Goal: Task Accomplishment & Management: Complete application form

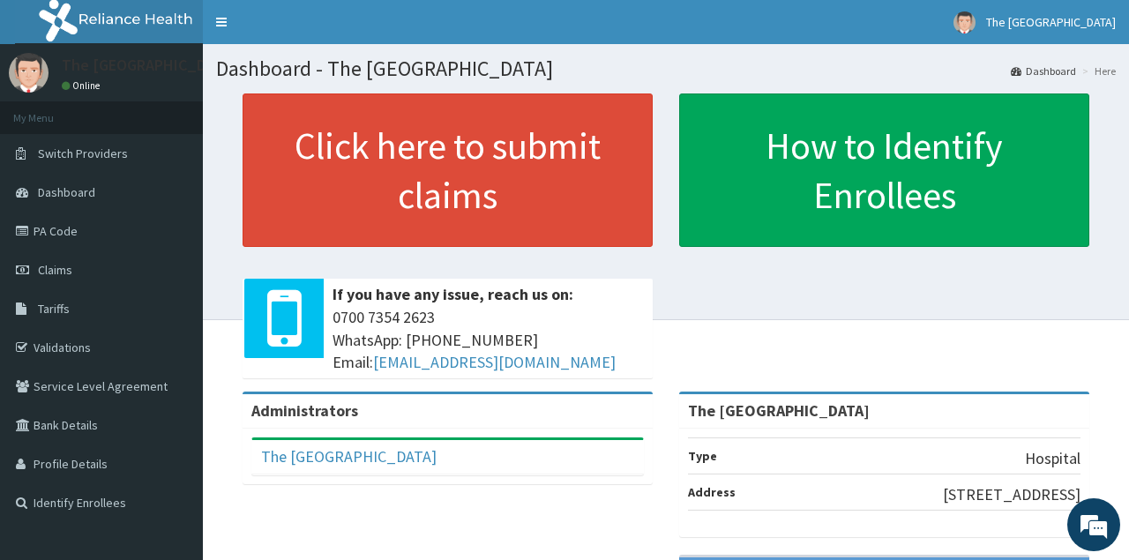
click at [56, 264] on span "Claims" at bounding box center [55, 270] width 34 height 16
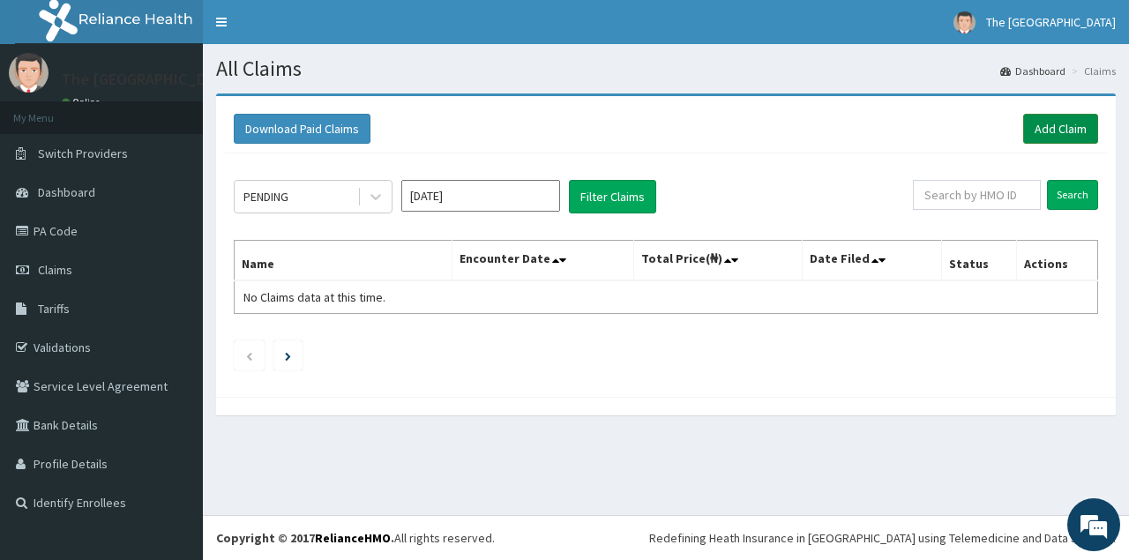
click at [1052, 127] on link "Add Claim" at bounding box center [1060, 129] width 75 height 30
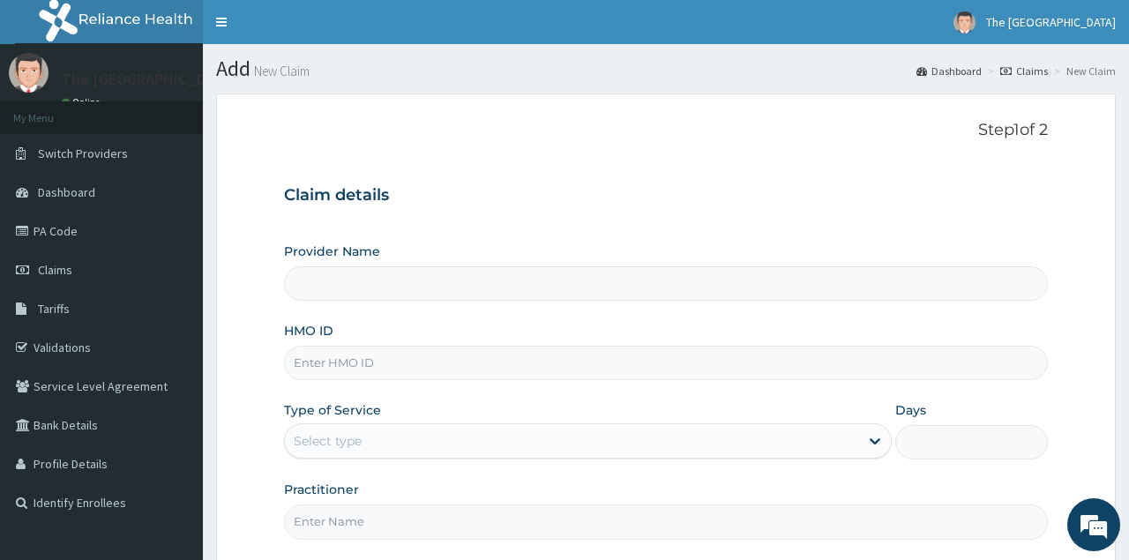
type input "The [GEOGRAPHIC_DATA]"
click at [305, 376] on input "HMO ID" at bounding box center [665, 363] width 763 height 34
type input "hyt/10427/a"
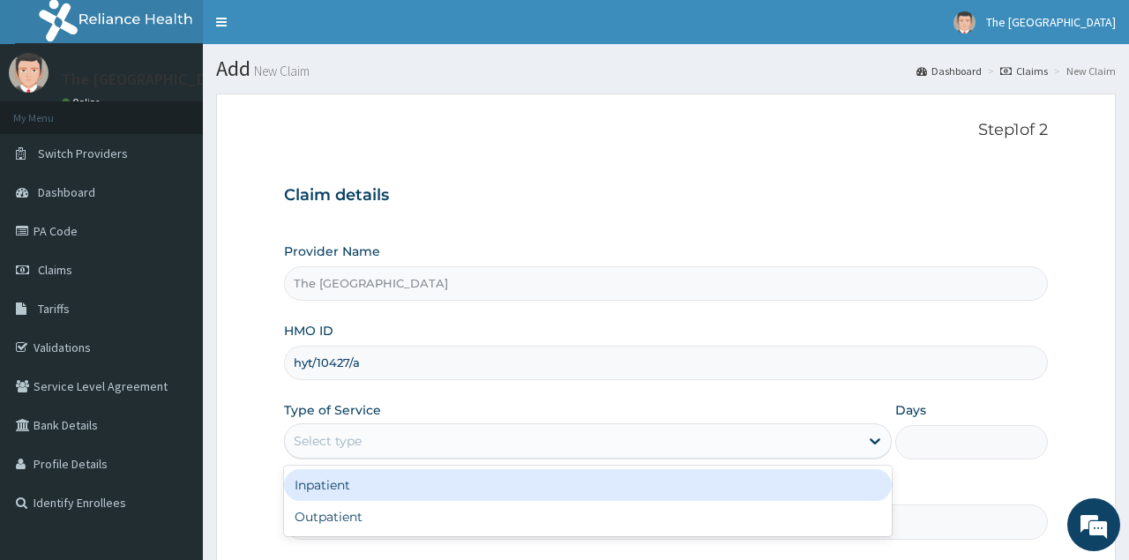
click at [350, 440] on div "Select type" at bounding box center [328, 441] width 68 height 18
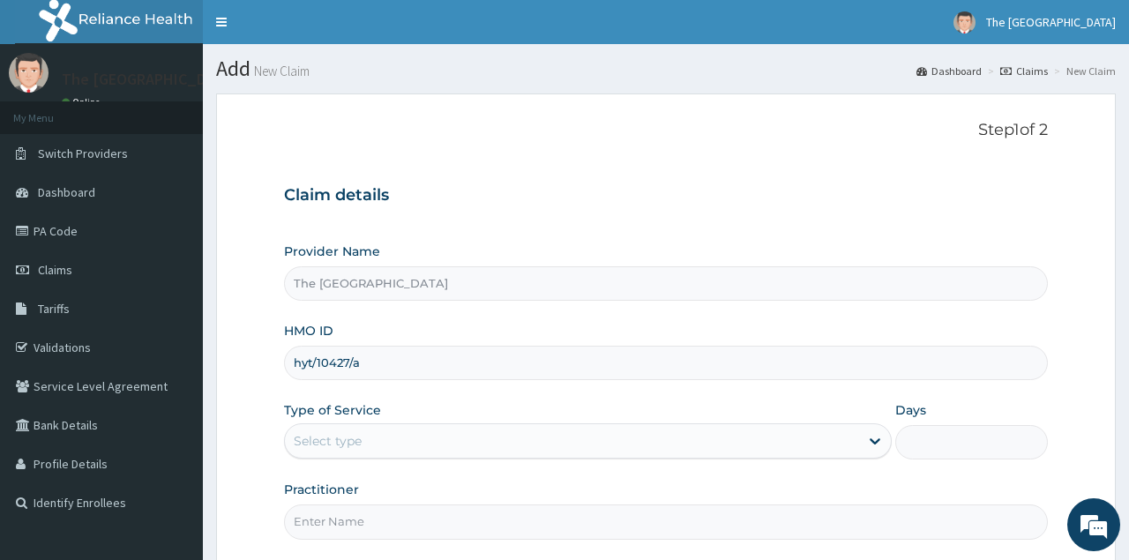
click at [350, 440] on div "Select type" at bounding box center [328, 441] width 68 height 18
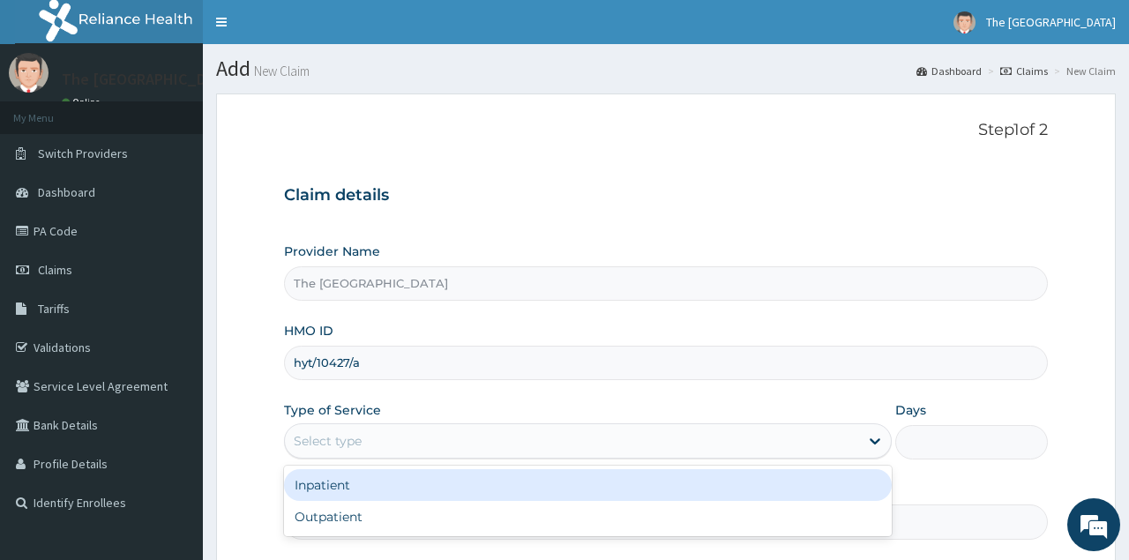
click at [350, 440] on div "Select type" at bounding box center [328, 441] width 68 height 18
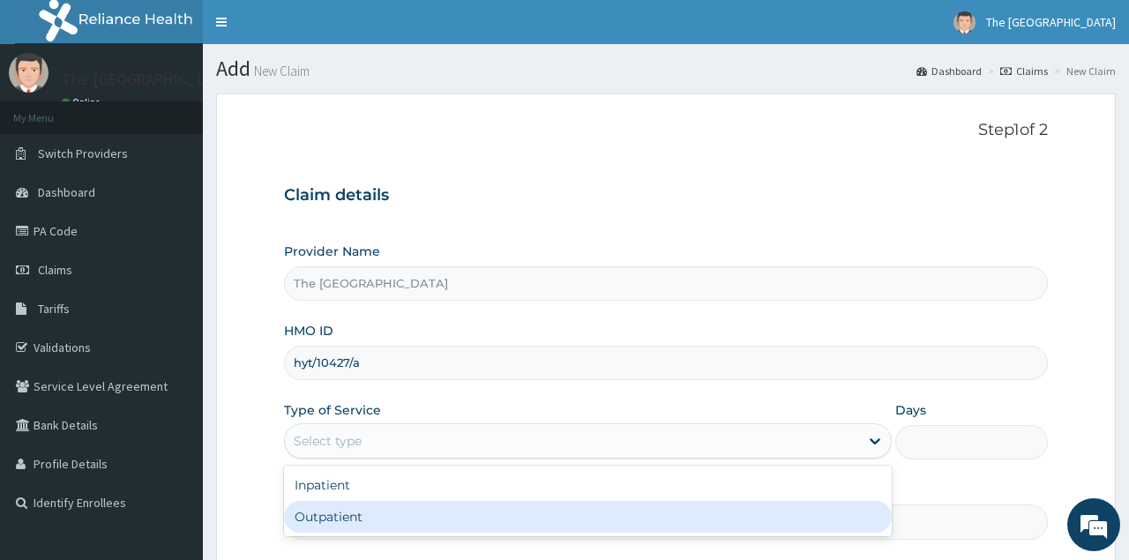
type input "1"
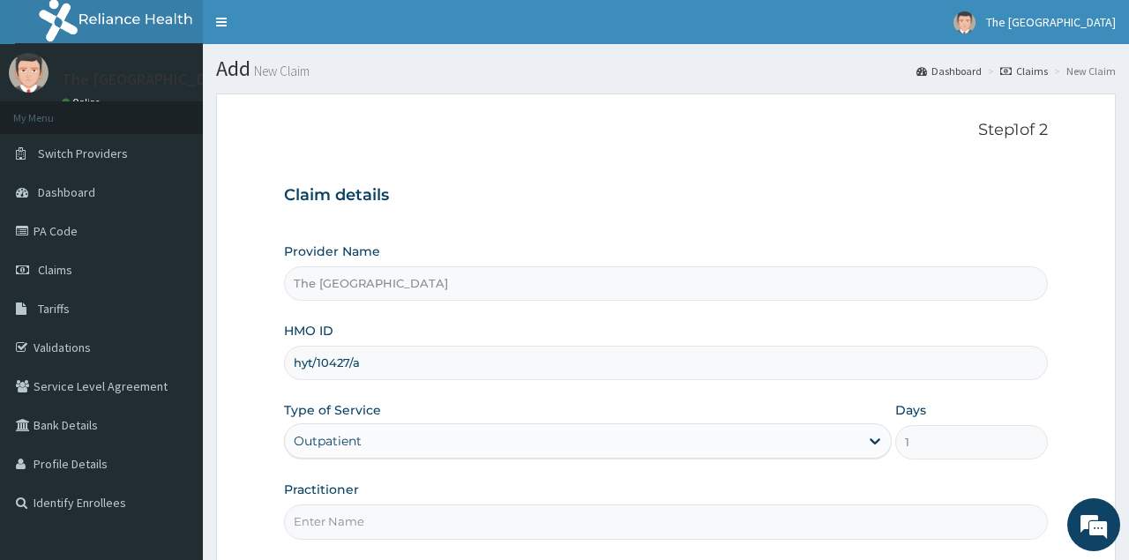
click at [334, 521] on input "Practitioner" at bounding box center [665, 522] width 763 height 34
type input "[PERSON_NAME] L.A"
click at [523, 210] on div "Claim details Provider Name The Vine Medical Centre HMO ID hyt/10427/a Type of …" at bounding box center [665, 354] width 763 height 371
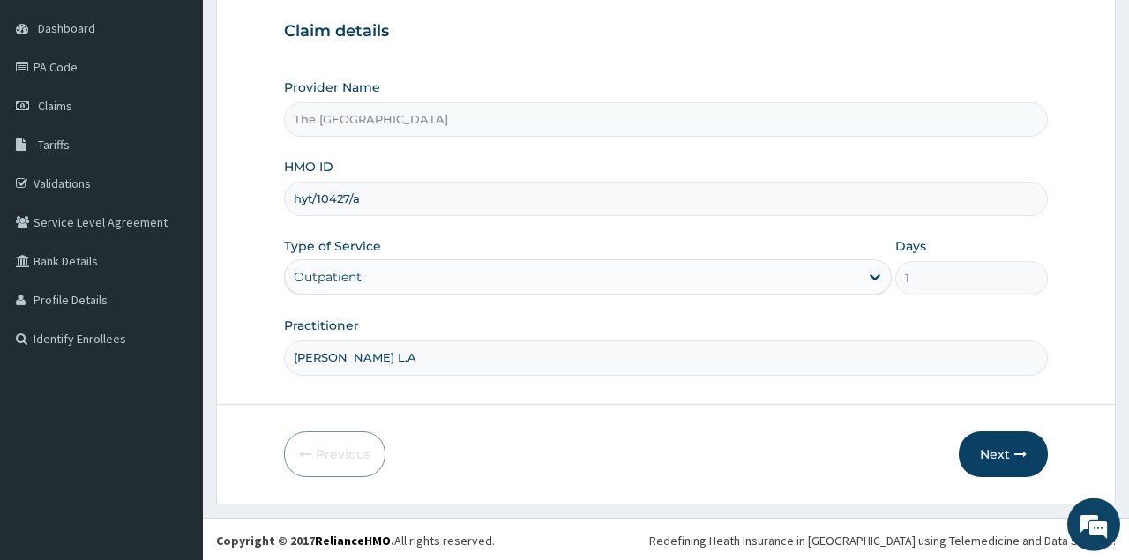
scroll to position [165, 0]
click at [988, 463] on button "Next" at bounding box center [1003, 454] width 89 height 46
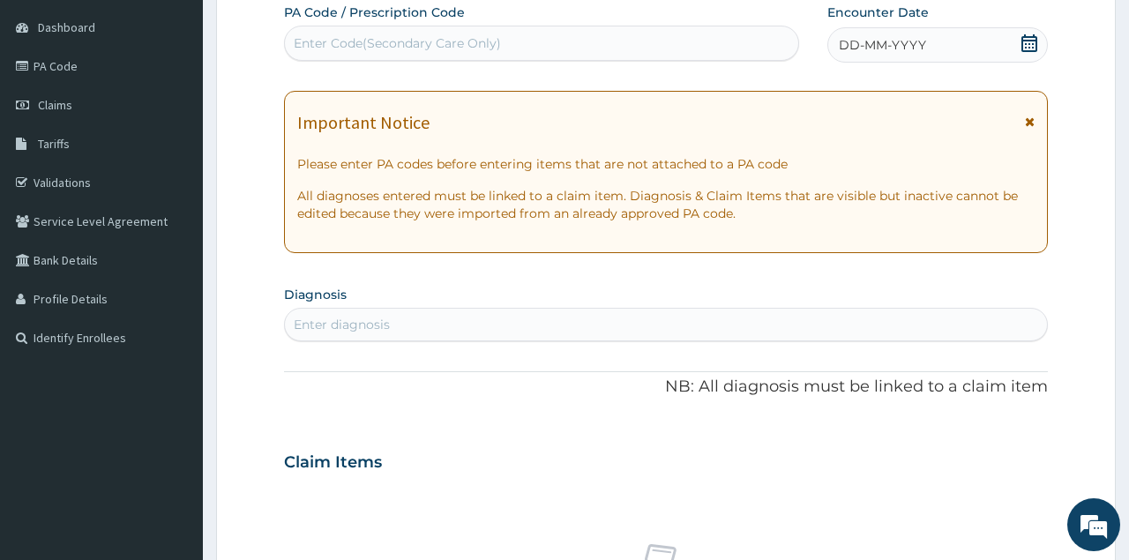
click at [1027, 40] on icon at bounding box center [1030, 43] width 16 height 18
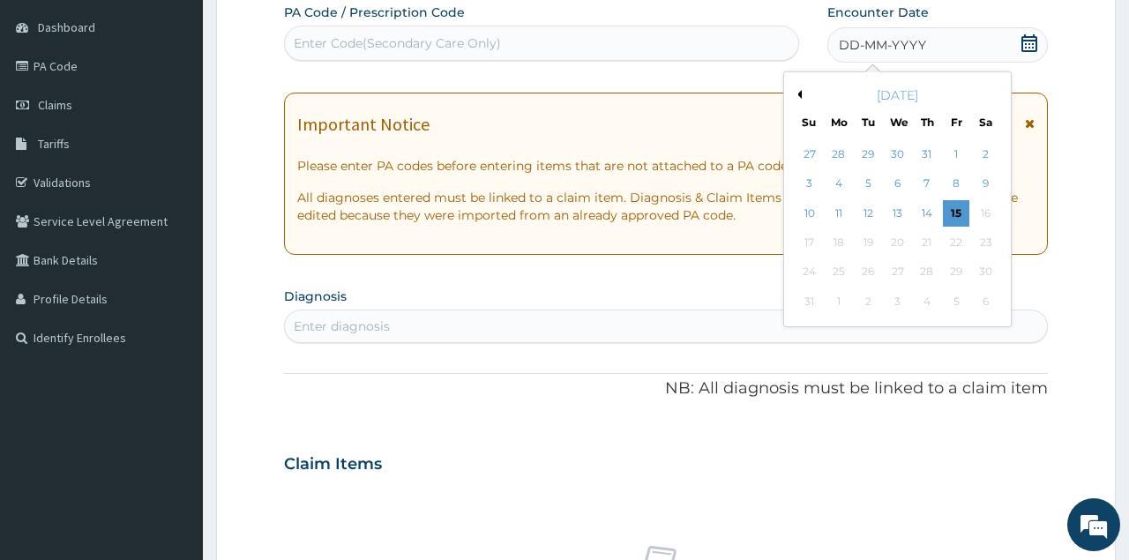
click at [796, 96] on button "Previous Month" at bounding box center [797, 94] width 9 height 9
click at [985, 205] on div "19" at bounding box center [985, 213] width 26 height 26
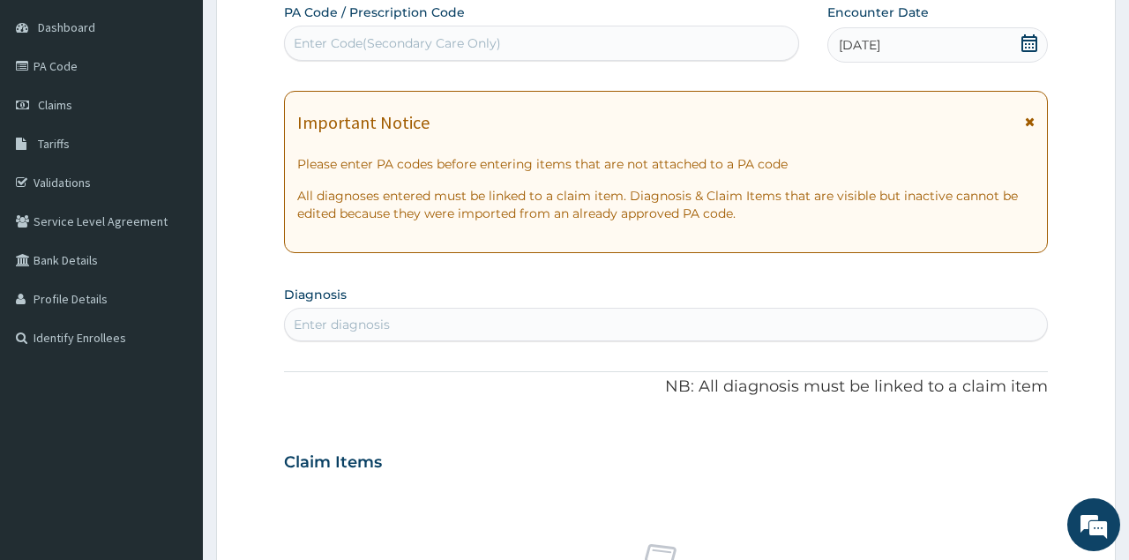
click at [524, 318] on div "Enter diagnosis" at bounding box center [665, 325] width 761 height 28
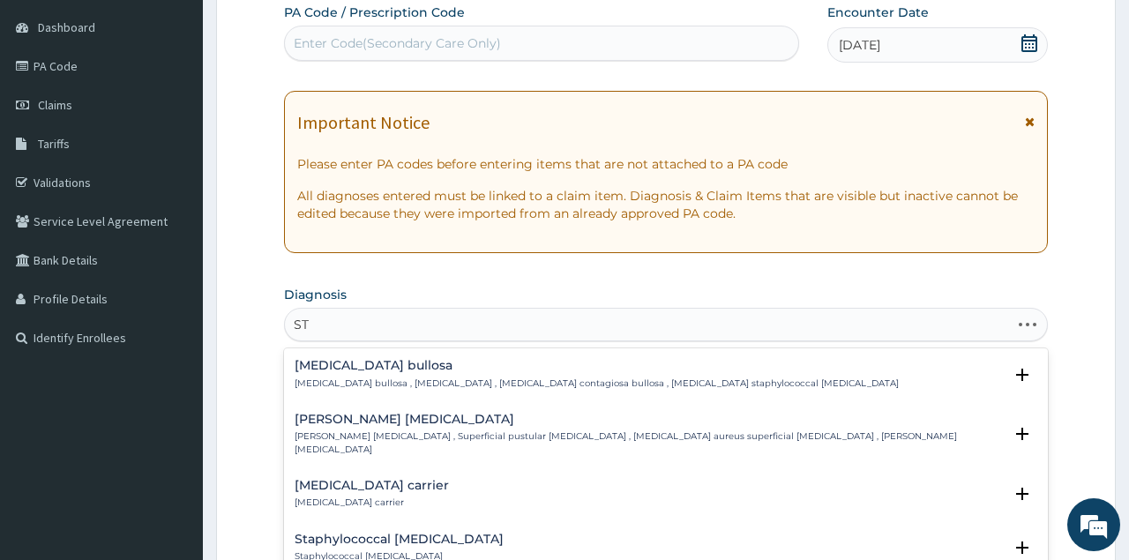
type input "S"
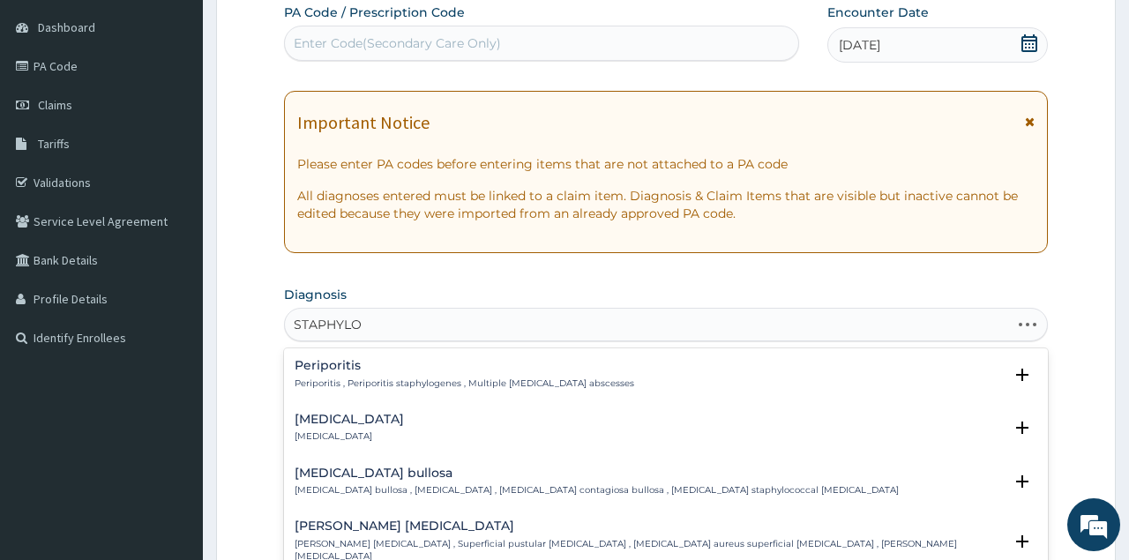
type input "STAPHYLOC"
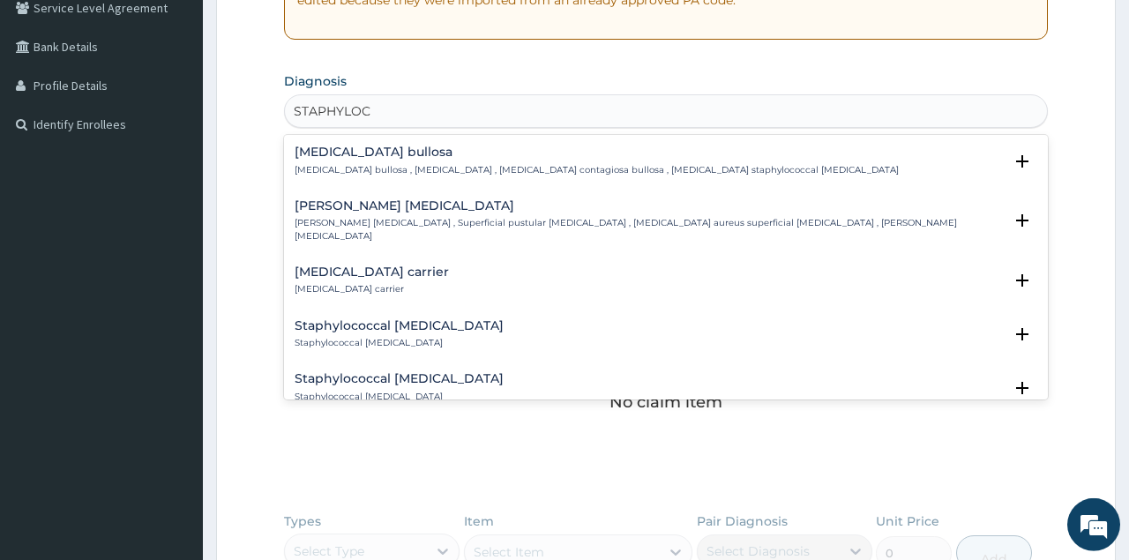
scroll to position [376, 0]
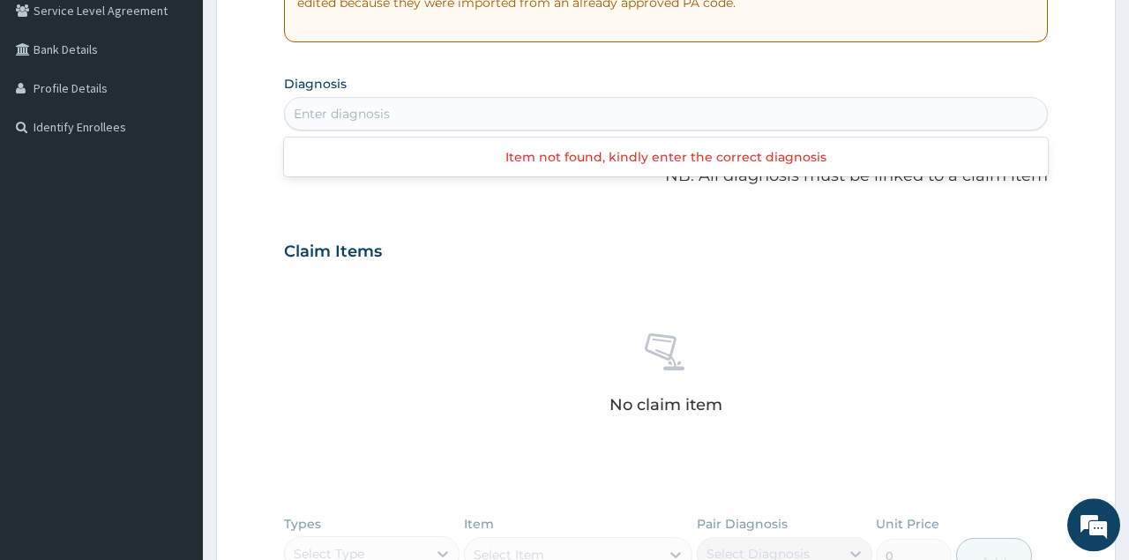
drag, startPoint x: 375, startPoint y: 107, endPoint x: 311, endPoint y: 122, distance: 65.3
click at [311, 122] on div "Enter diagnosis" at bounding box center [665, 114] width 761 height 28
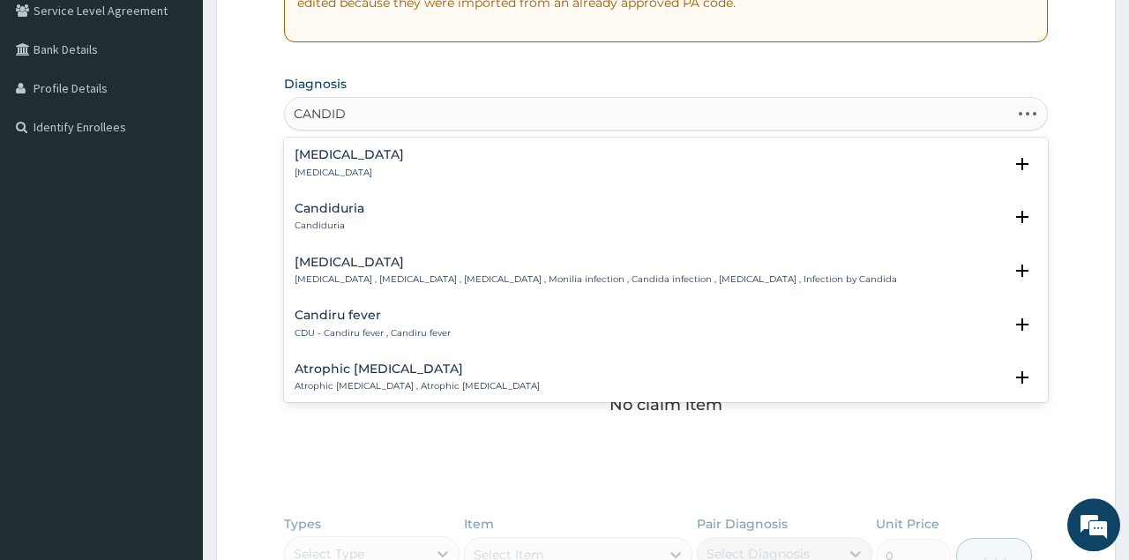
type input "CANDIDA"
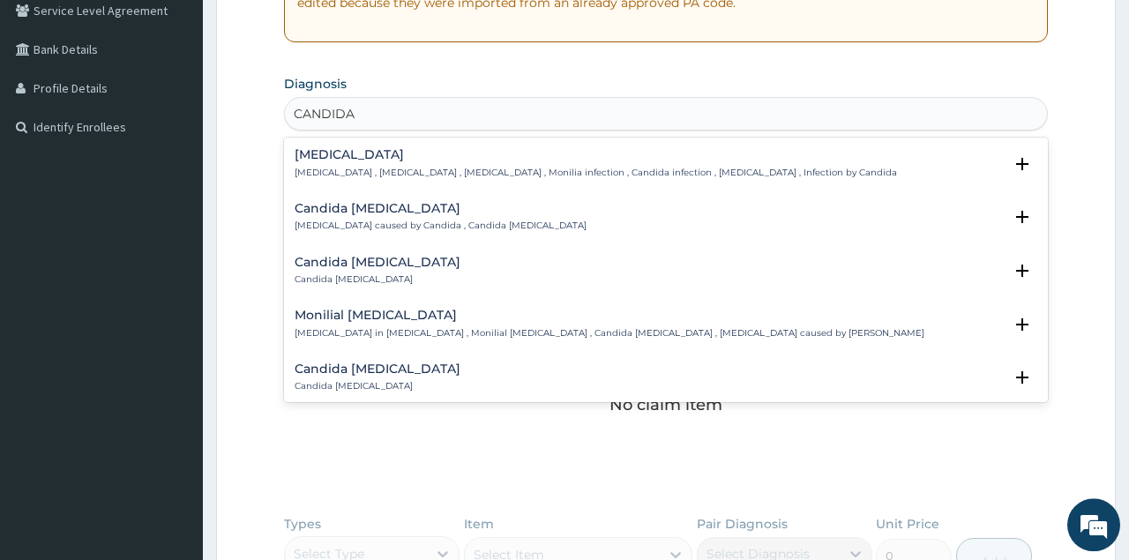
click at [303, 167] on p "Candidiasis , Moniliasis , Candidosis , Monilia infection , Candida infection ,…" at bounding box center [596, 173] width 603 height 12
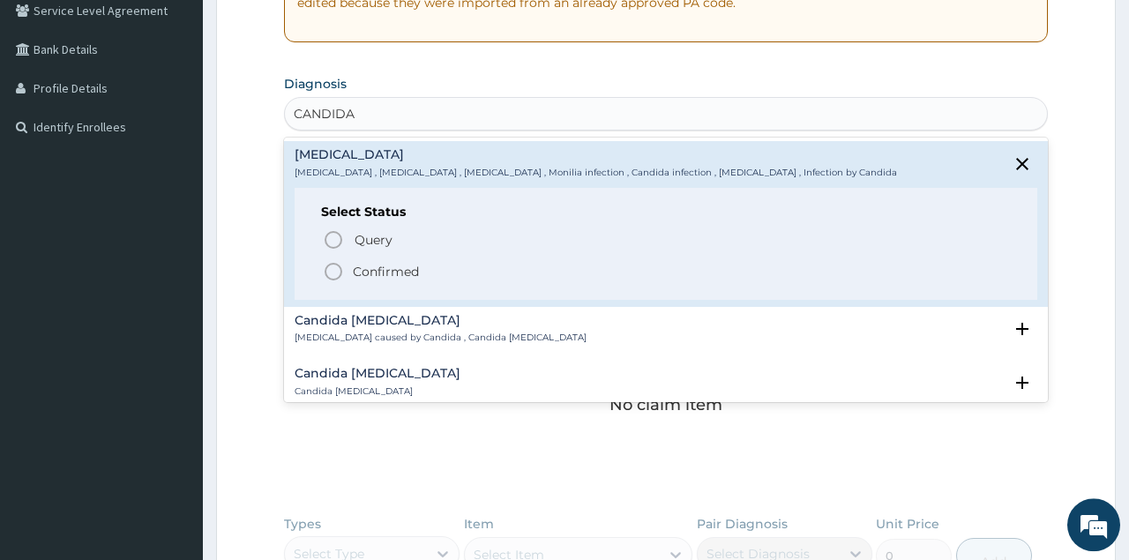
click at [329, 273] on icon "status option filled" at bounding box center [333, 271] width 21 height 21
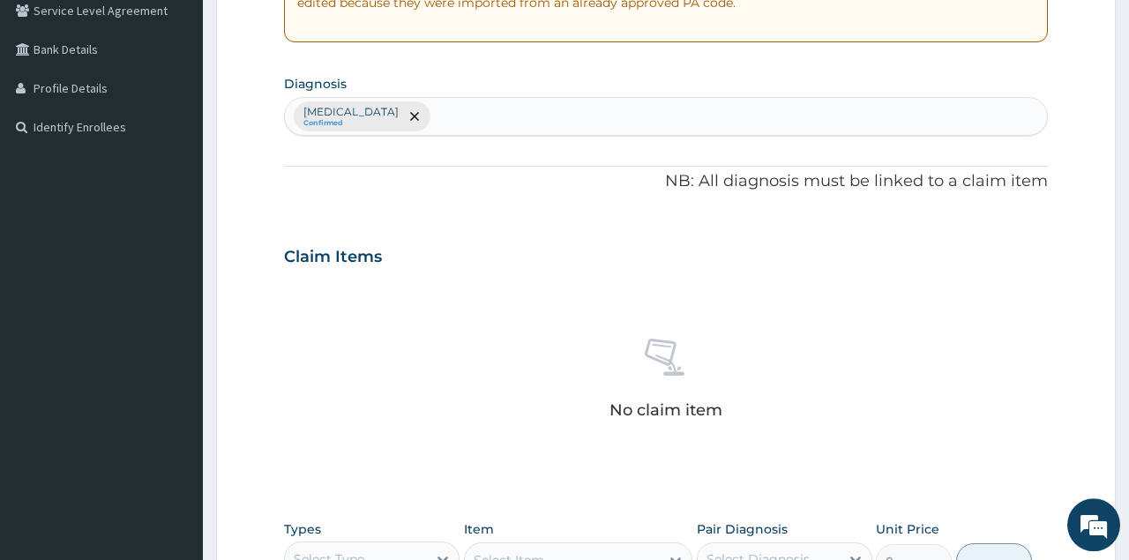
click at [441, 293] on div "No claim item" at bounding box center [665, 382] width 763 height 203
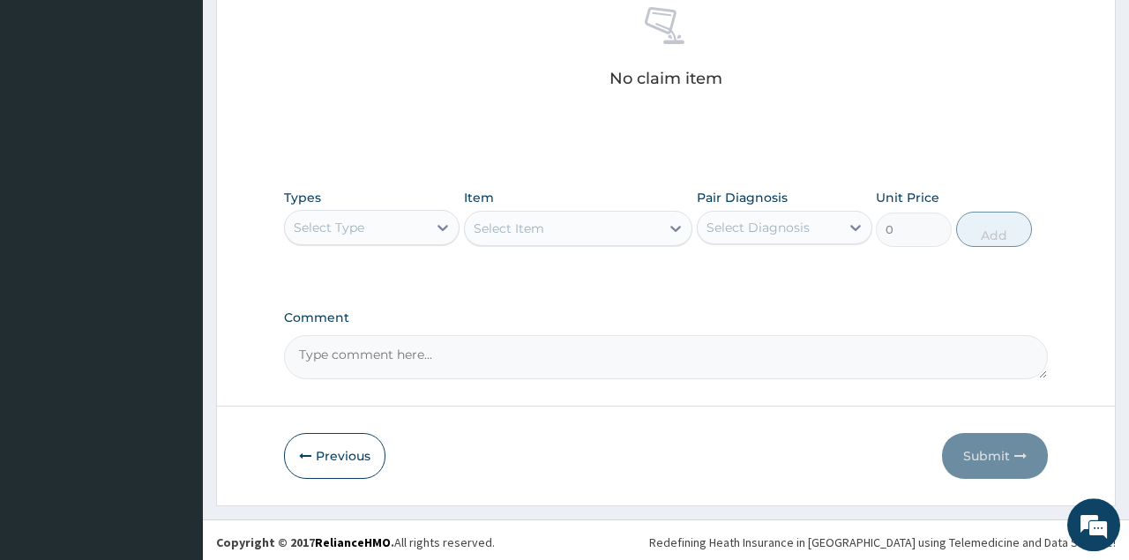
scroll to position [708, 0]
click at [322, 218] on div "Select Type" at bounding box center [329, 227] width 71 height 18
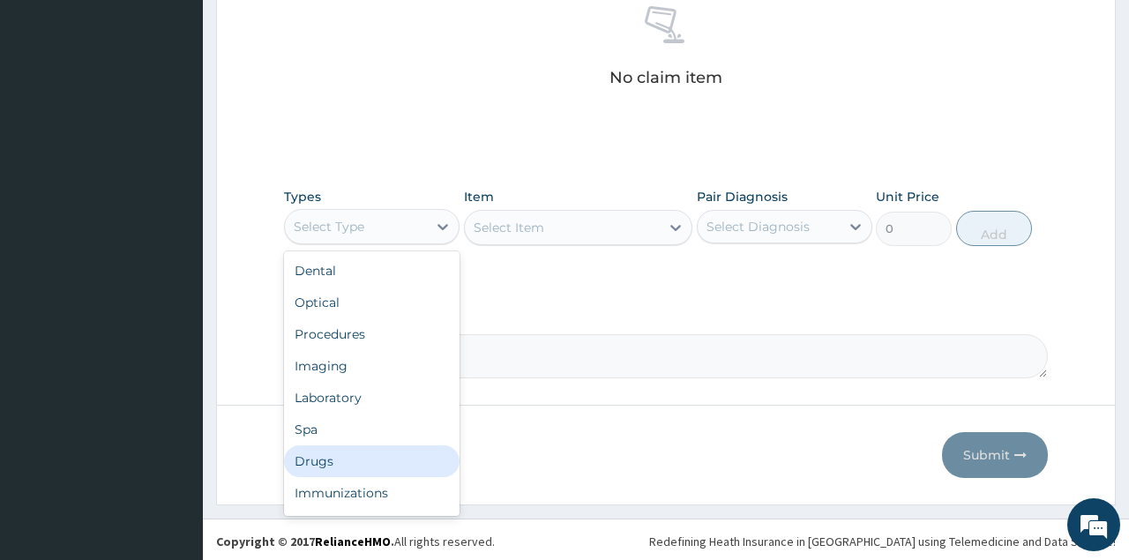
click at [325, 451] on div "Drugs" at bounding box center [372, 462] width 176 height 32
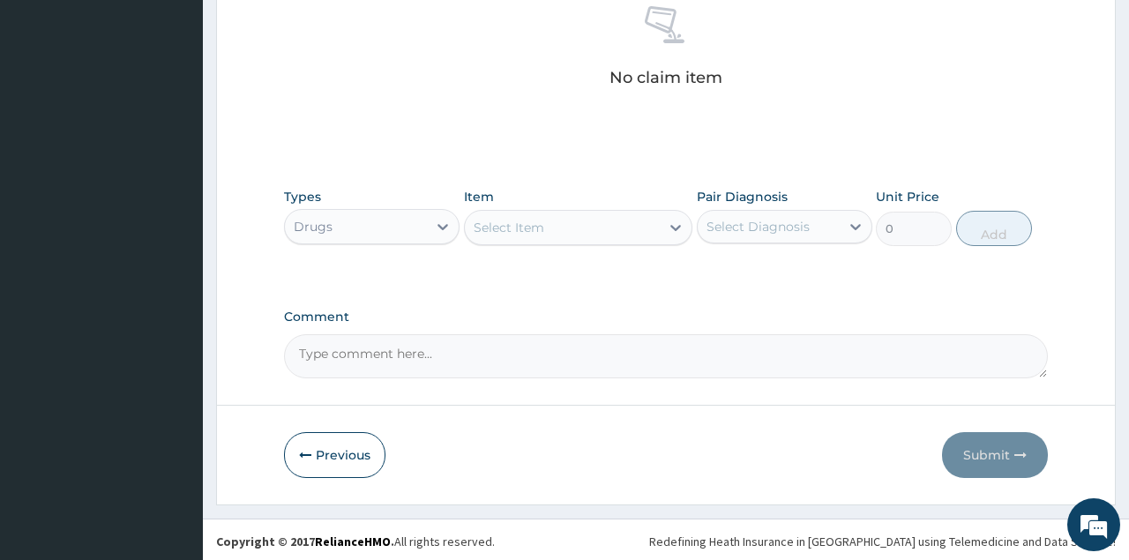
click at [543, 223] on div "Select Item" at bounding box center [509, 228] width 71 height 18
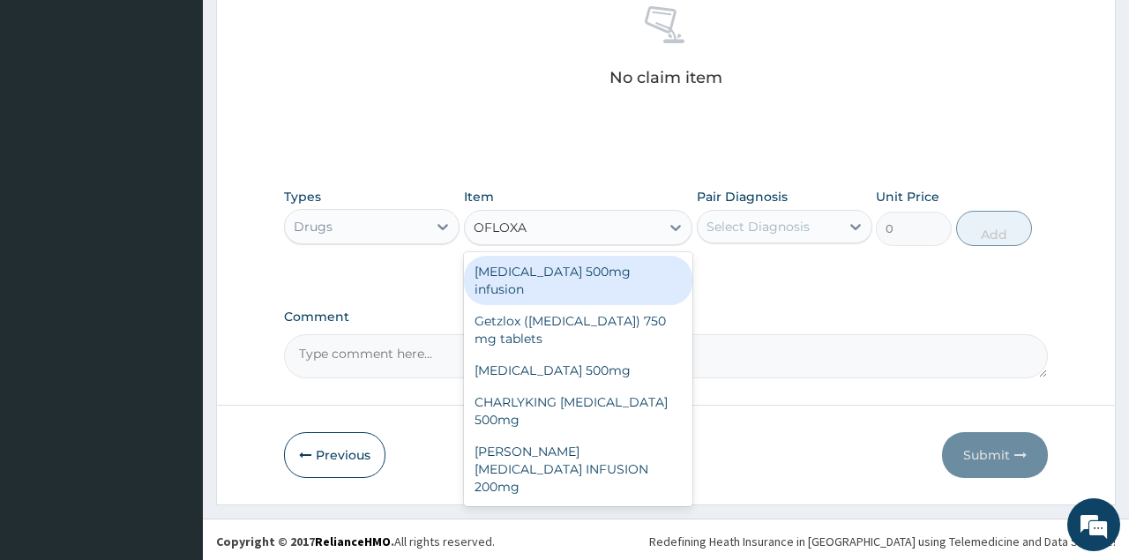
type input "OFLOXAC"
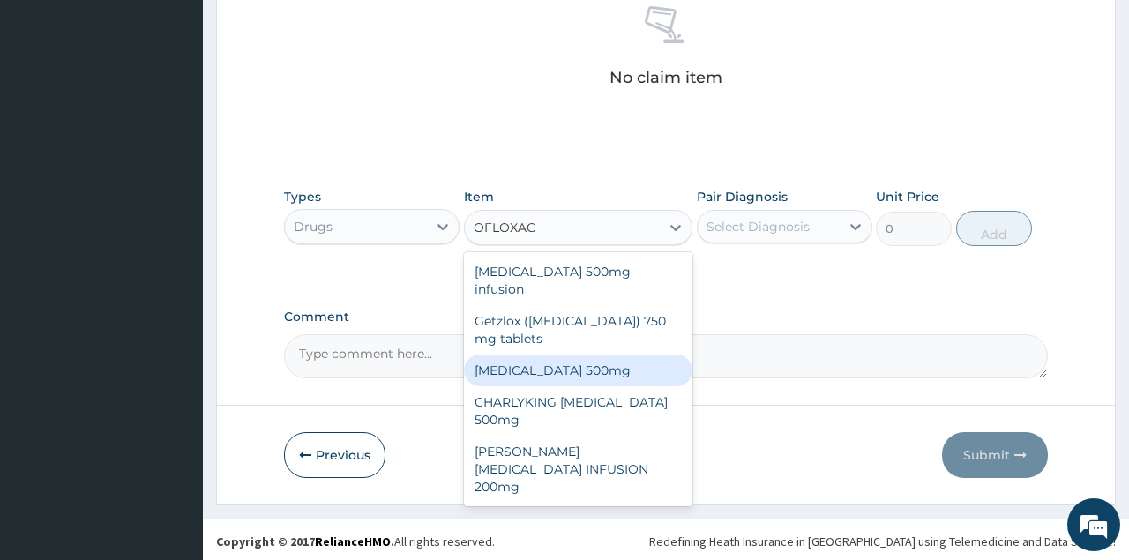
type input "236.5"
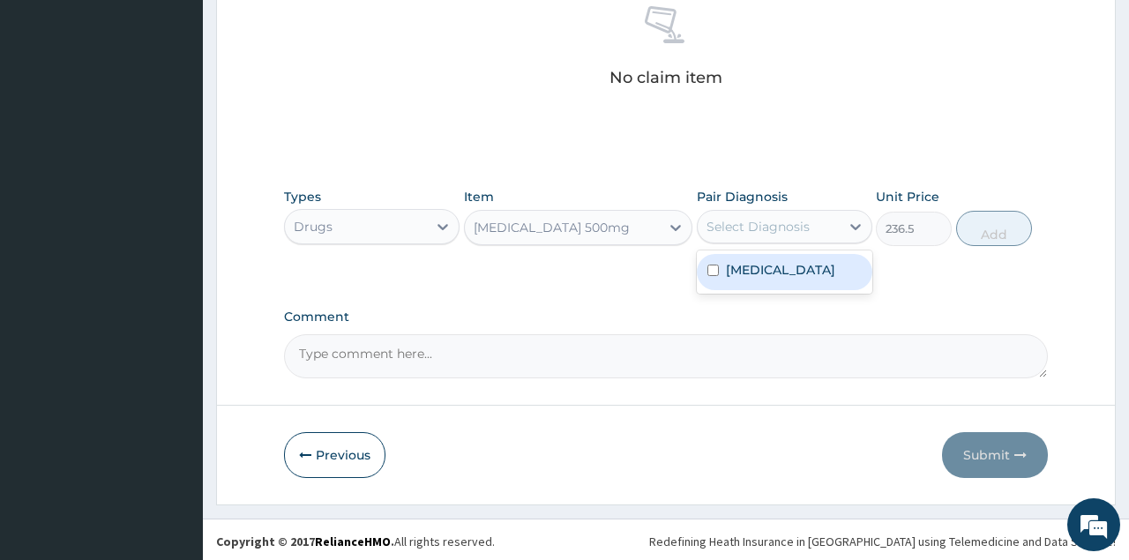
click at [763, 229] on div "Select Diagnosis" at bounding box center [758, 227] width 103 height 18
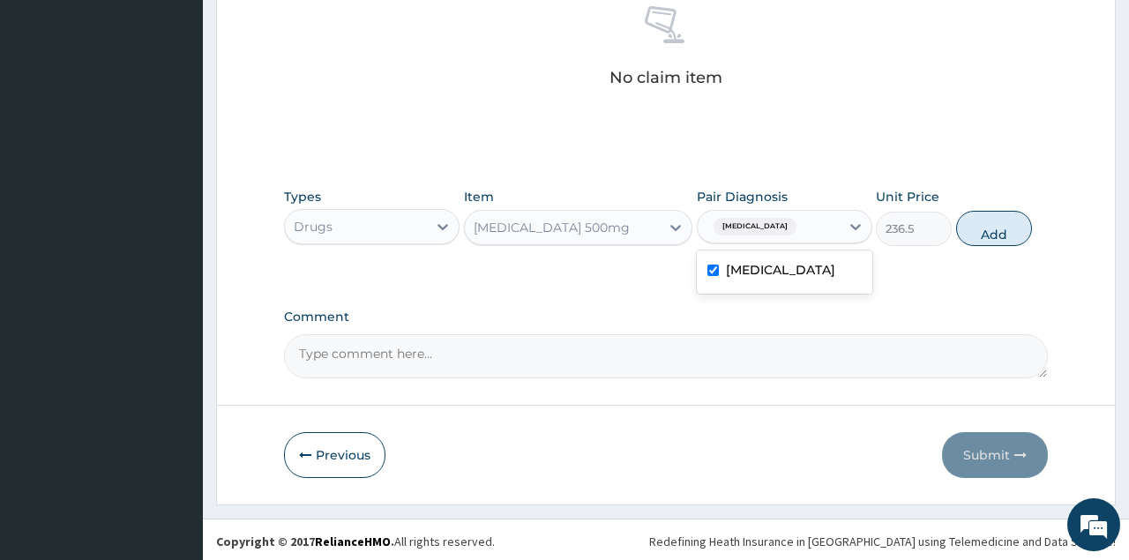
checkbox input "true"
click at [1000, 224] on button "Add" at bounding box center [994, 228] width 77 height 35
type input "0"
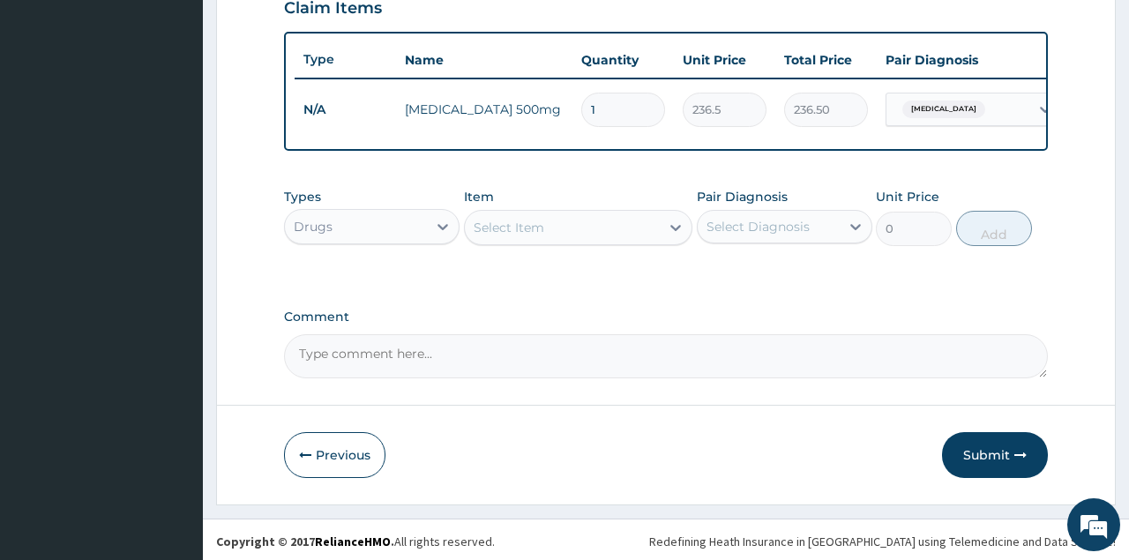
type input "10"
type input "2365.00"
type input "10"
click at [530, 220] on div "Select Item" at bounding box center [509, 228] width 71 height 18
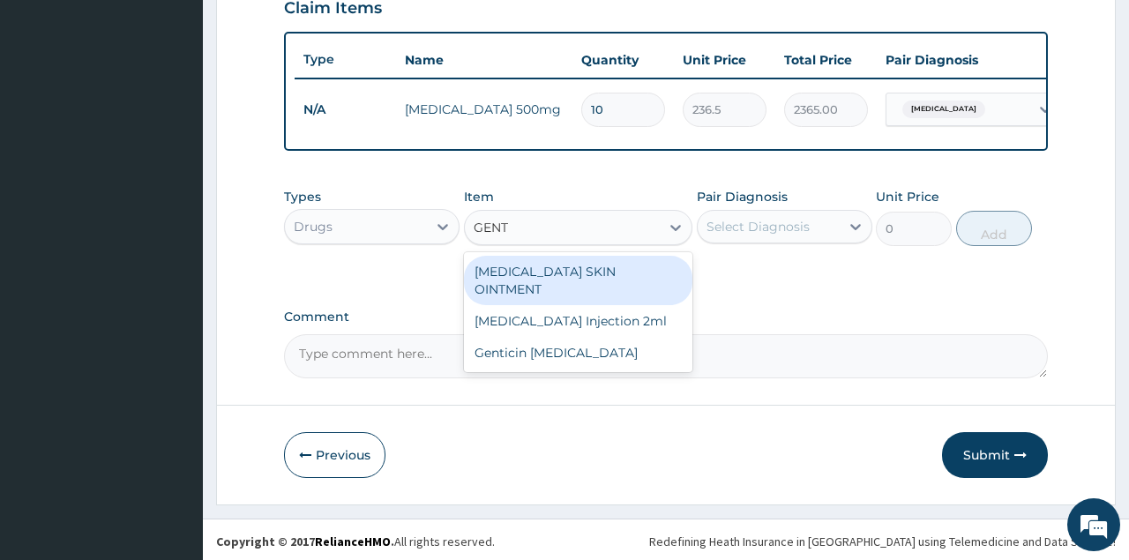
type input "GENTA"
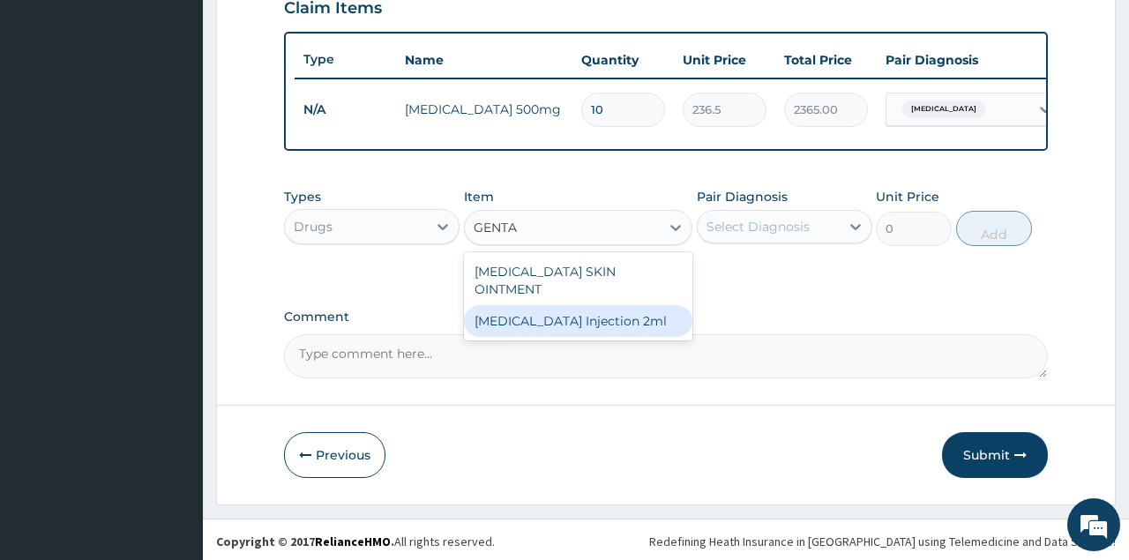
type input "331.1"
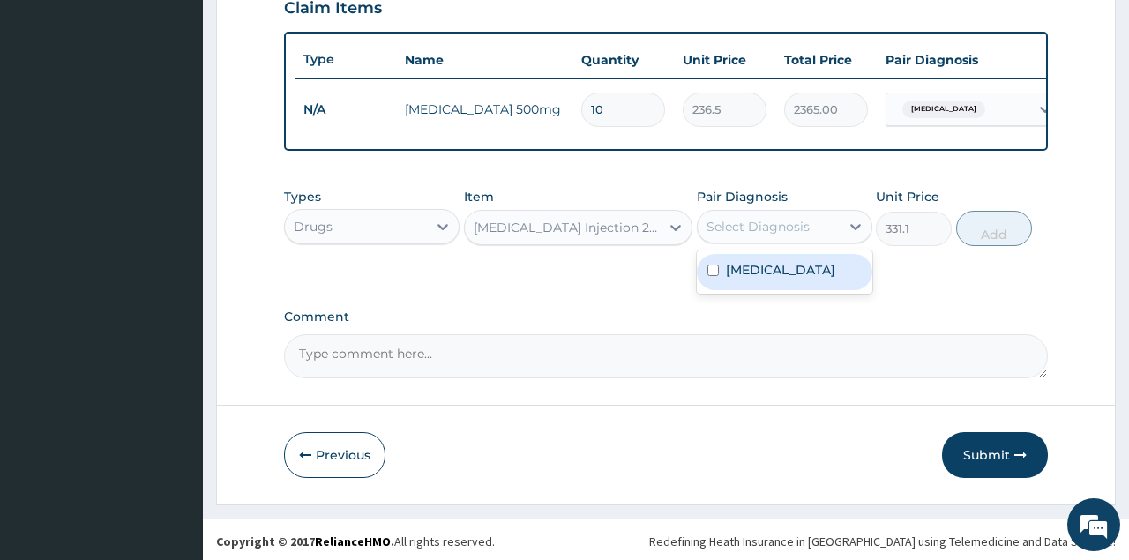
click at [735, 232] on div "Select Diagnosis" at bounding box center [758, 227] width 103 height 18
checkbox input "true"
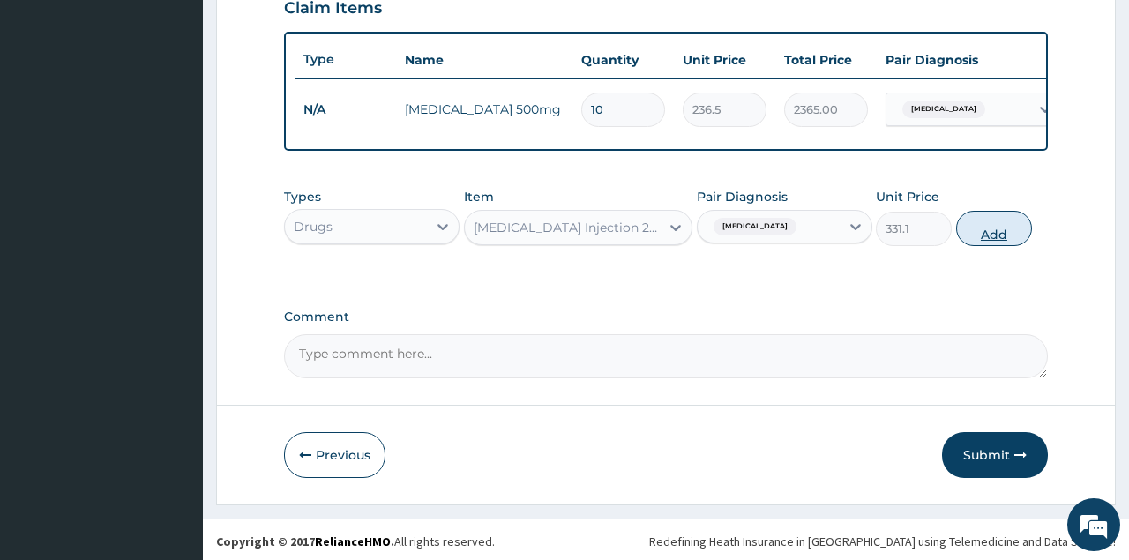
click at [994, 232] on button "Add" at bounding box center [994, 228] width 77 height 35
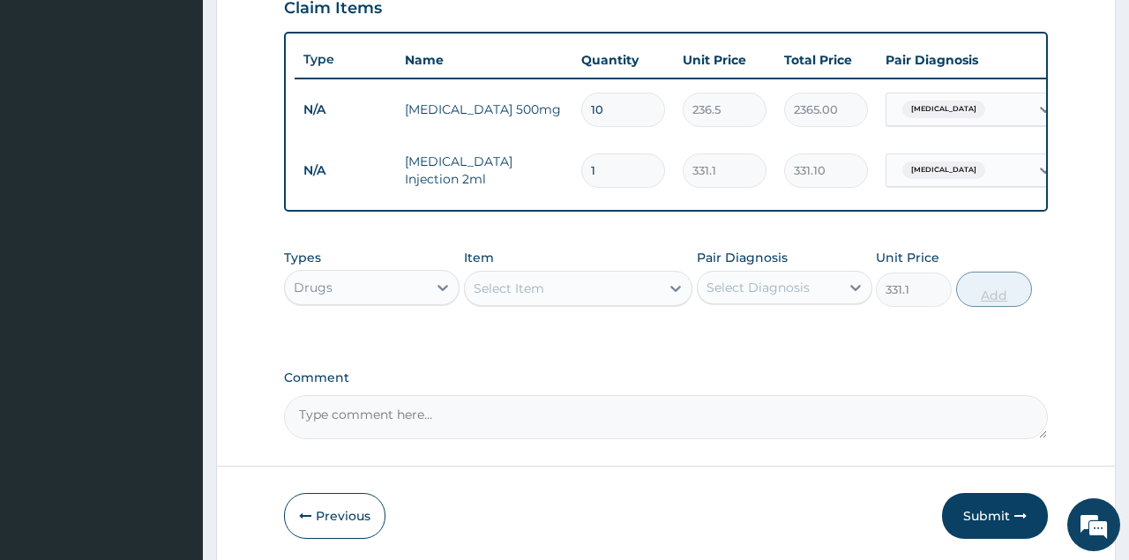
type input "0"
type input "0.00"
type input "2"
type input "662.20"
type input "2"
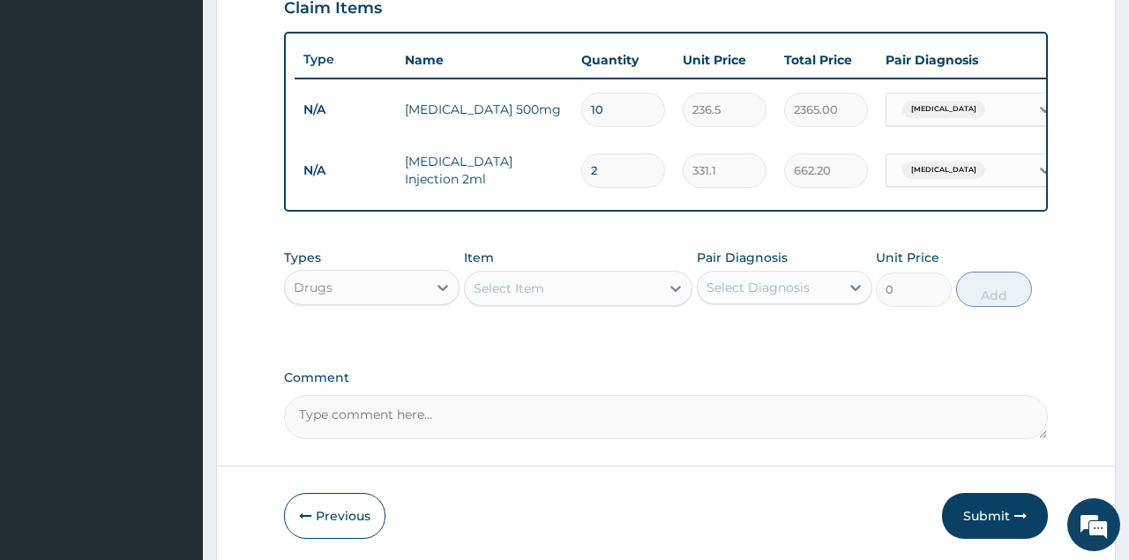
click at [597, 285] on div "Select Item" at bounding box center [563, 288] width 196 height 28
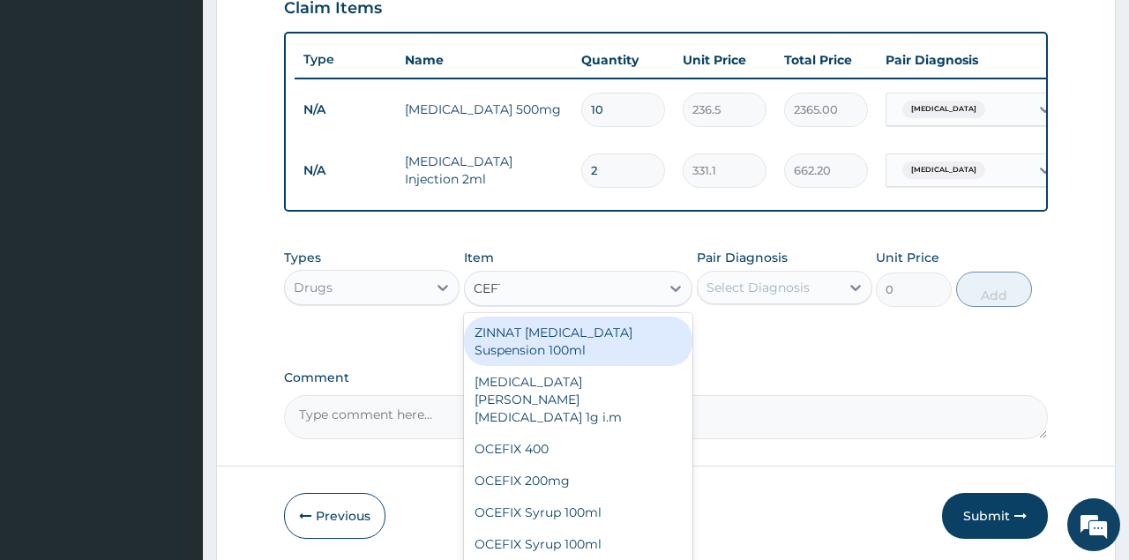
type input "CEFTR"
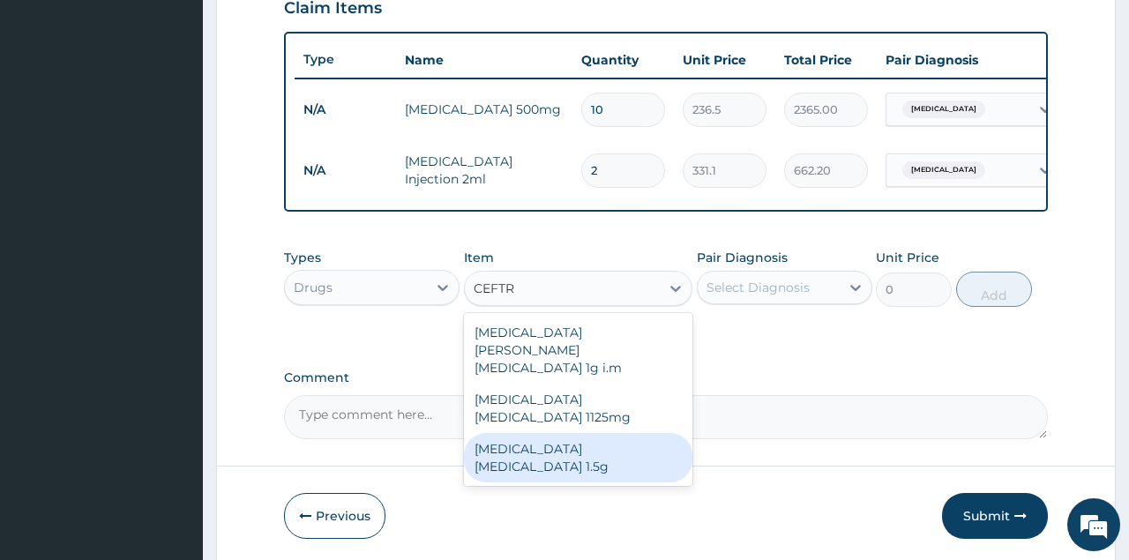
type input "1419"
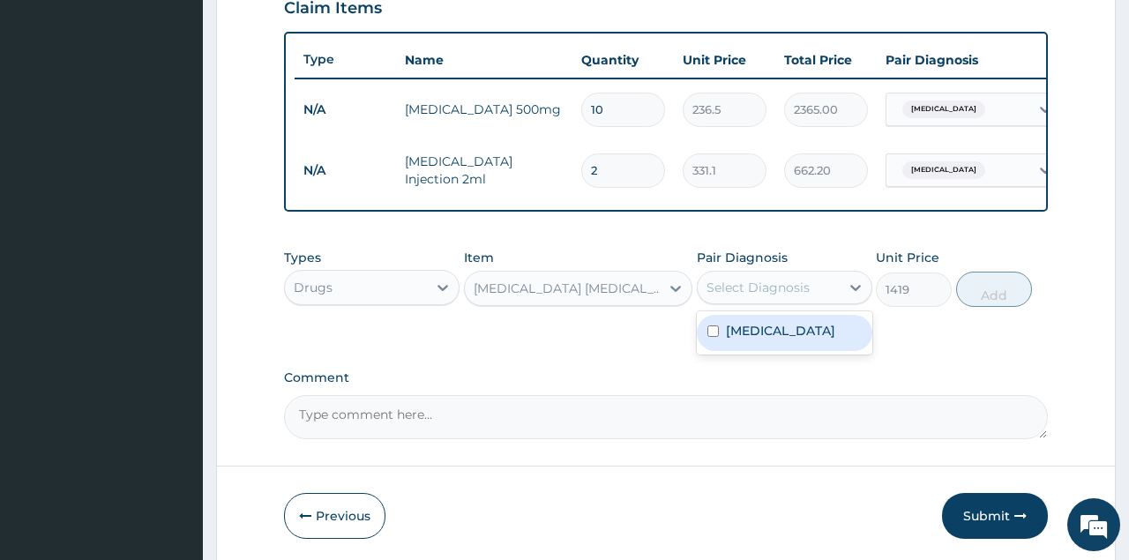
click at [820, 280] on div "Select Diagnosis" at bounding box center [769, 287] width 142 height 28
checkbox input "true"
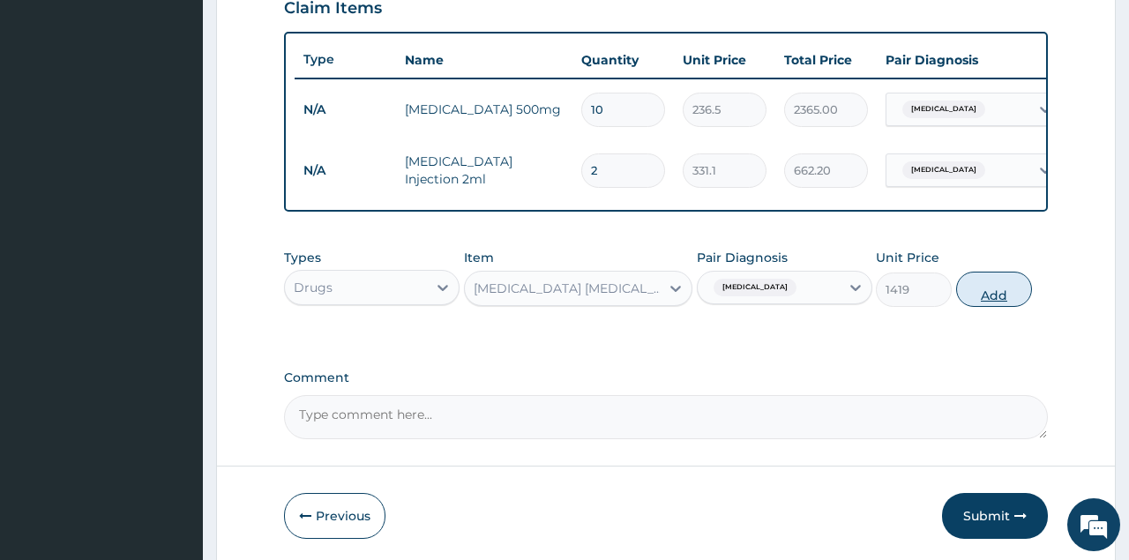
click at [998, 293] on button "Add" at bounding box center [994, 289] width 77 height 35
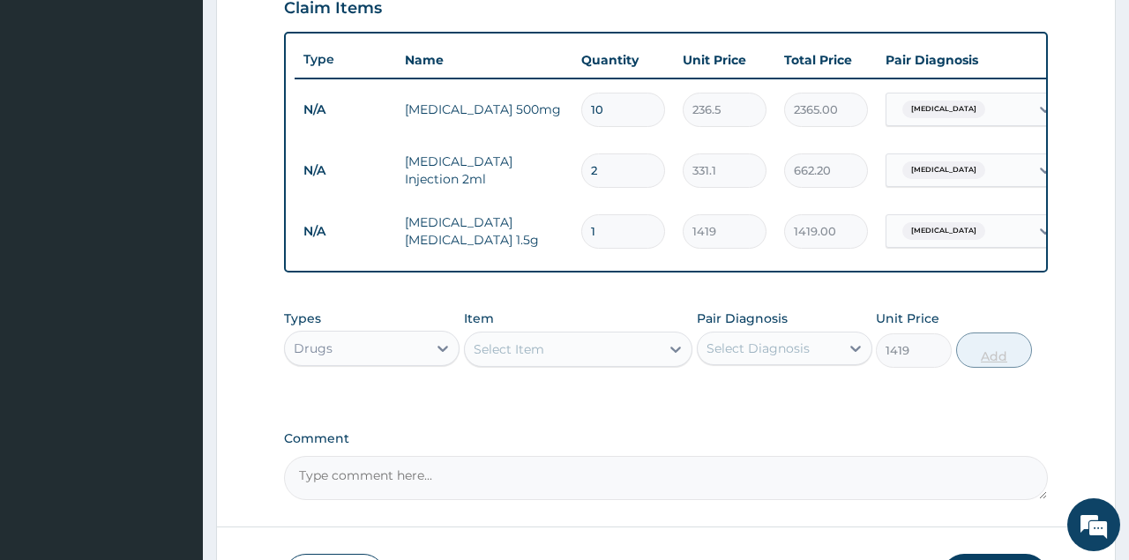
type input "0"
click at [431, 338] on div at bounding box center [443, 349] width 32 height 32
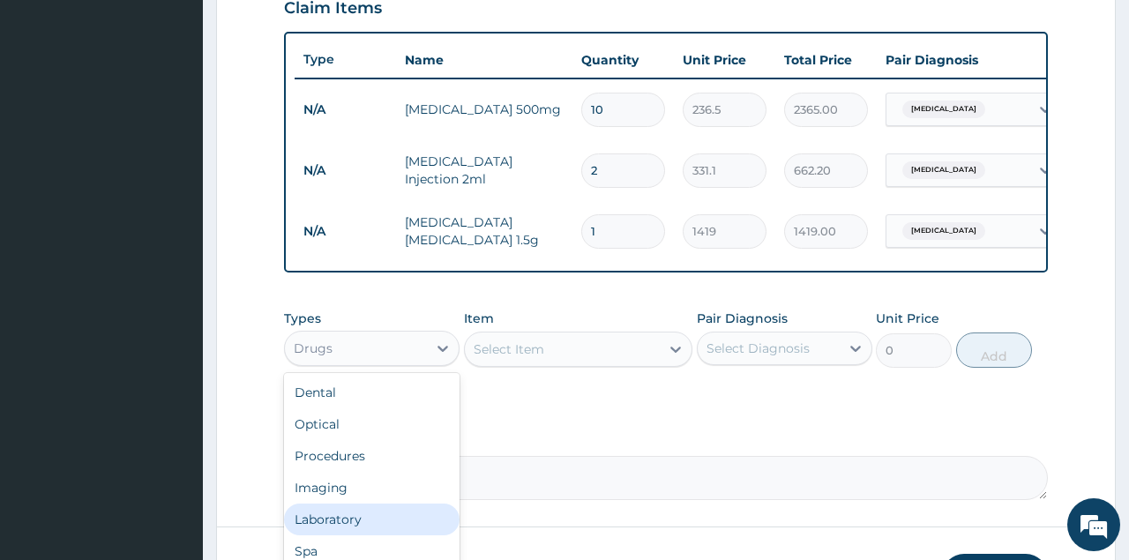
click at [350, 513] on div "Laboratory" at bounding box center [372, 520] width 176 height 32
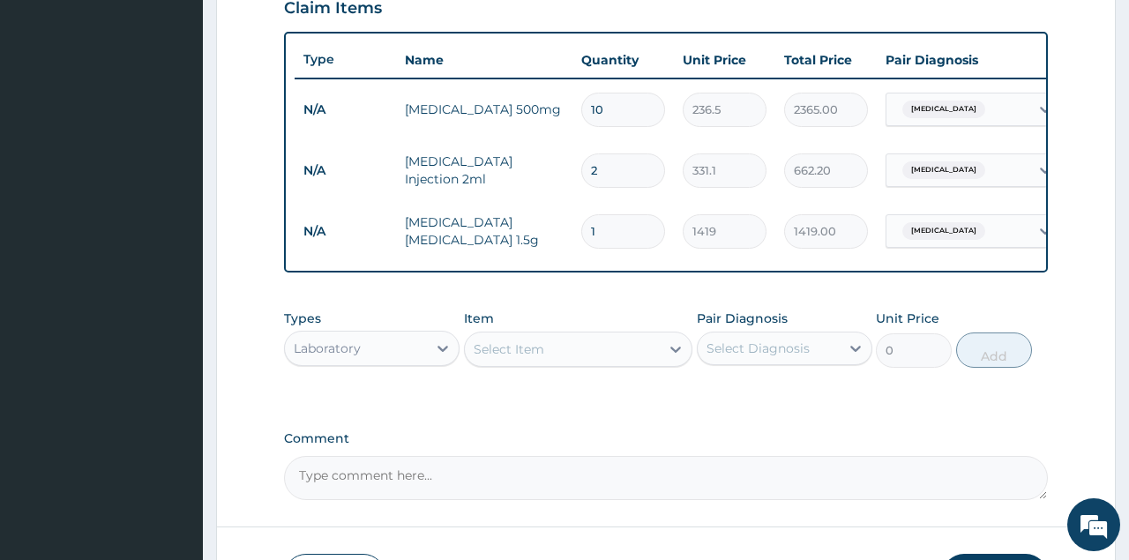
click at [513, 350] on div "Select Item" at bounding box center [509, 350] width 71 height 18
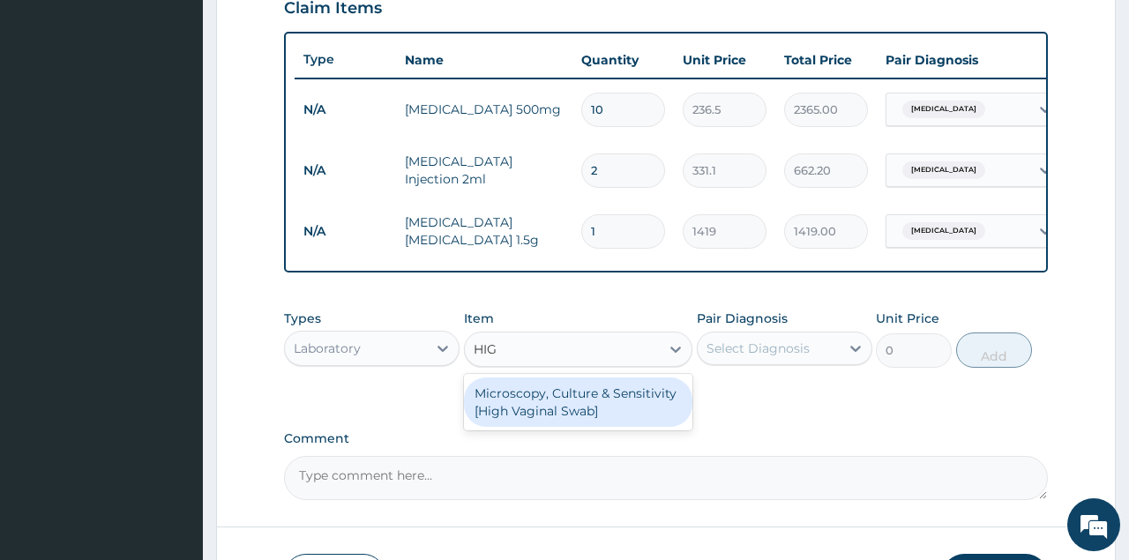
type input "HIGH"
type input "4837.5"
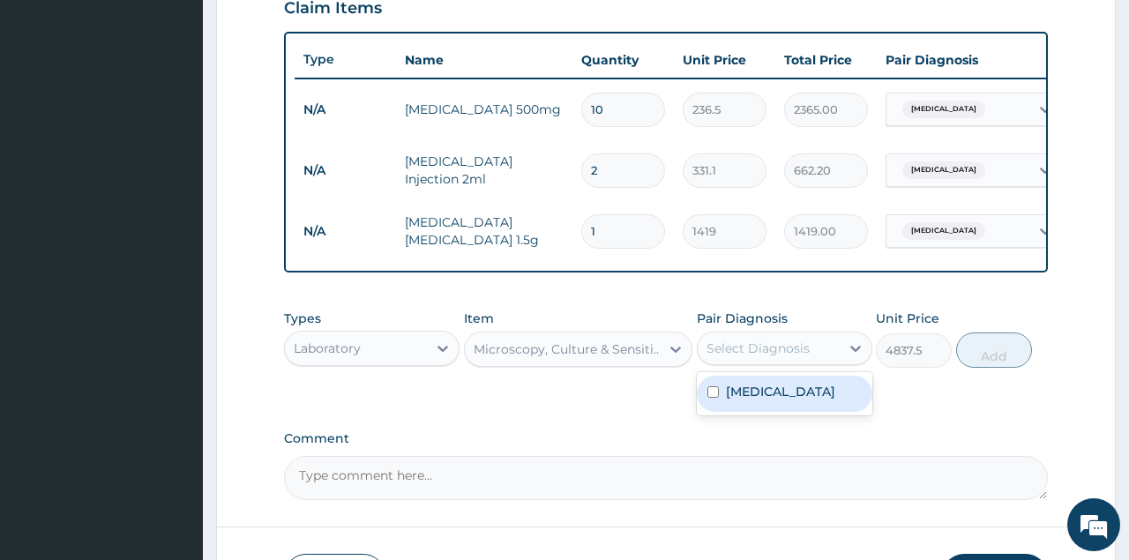
click at [730, 350] on div "Select Diagnosis" at bounding box center [758, 349] width 103 height 18
checkbox input "true"
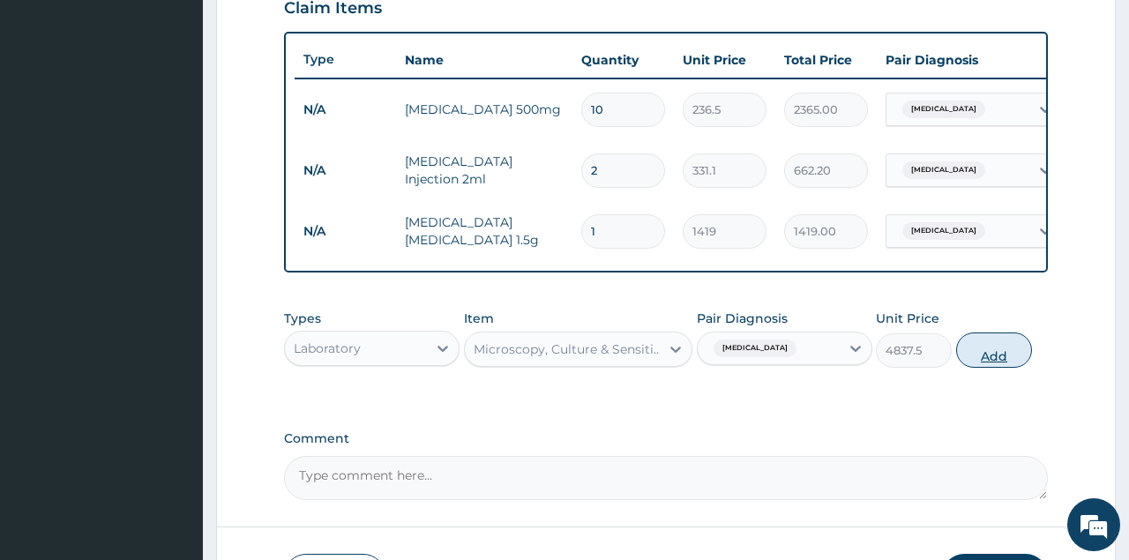
click at [1007, 345] on button "Add" at bounding box center [994, 350] width 77 height 35
type input "0"
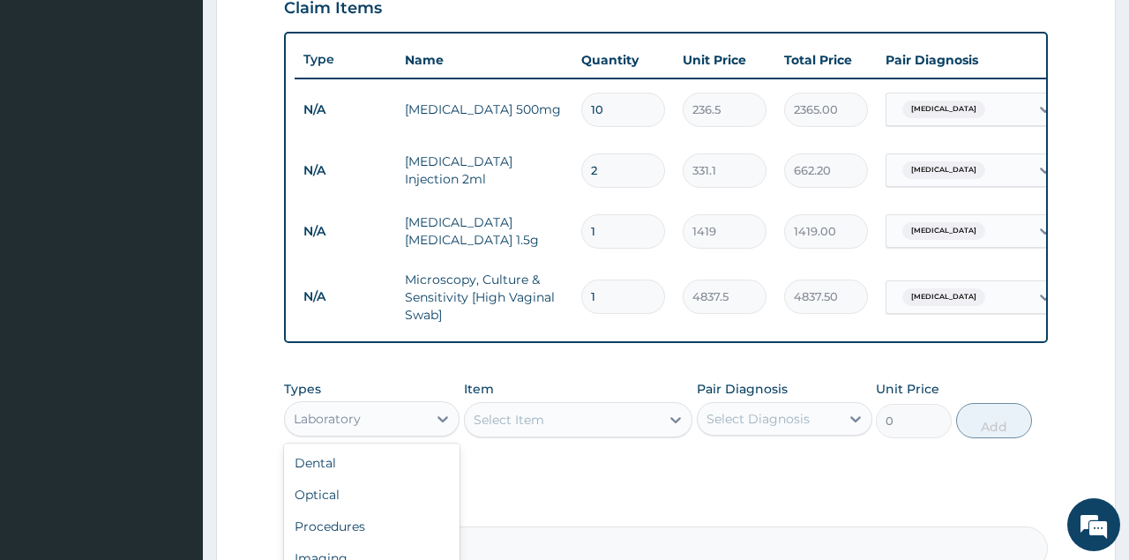
click at [341, 419] on div "Laboratory" at bounding box center [327, 419] width 67 height 18
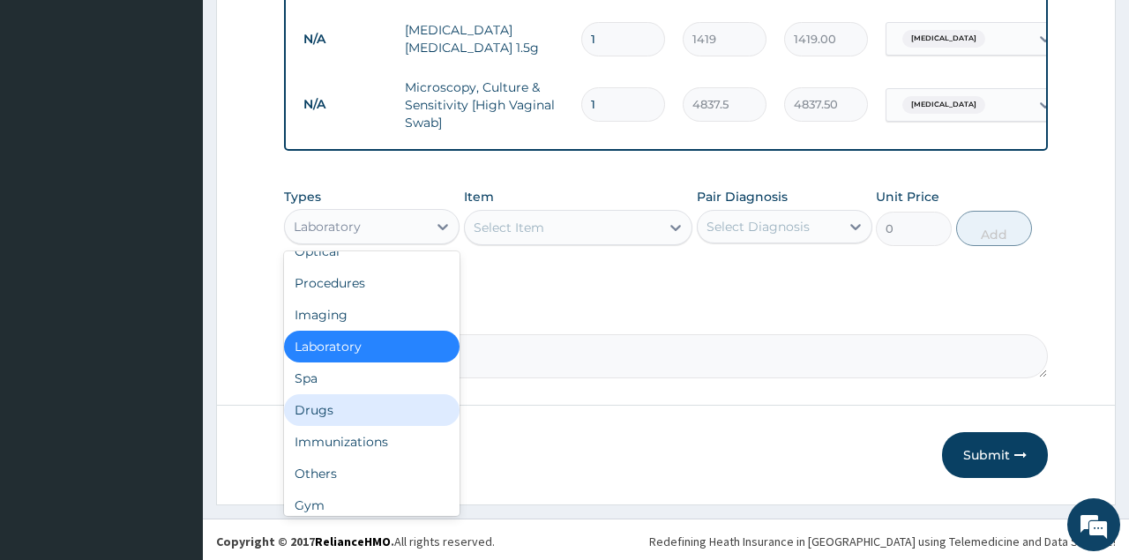
scroll to position [60, 0]
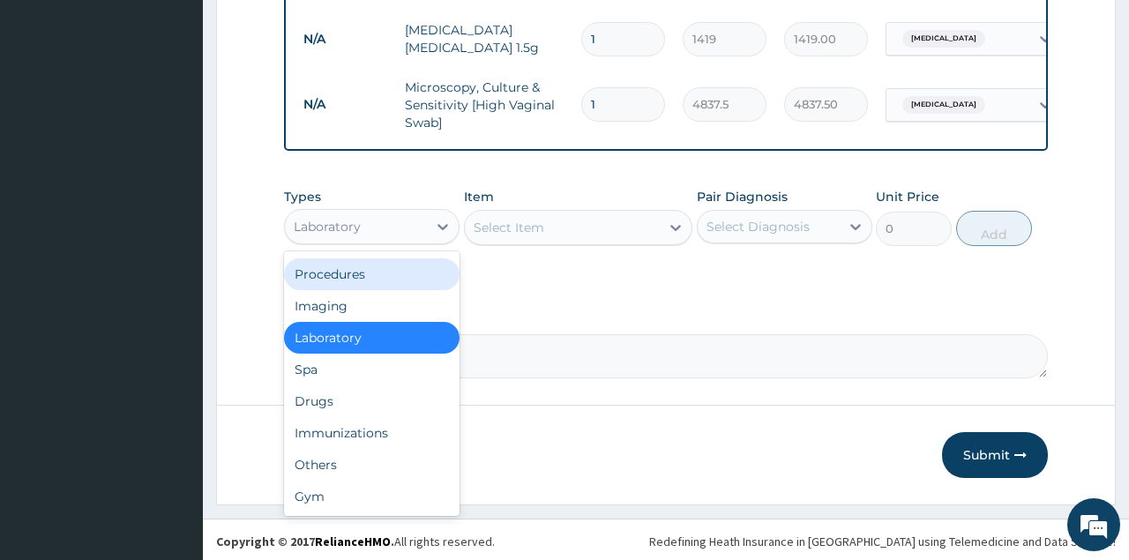
click at [359, 274] on div "Procedures" at bounding box center [372, 274] width 176 height 32
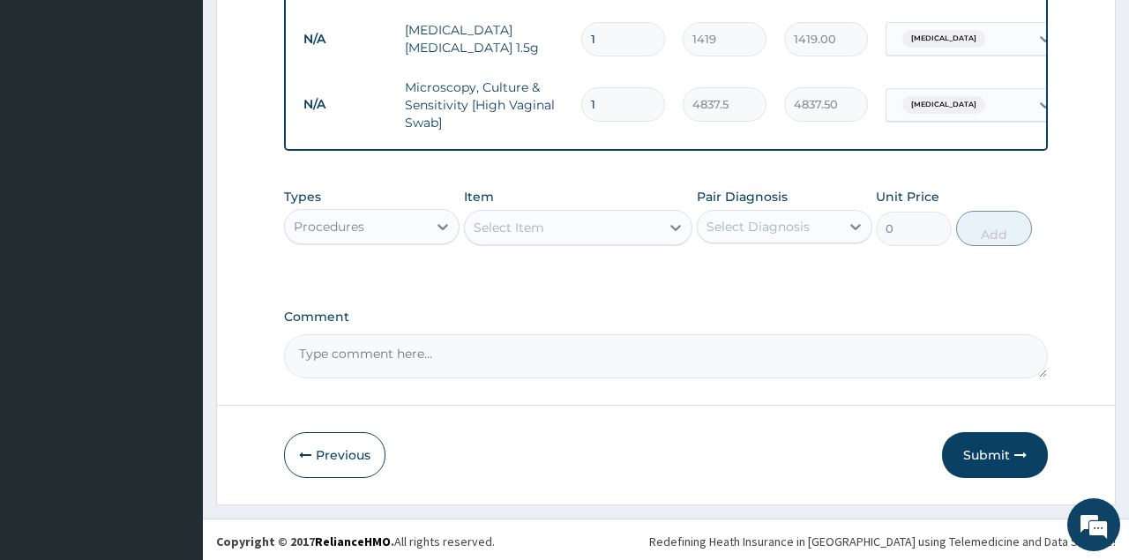
click at [575, 230] on div "Select Item" at bounding box center [563, 227] width 196 height 28
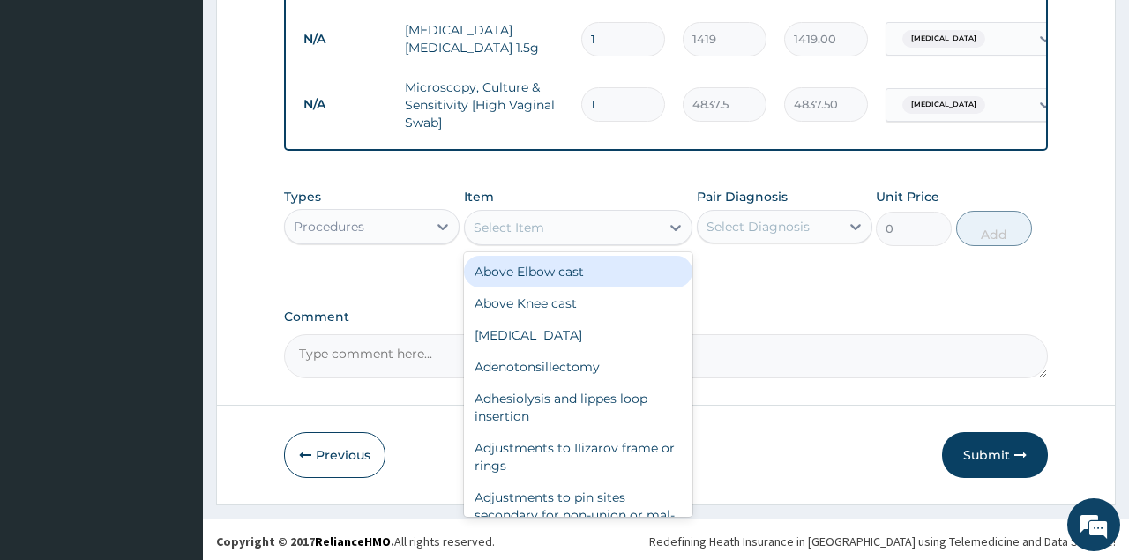
type input "H"
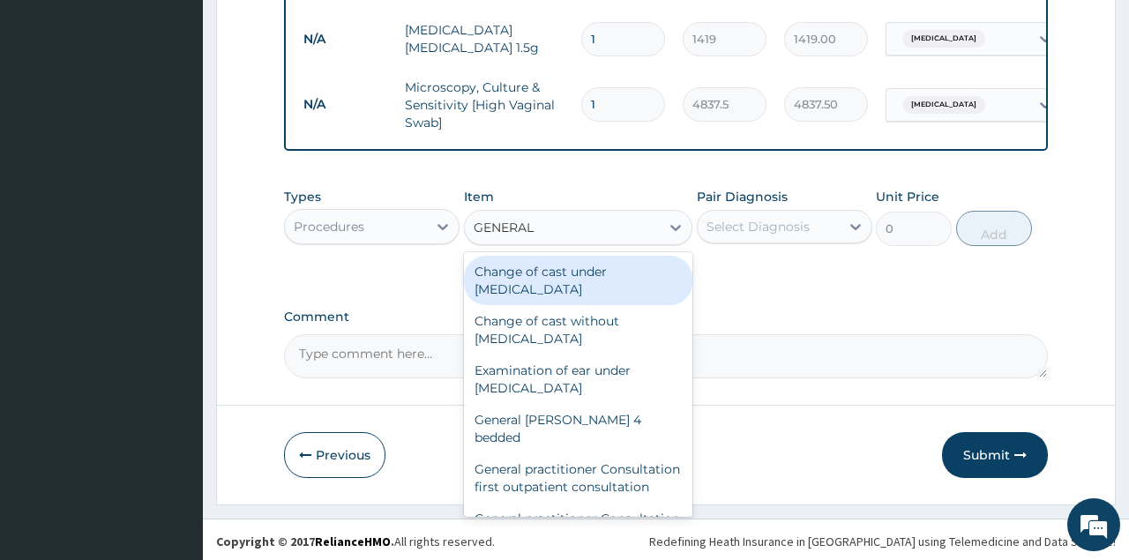
type input "GENERAL P"
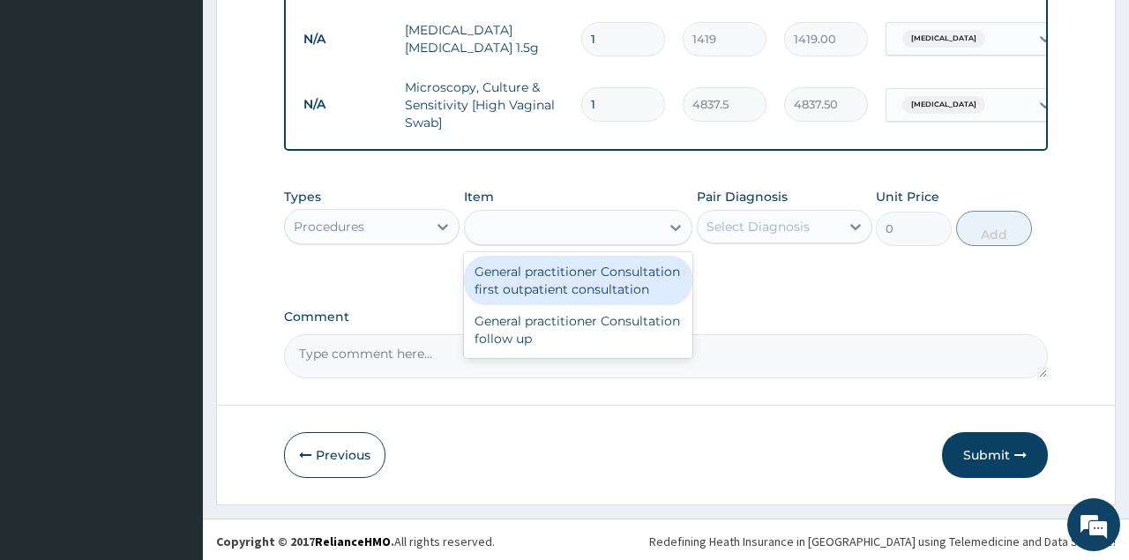
type input "3547.5"
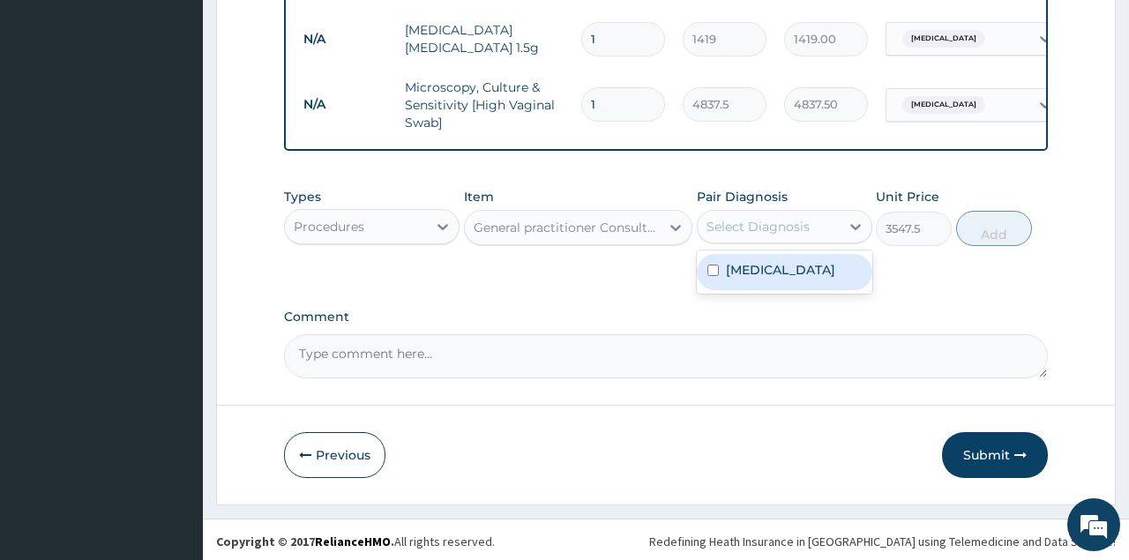
click at [760, 224] on div "Select Diagnosis" at bounding box center [758, 227] width 103 height 18
checkbox input "true"
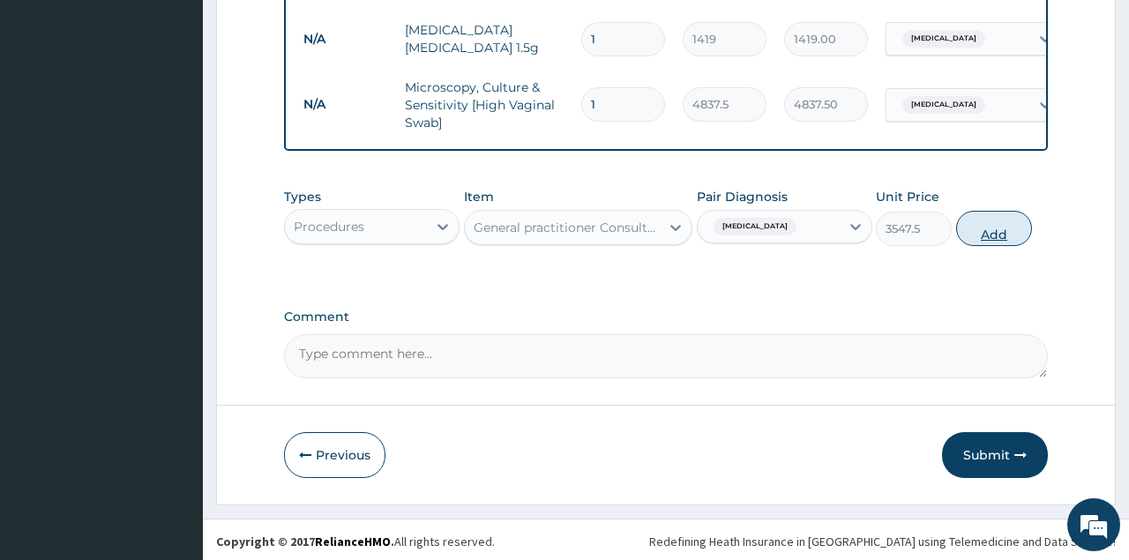
click at [993, 227] on button "Add" at bounding box center [994, 228] width 77 height 35
type input "0"
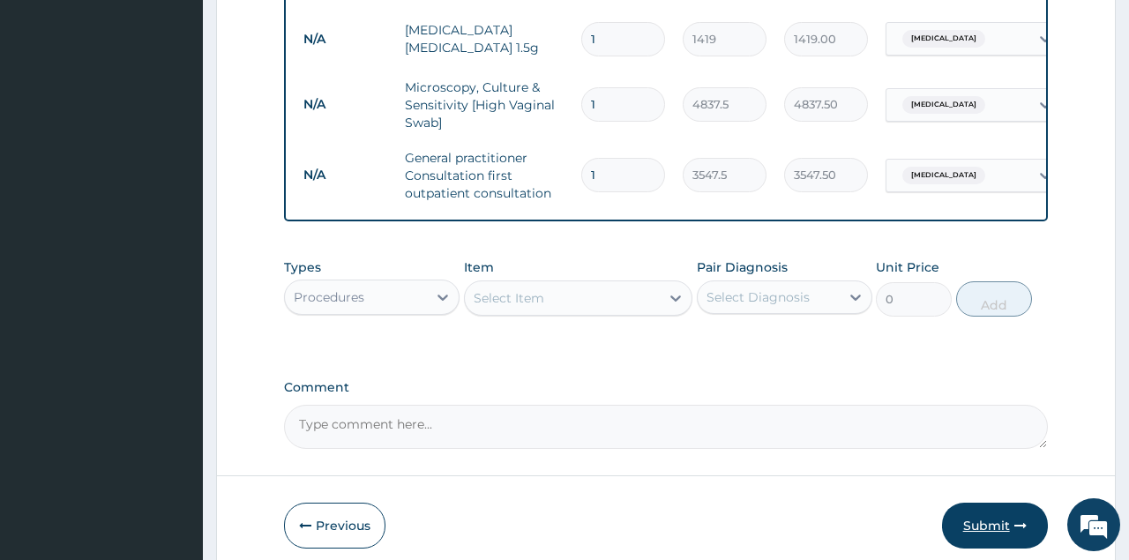
click at [973, 522] on button "Submit" at bounding box center [995, 526] width 106 height 46
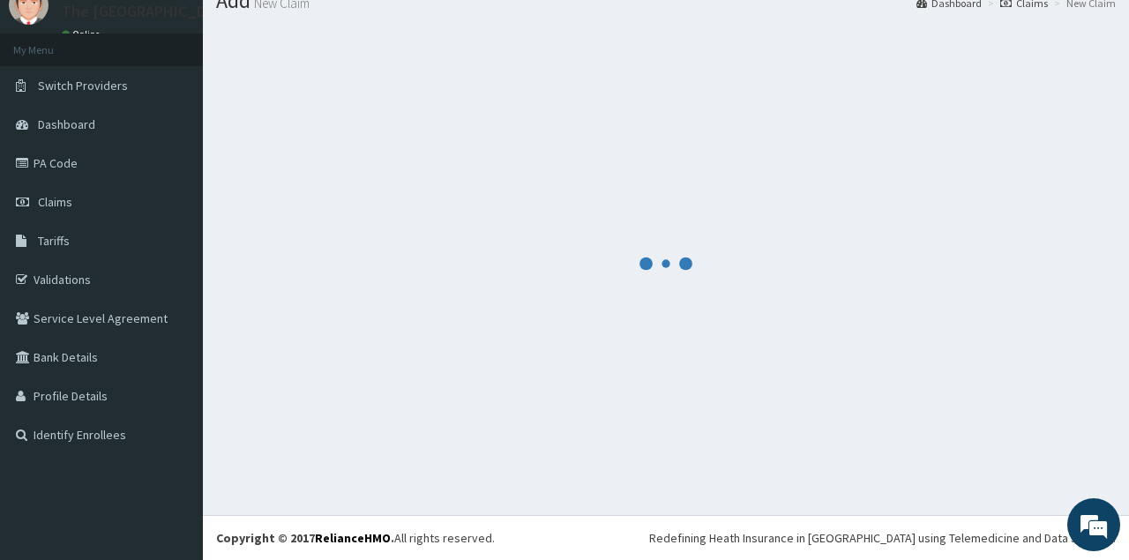
scroll to position [67, 0]
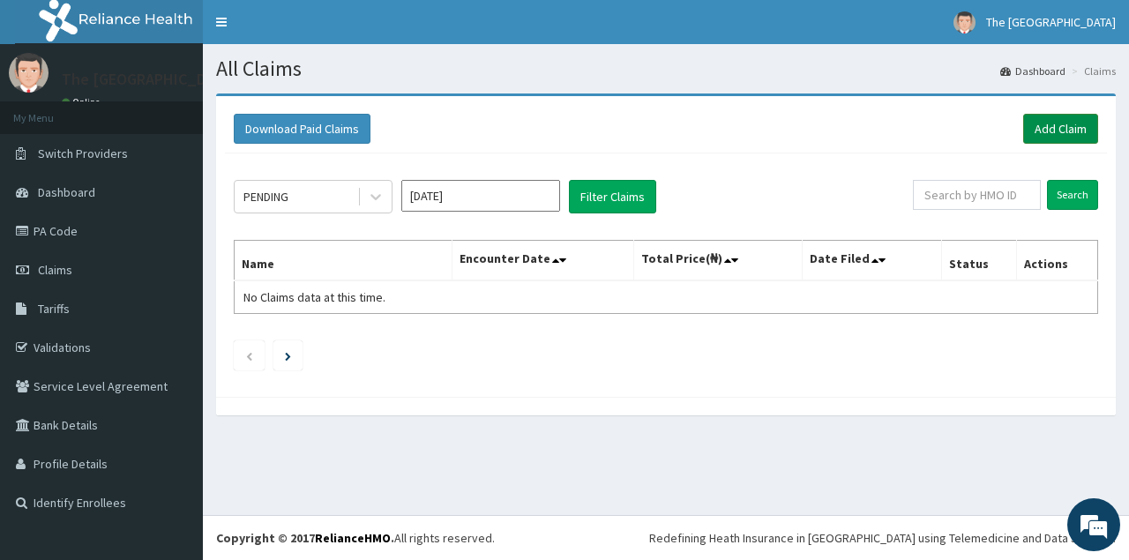
click at [1044, 131] on link "Add Claim" at bounding box center [1060, 129] width 75 height 30
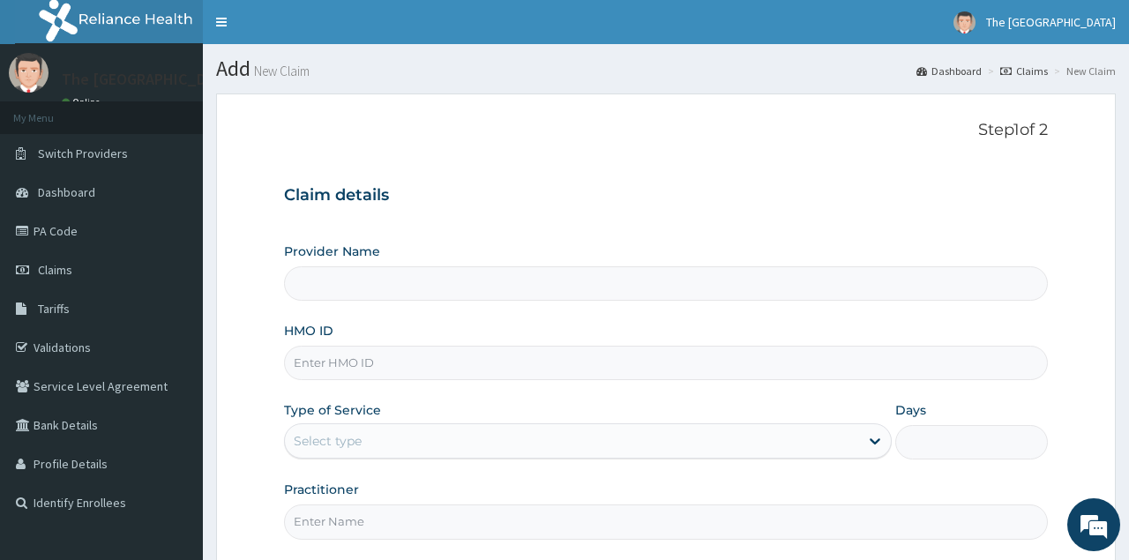
click at [333, 356] on input "HMO ID" at bounding box center [665, 363] width 763 height 34
type input "CD"
type input "The [GEOGRAPHIC_DATA]"
type input "cdt/10010/A"
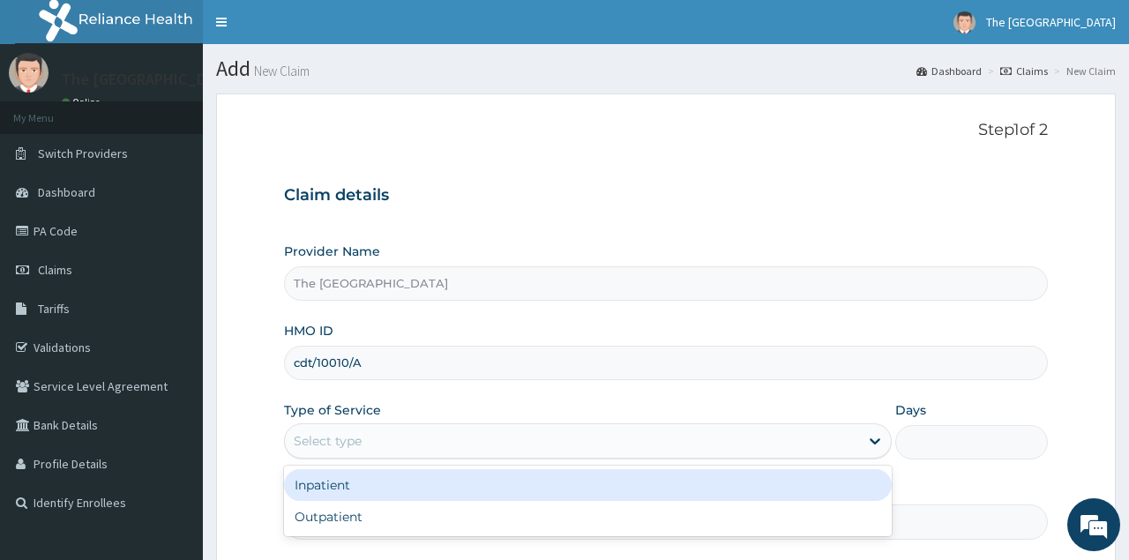
click at [383, 446] on div "Select type" at bounding box center [572, 441] width 574 height 28
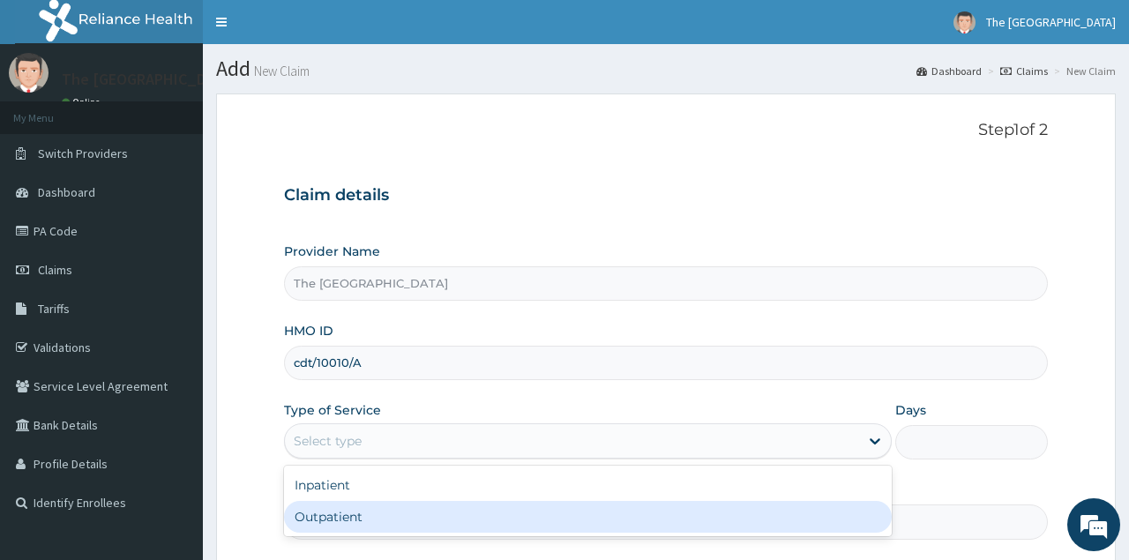
click at [328, 521] on div "Outpatient" at bounding box center [588, 517] width 608 height 32
type input "1"
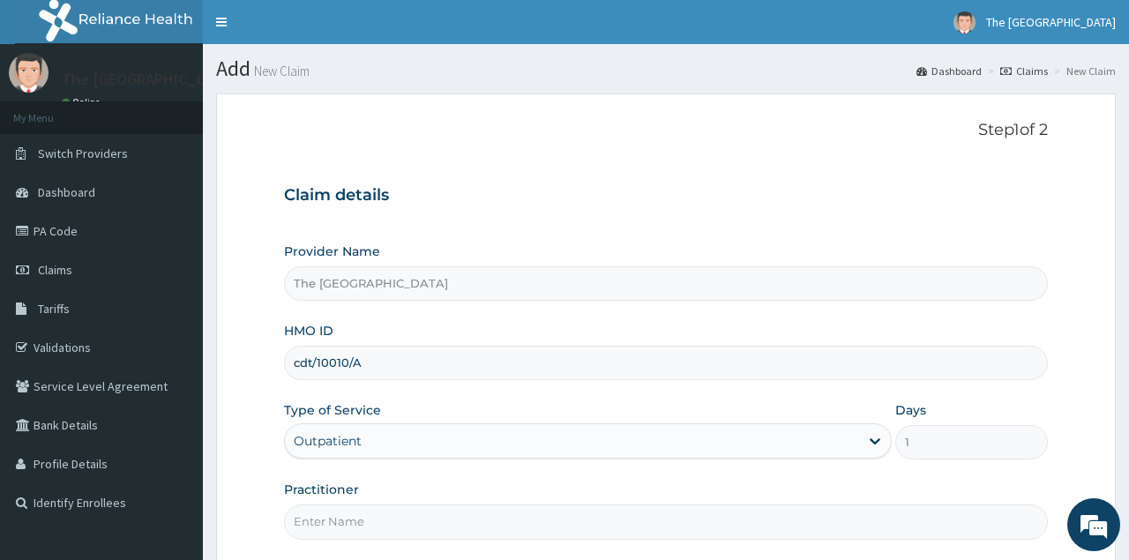
click at [326, 521] on input "Practitioner" at bounding box center [665, 522] width 763 height 34
type input "[PERSON_NAME] L.A"
click at [544, 111] on form "Step 1 of 2 Claim details Provider Name The Vine Medical Centre HMO ID cdt/1001…" at bounding box center [666, 381] width 900 height 574
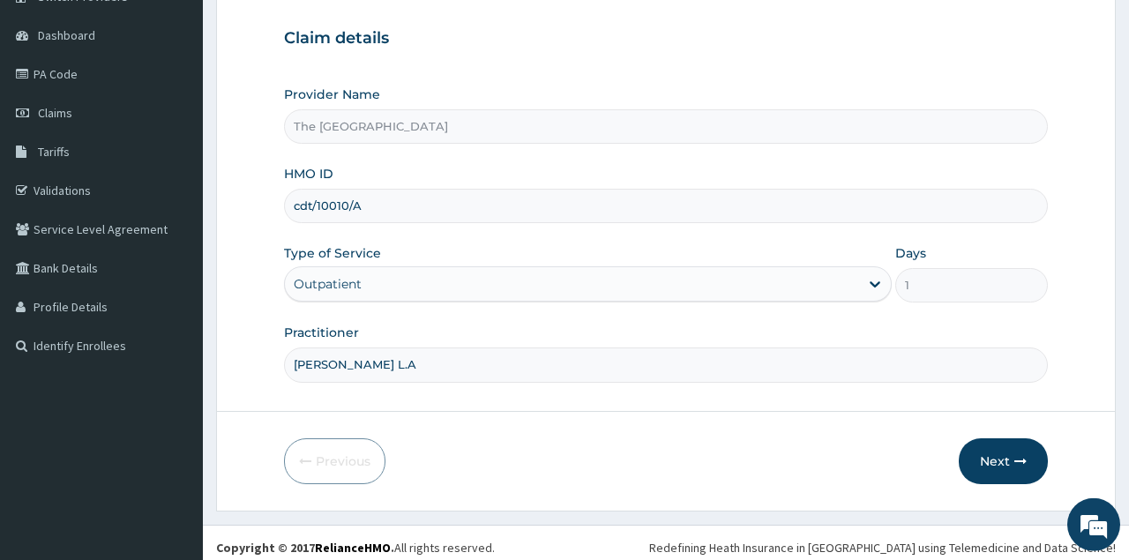
scroll to position [165, 0]
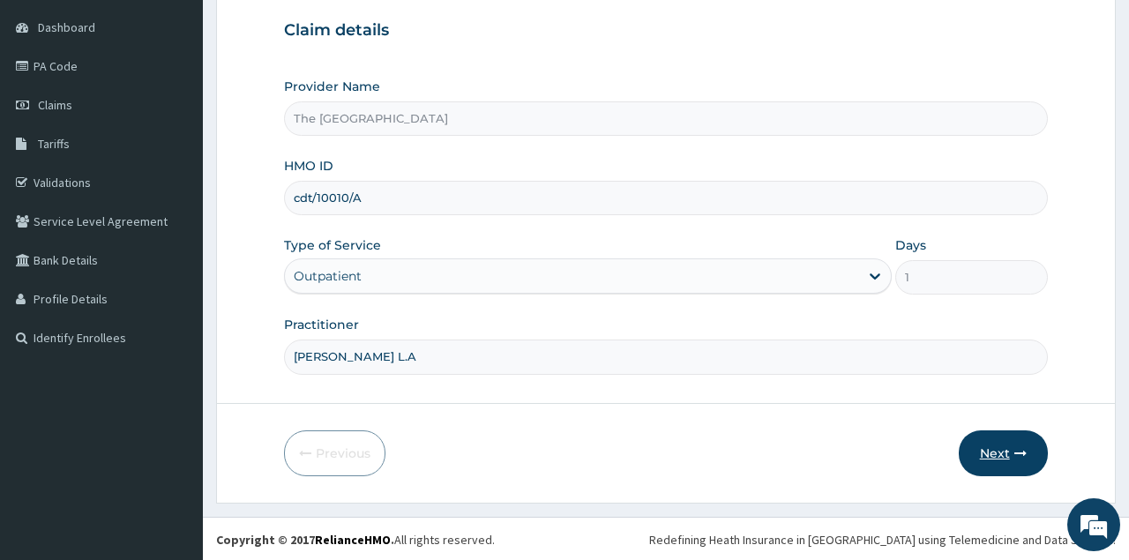
click at [998, 453] on button "Next" at bounding box center [1003, 454] width 89 height 46
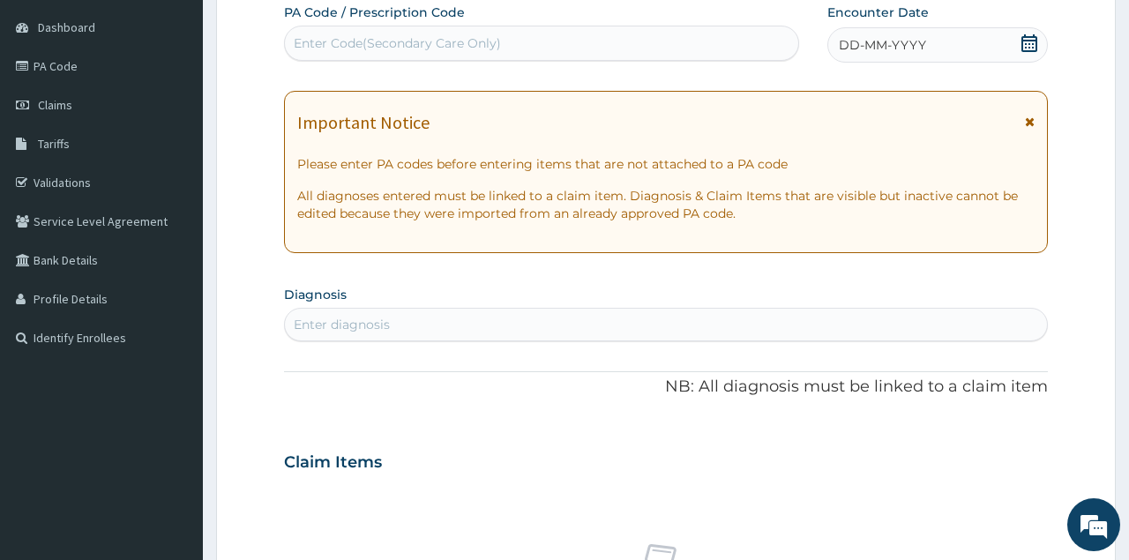
click at [1024, 46] on icon at bounding box center [1030, 43] width 18 height 18
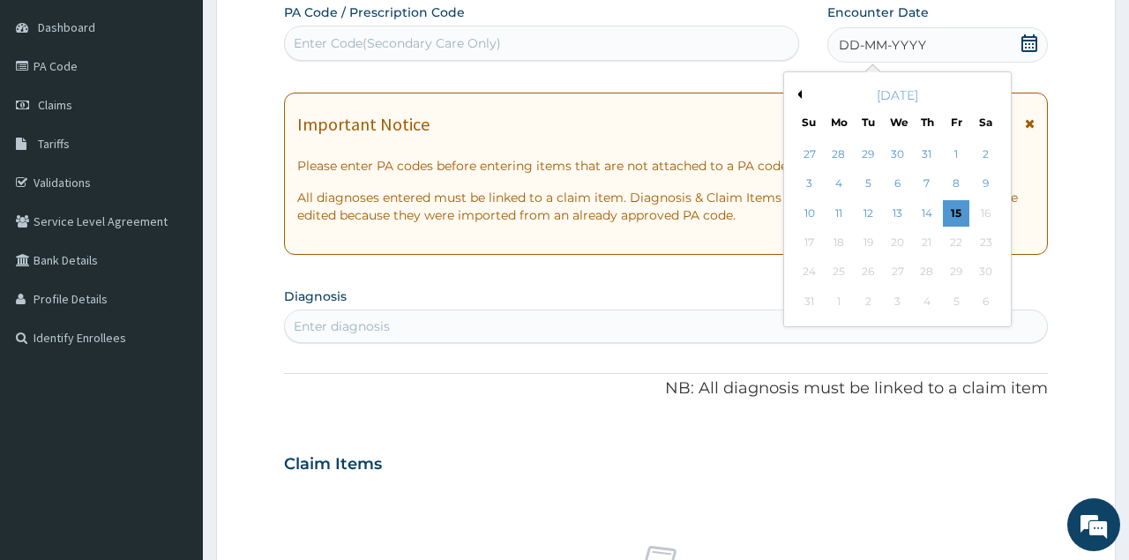
click at [802, 91] on div "[DATE]" at bounding box center [897, 95] width 213 height 18
click at [802, 94] on div "[DATE]" at bounding box center [897, 95] width 213 height 18
click at [797, 93] on button "Previous Month" at bounding box center [797, 94] width 9 height 9
click at [867, 283] on div "29" at bounding box center [868, 272] width 26 height 26
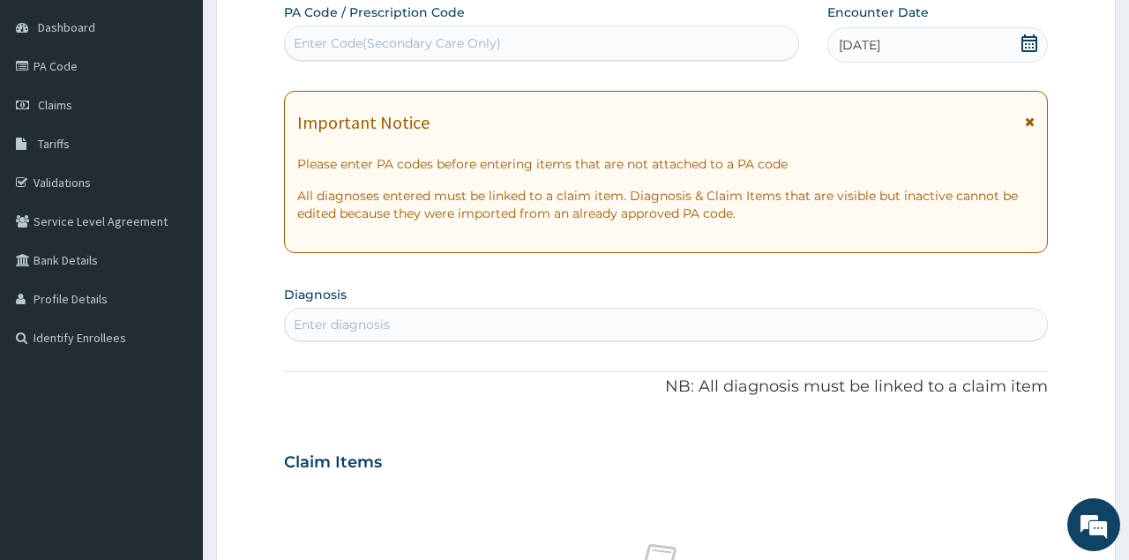
click at [676, 320] on div "Enter diagnosis" at bounding box center [665, 325] width 761 height 28
type input "T"
type input "RTI"
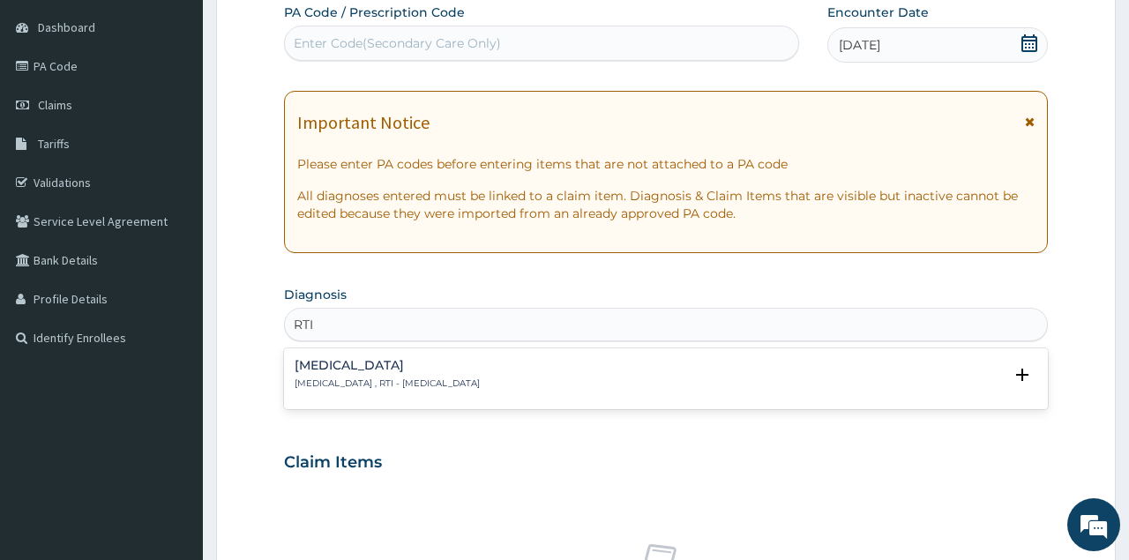
click at [434, 368] on h4 "Respiratory tract infection" at bounding box center [387, 365] width 185 height 13
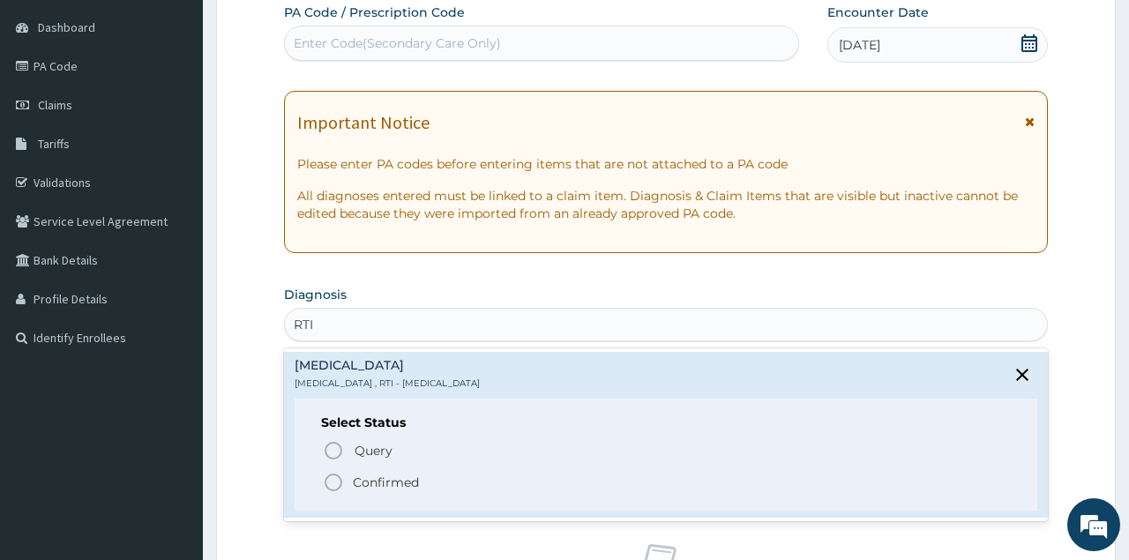
click at [329, 478] on icon "status option filled" at bounding box center [333, 482] width 21 height 21
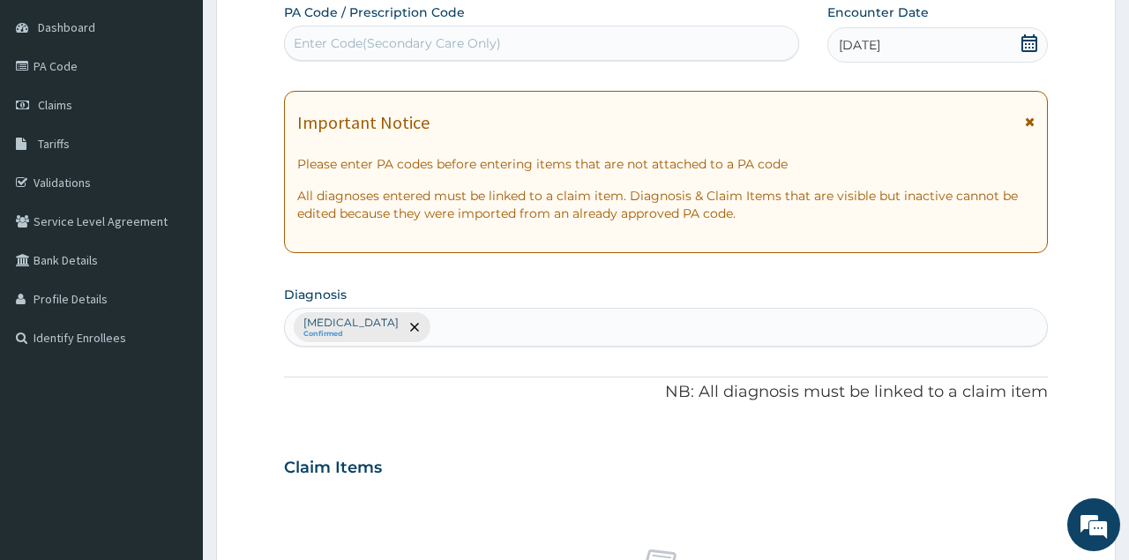
click at [463, 393] on p "NB: All diagnosis must be linked to a claim item" at bounding box center [665, 392] width 763 height 23
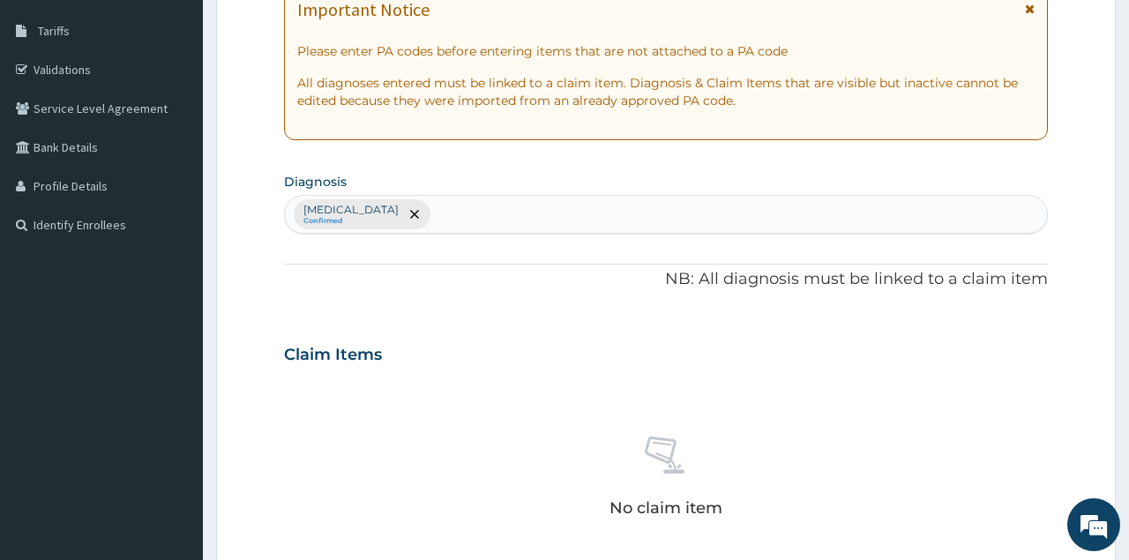
scroll to position [303, 0]
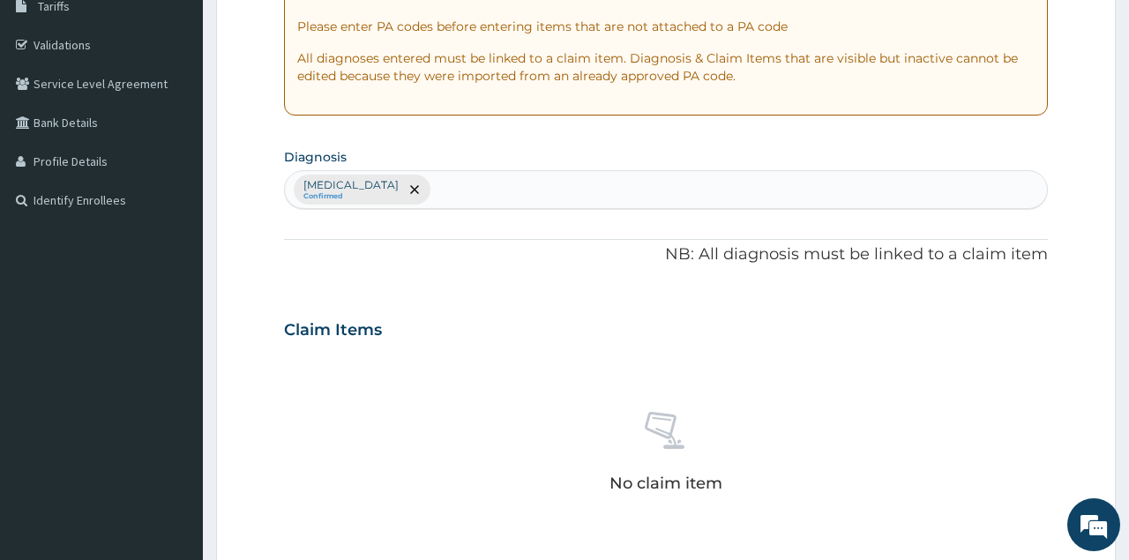
click at [463, 391] on div "No claim item" at bounding box center [665, 455] width 763 height 203
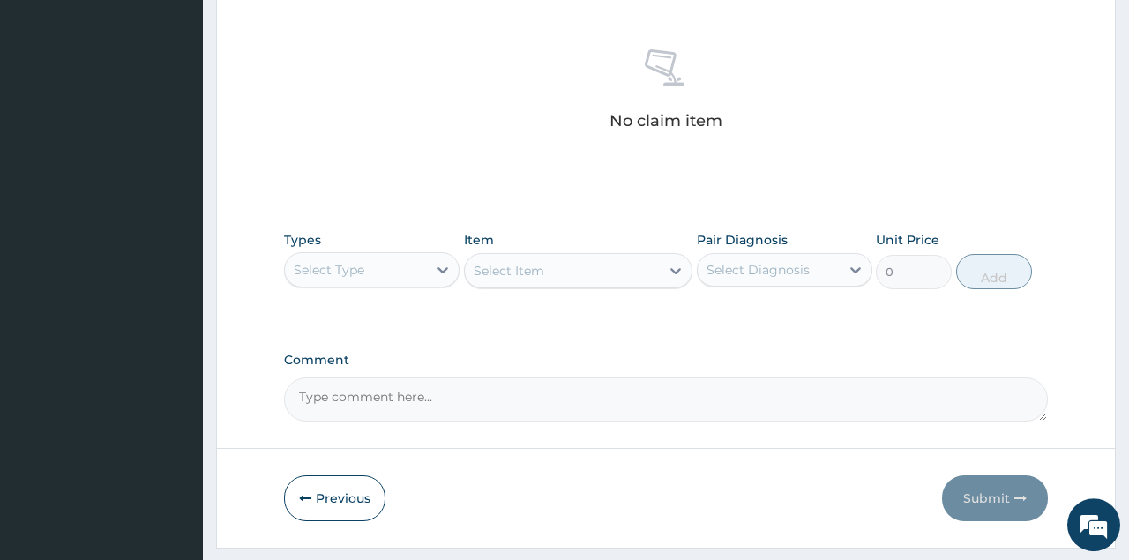
scroll to position [670, 0]
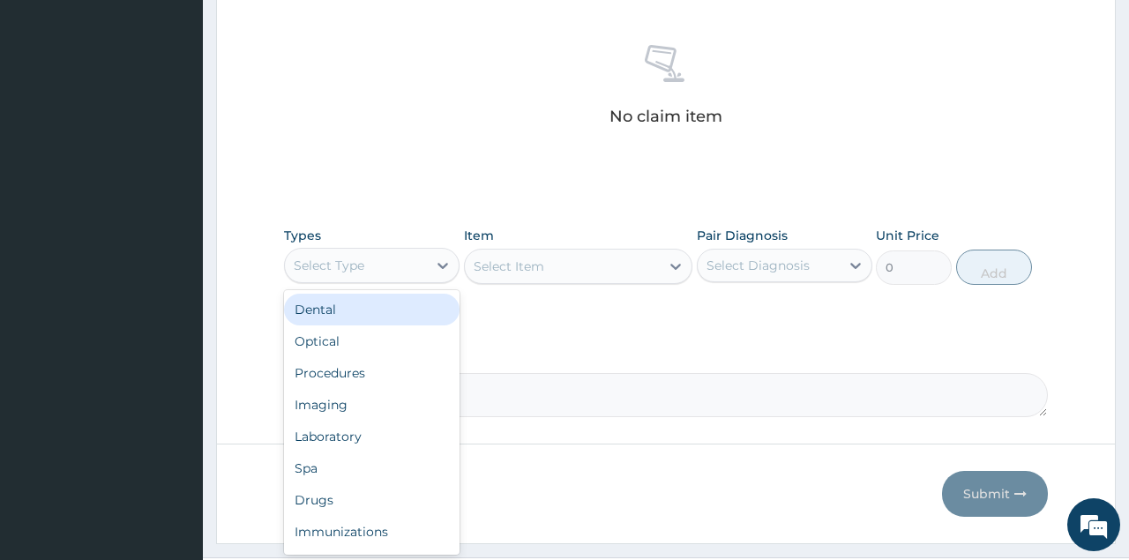
click at [348, 271] on div "Select Type" at bounding box center [329, 266] width 71 height 18
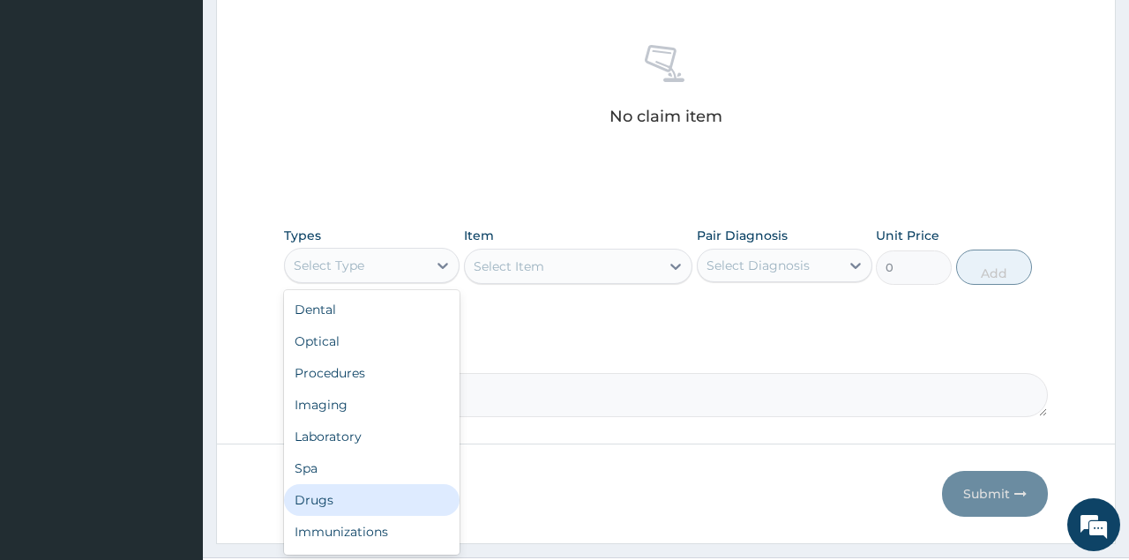
click at [341, 506] on div "Drugs" at bounding box center [372, 500] width 176 height 32
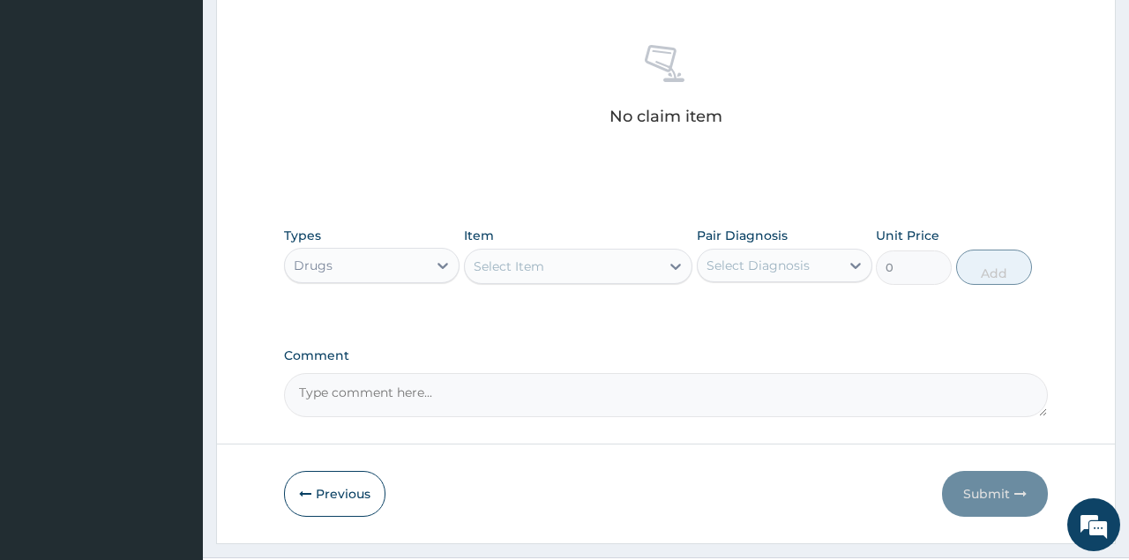
click at [543, 261] on div "Select Item" at bounding box center [563, 266] width 196 height 28
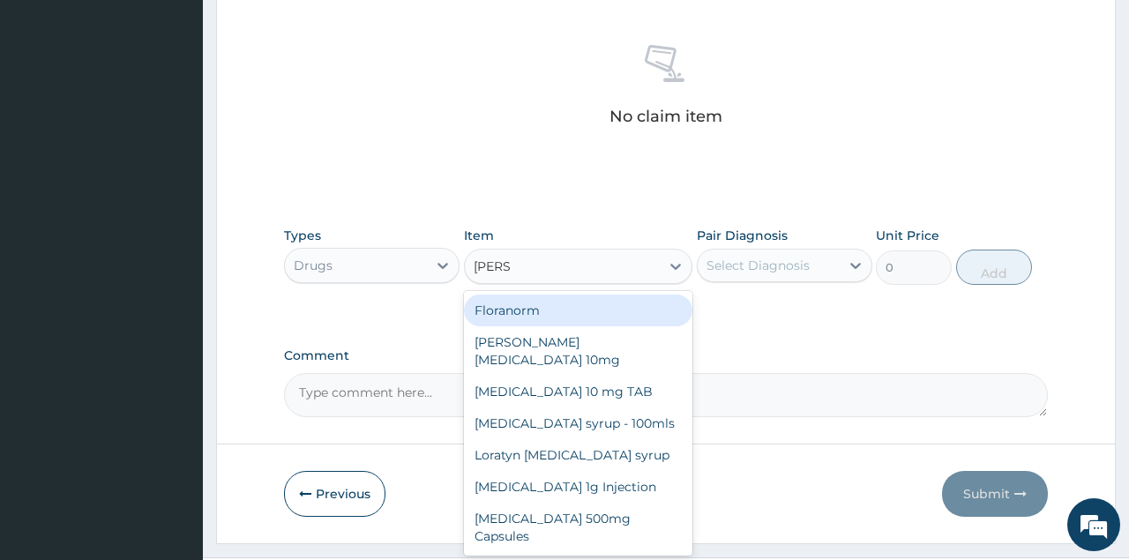
type input "LORAT"
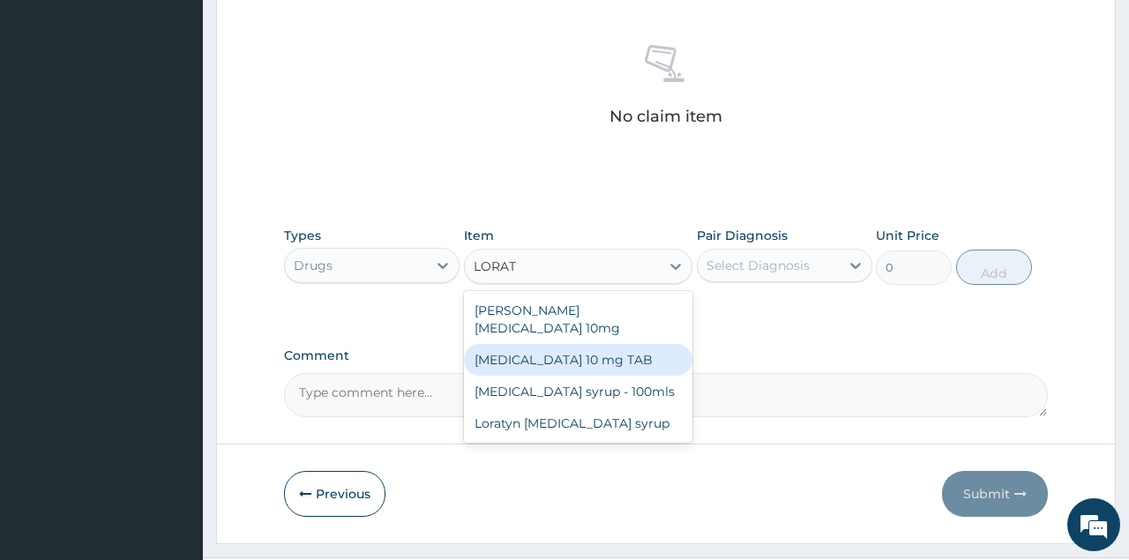
type input "59.125"
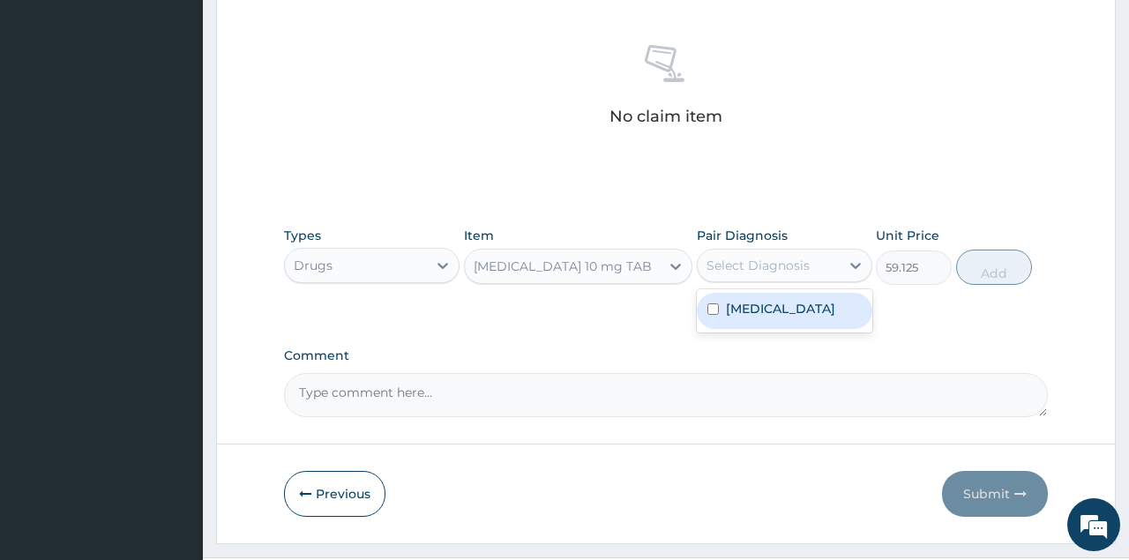
click at [815, 258] on div "Select Diagnosis" at bounding box center [769, 265] width 142 height 28
checkbox input "true"
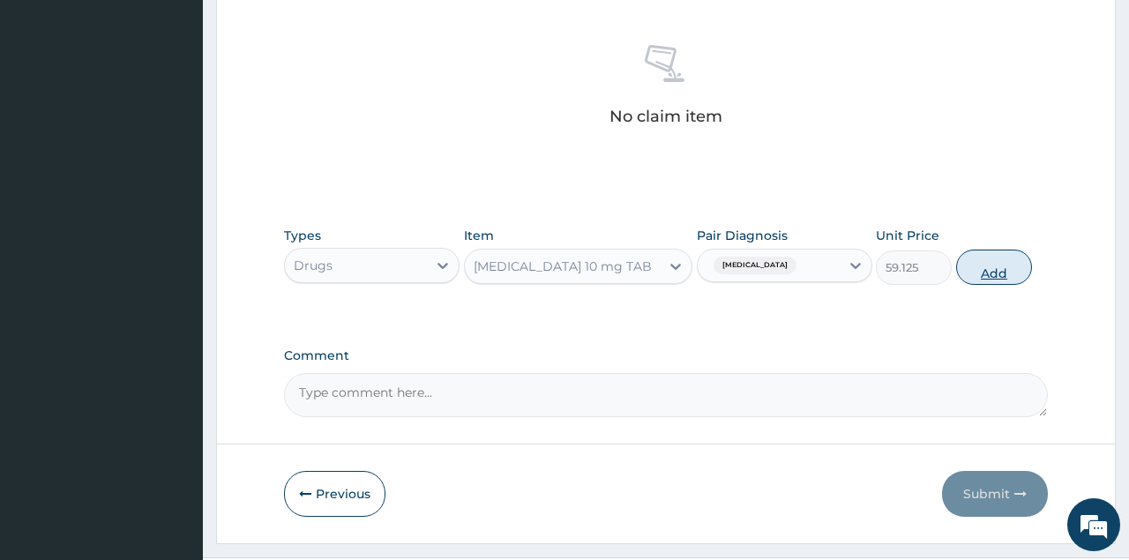
click at [999, 263] on button "Add" at bounding box center [994, 267] width 77 height 35
type input "0"
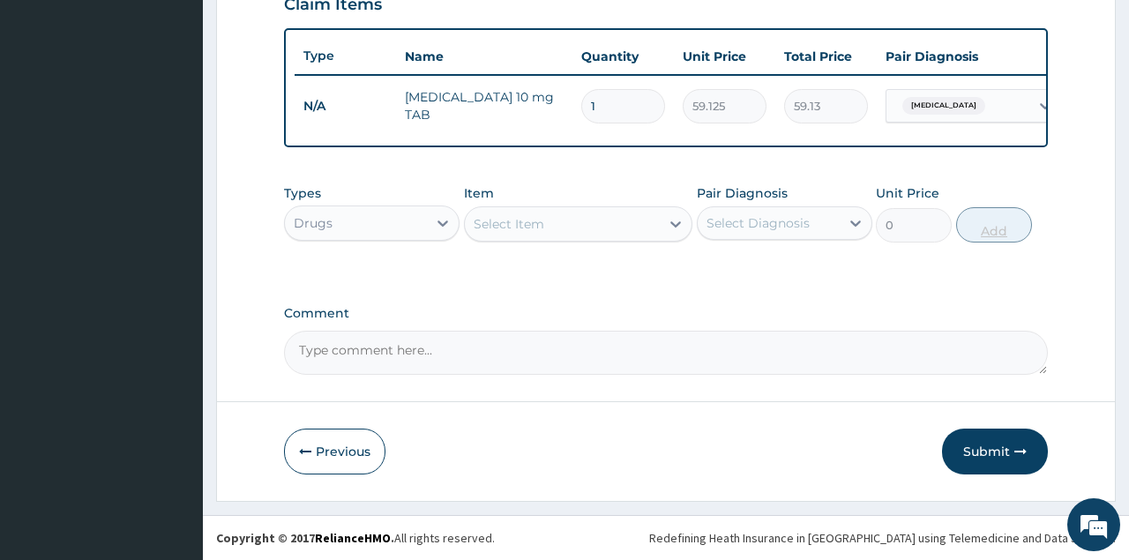
scroll to position [625, 0]
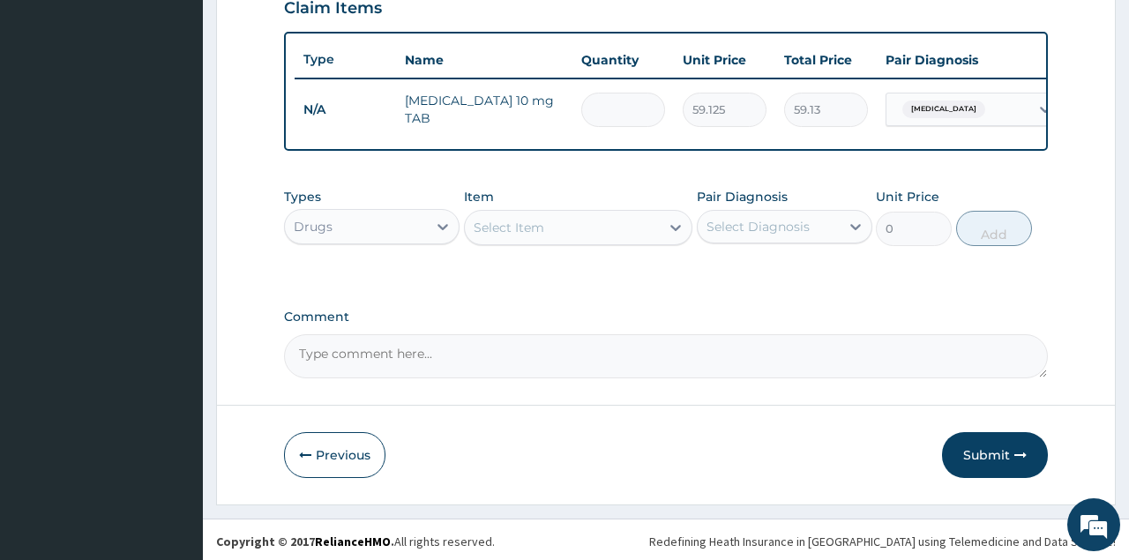
type input "0.00"
type input "6"
type input "354.75"
type input "6"
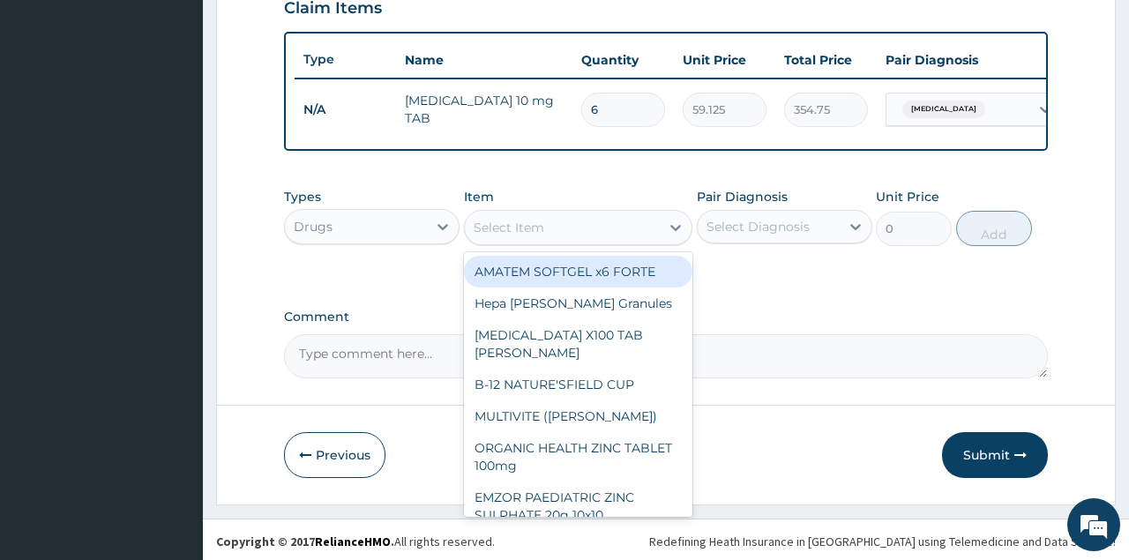
click at [498, 226] on div "Select Item" at bounding box center [509, 228] width 71 height 18
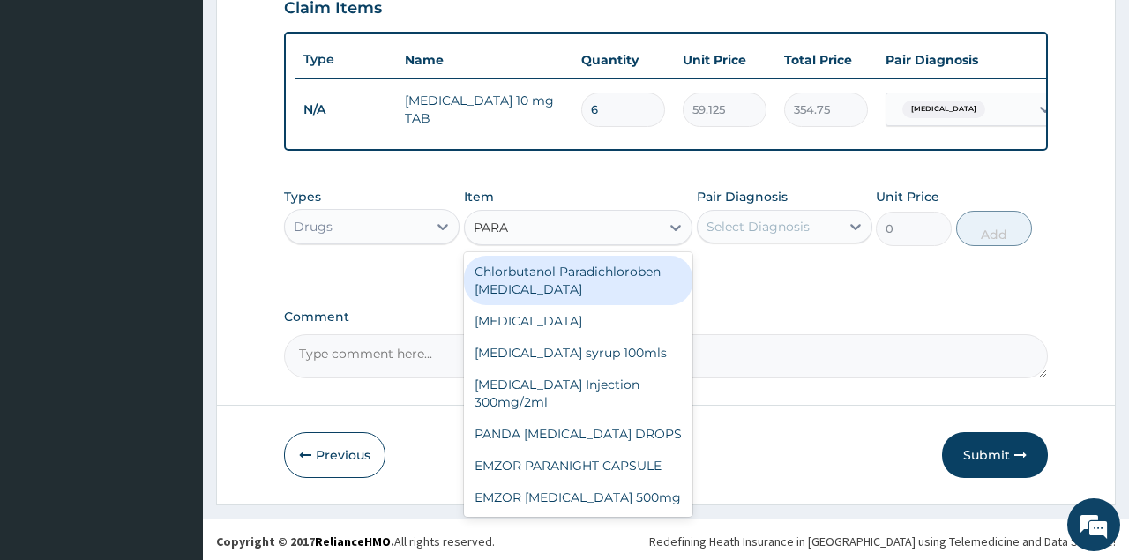
click at [498, 226] on input "PARA" at bounding box center [492, 228] width 37 height 18
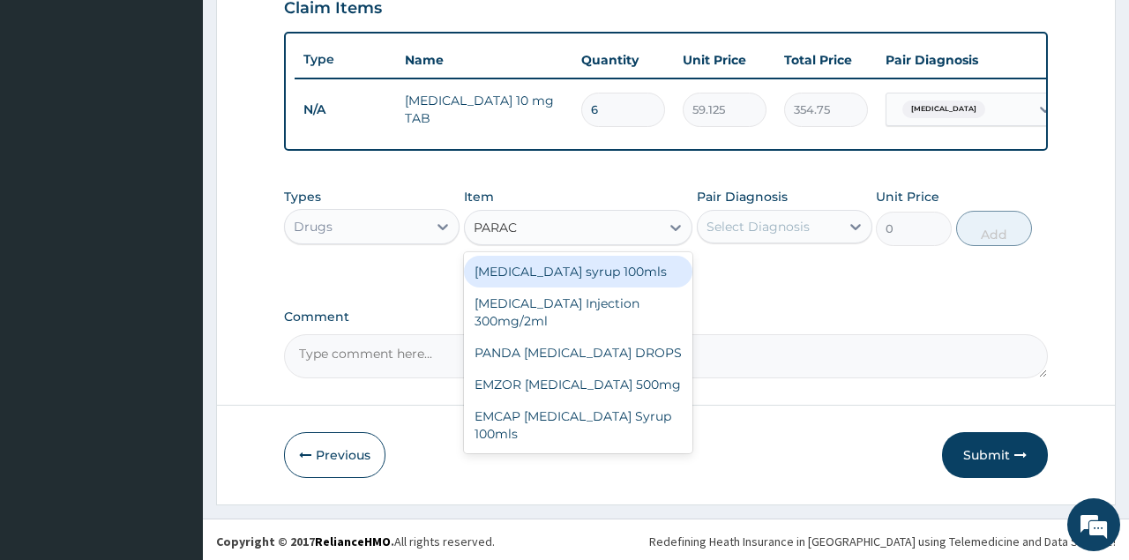
type input "PARACE"
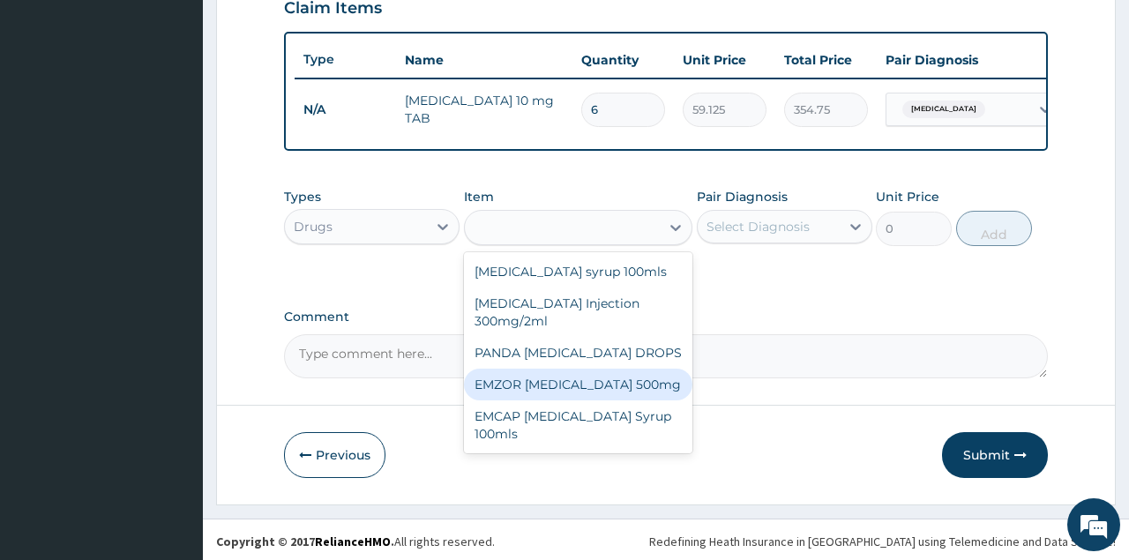
type input "23.65"
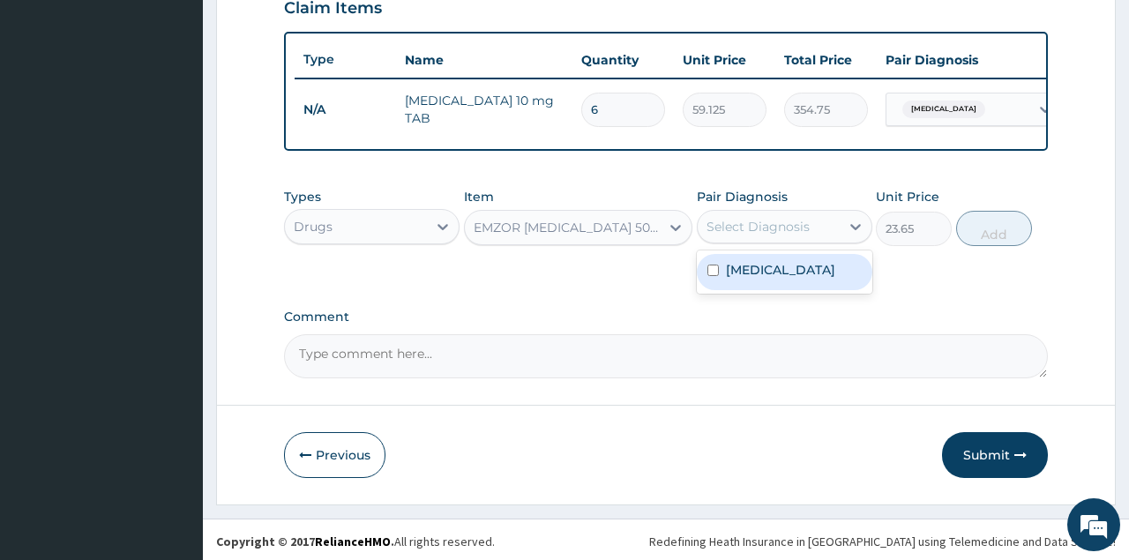
click at [781, 230] on div "Select Diagnosis" at bounding box center [758, 227] width 103 height 18
checkbox input "true"
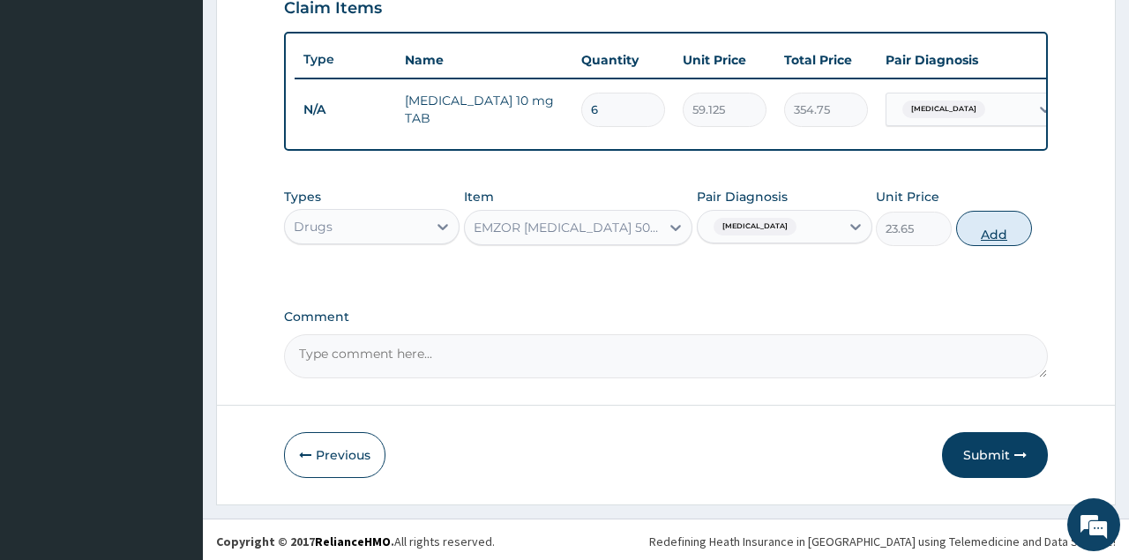
click at [994, 226] on button "Add" at bounding box center [994, 228] width 77 height 35
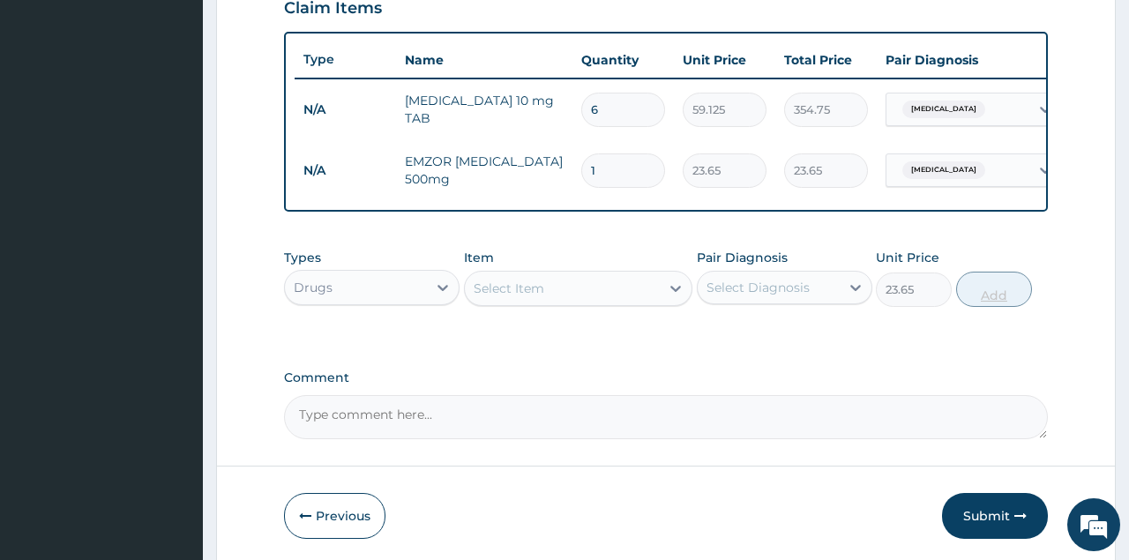
type input "0"
type input "18"
type input "425.70"
type input "18"
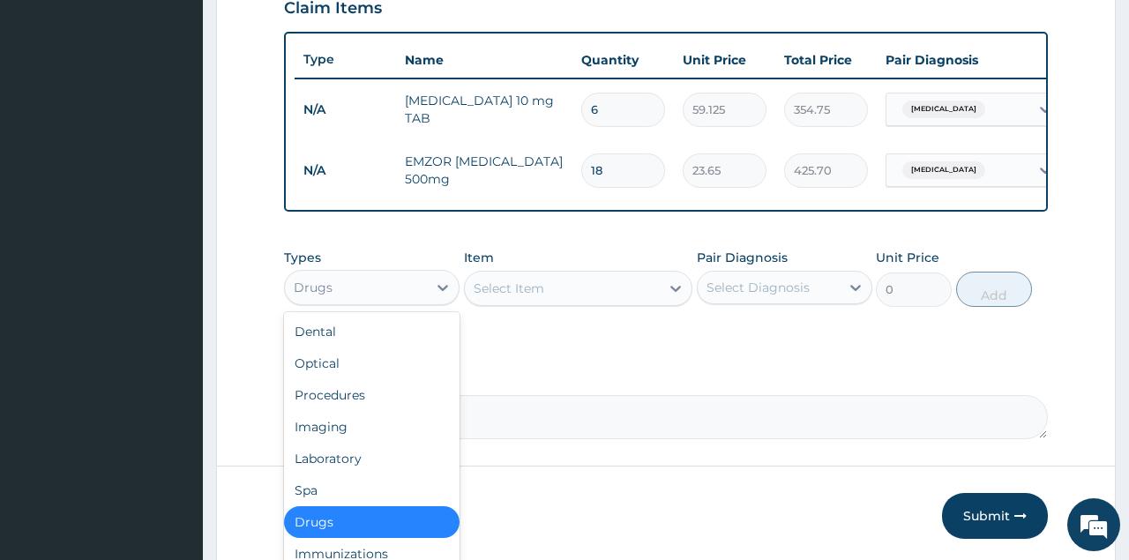
click at [411, 273] on div "Drugs" at bounding box center [356, 287] width 142 height 28
click at [340, 398] on div "Procedures" at bounding box center [372, 395] width 176 height 32
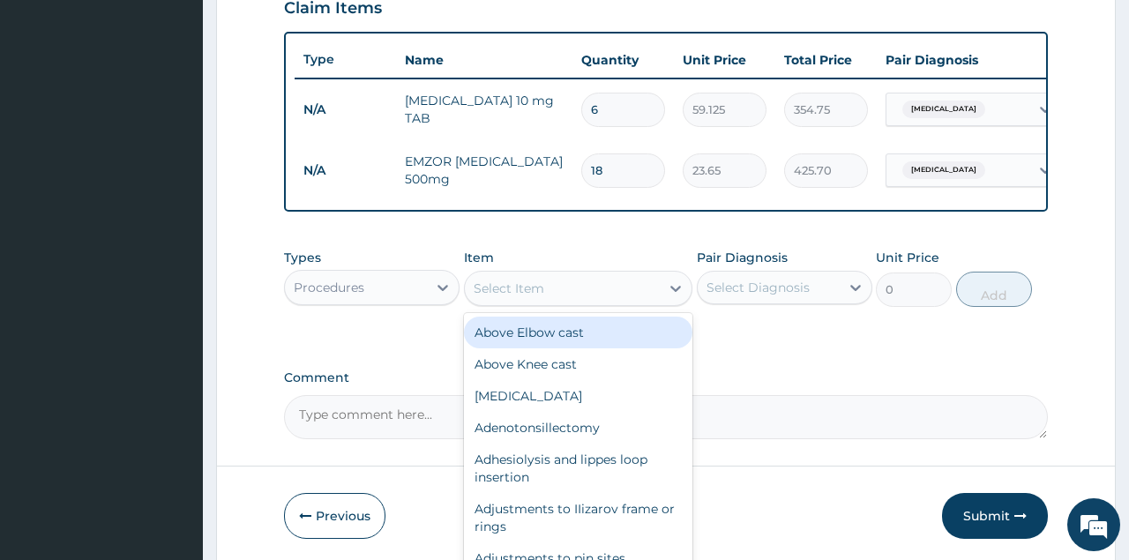
click at [534, 296] on div "Select Item" at bounding box center [563, 288] width 196 height 28
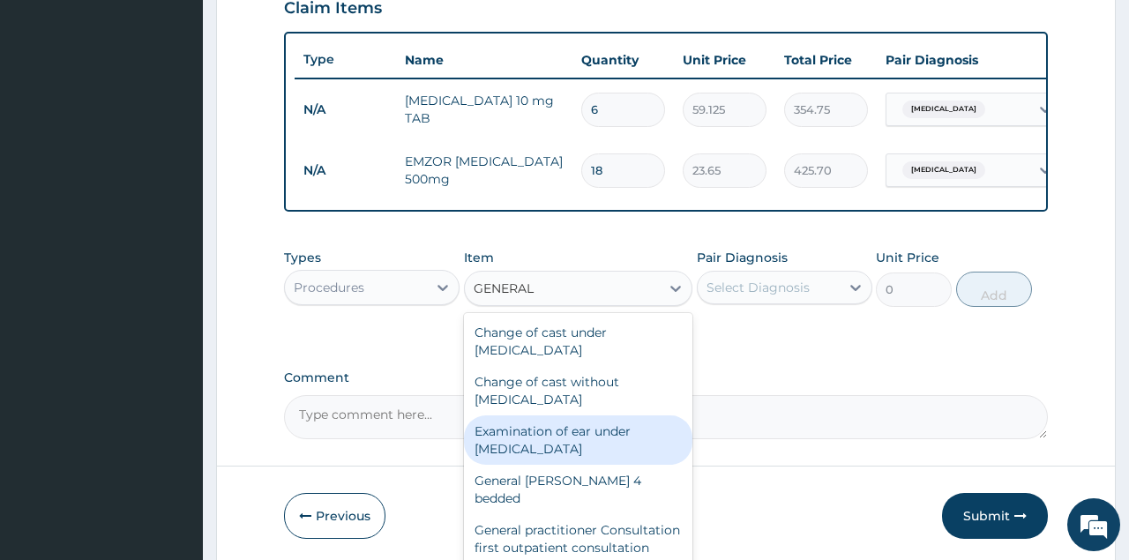
type input "GENERAL P"
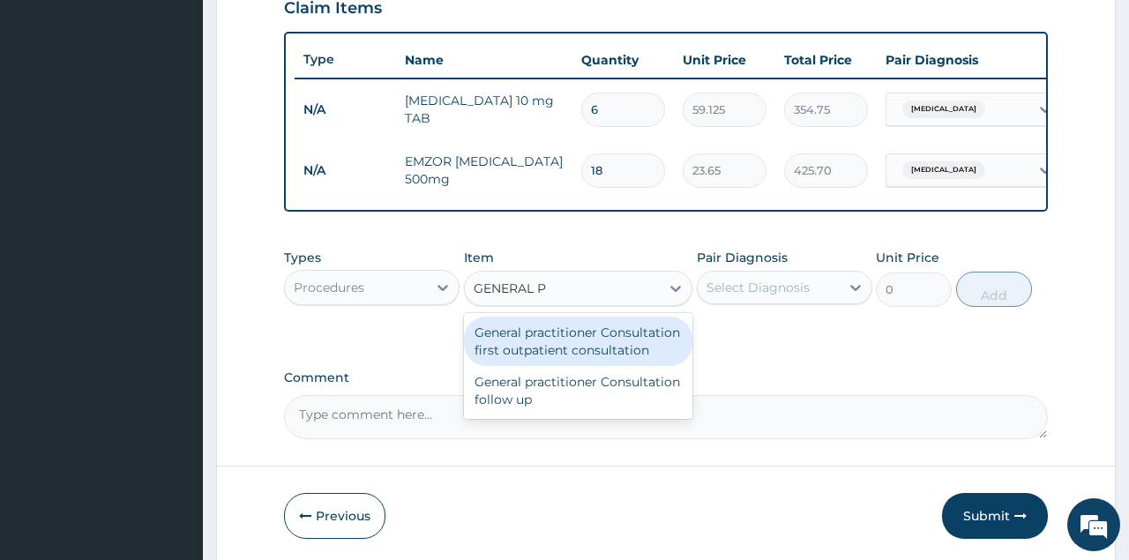
click at [562, 331] on div "General practitioner Consultation first outpatient consultation" at bounding box center [578, 341] width 229 height 49
type input "3547.5"
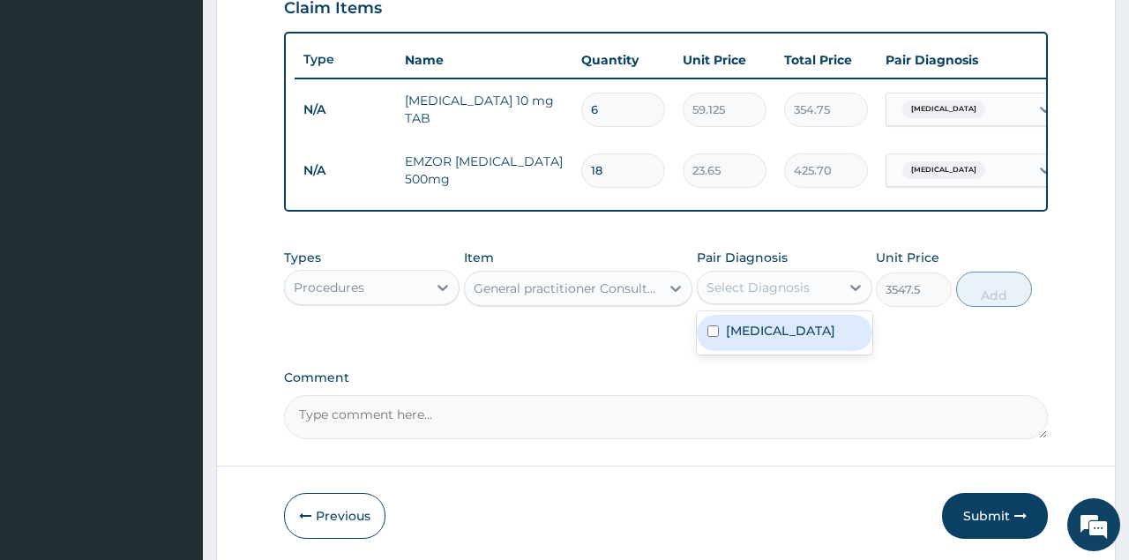
click at [775, 289] on div "Select Diagnosis" at bounding box center [758, 288] width 103 height 18
checkbox input "true"
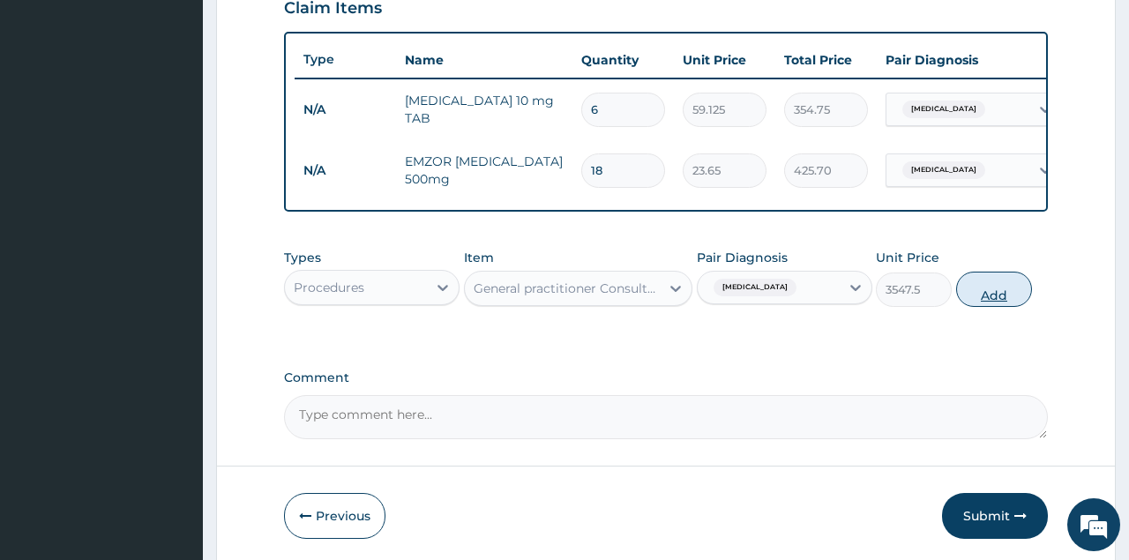
click at [970, 287] on button "Add" at bounding box center [994, 289] width 77 height 35
type input "0"
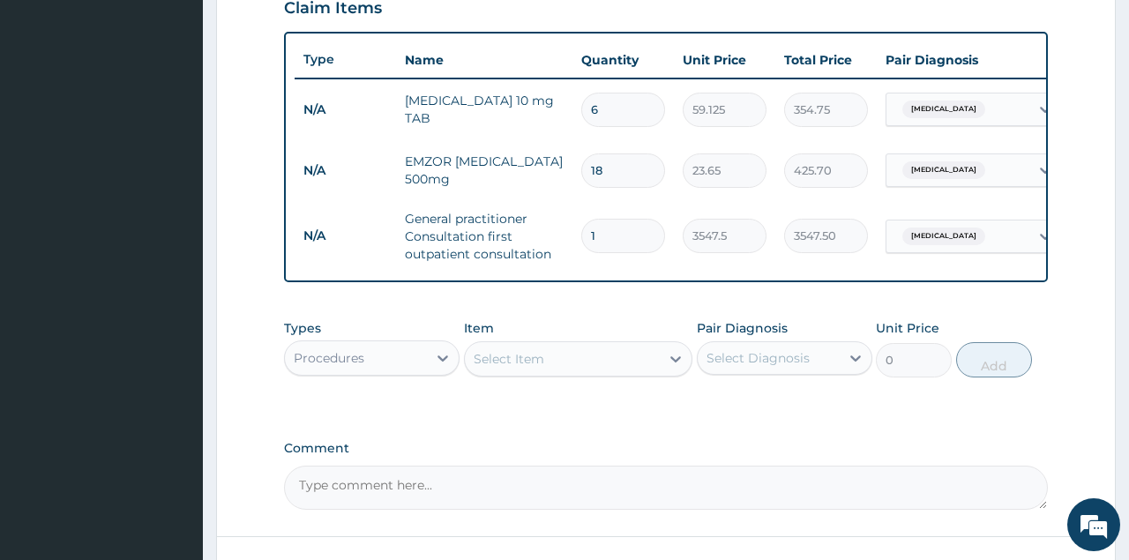
click at [553, 356] on div "Select Item" at bounding box center [563, 359] width 196 height 28
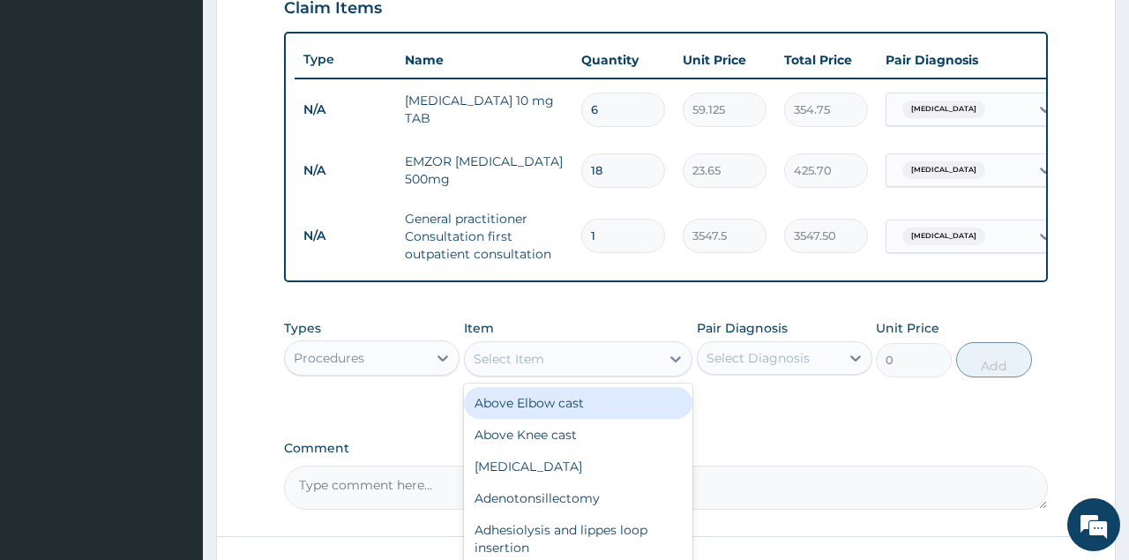
click at [553, 356] on div "Select Item" at bounding box center [563, 359] width 196 height 28
type input "REGIST"
type input "2150"
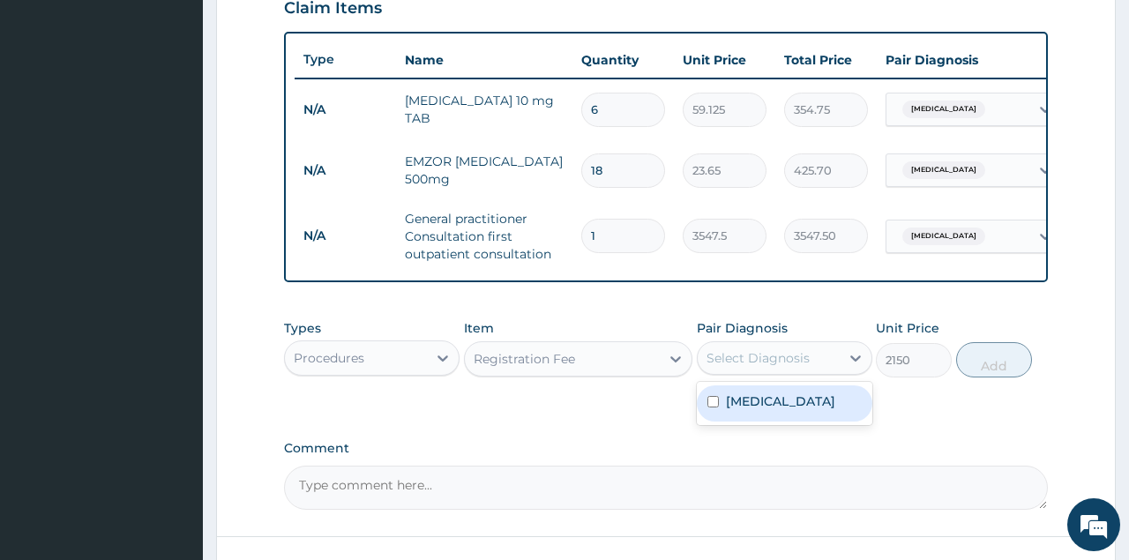
click at [721, 363] on div "Select Diagnosis" at bounding box center [758, 358] width 103 height 18
checkbox input "true"
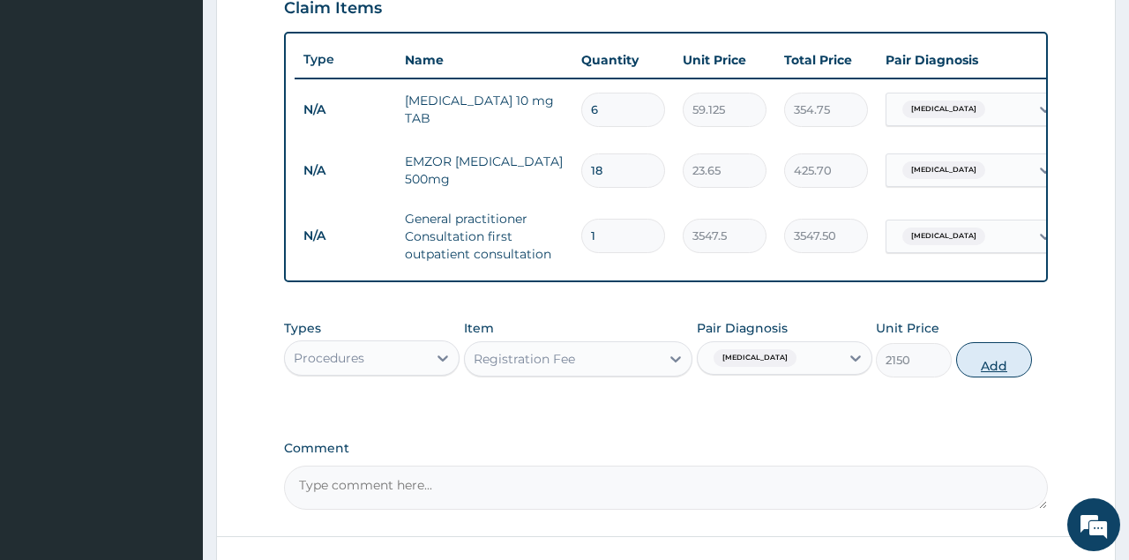
click at [982, 363] on button "Add" at bounding box center [994, 359] width 77 height 35
type input "0"
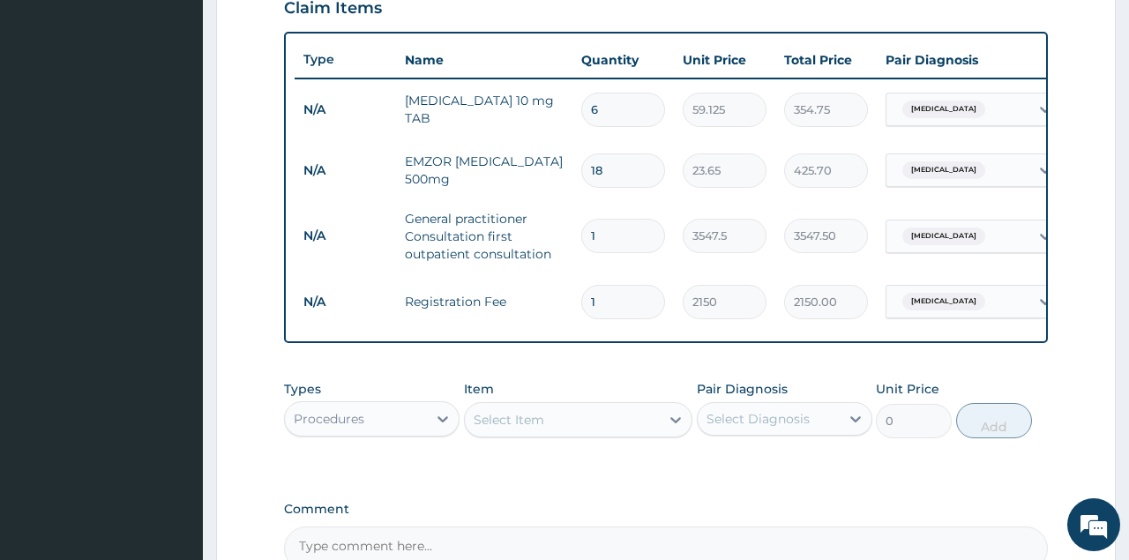
click at [1068, 377] on form "Step 2 of 2 PA Code / Prescription Code Enter Code(Secondary Care Only) Encount…" at bounding box center [666, 83] width 900 height 1228
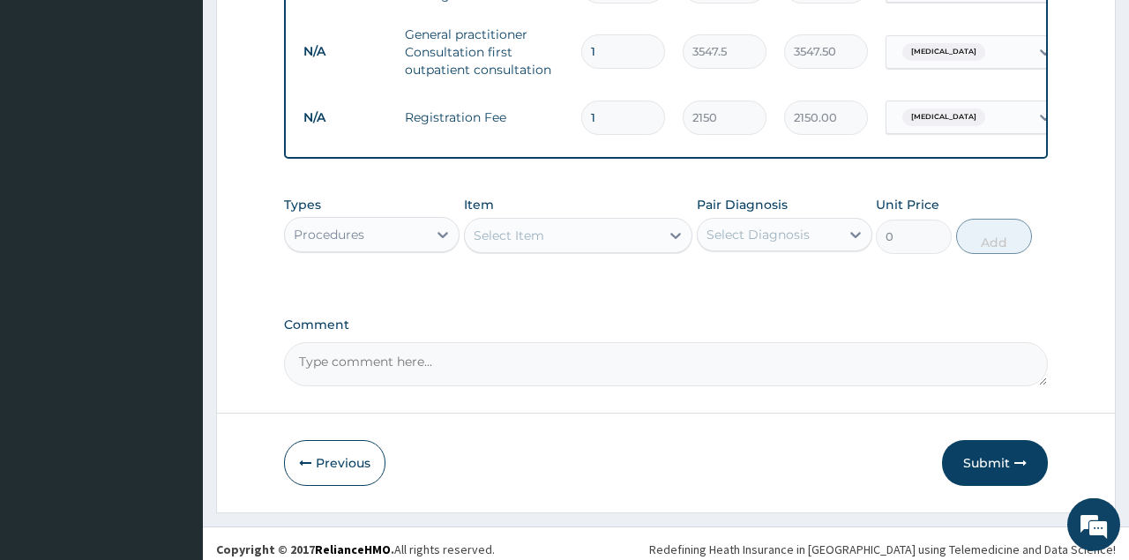
scroll to position [817, 0]
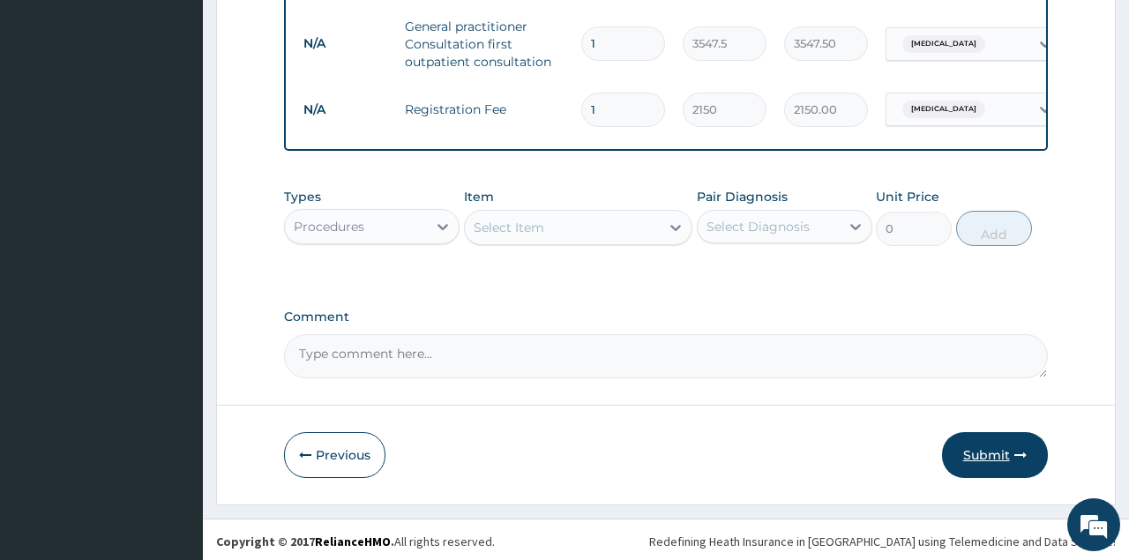
click at [975, 453] on button "Submit" at bounding box center [995, 455] width 106 height 46
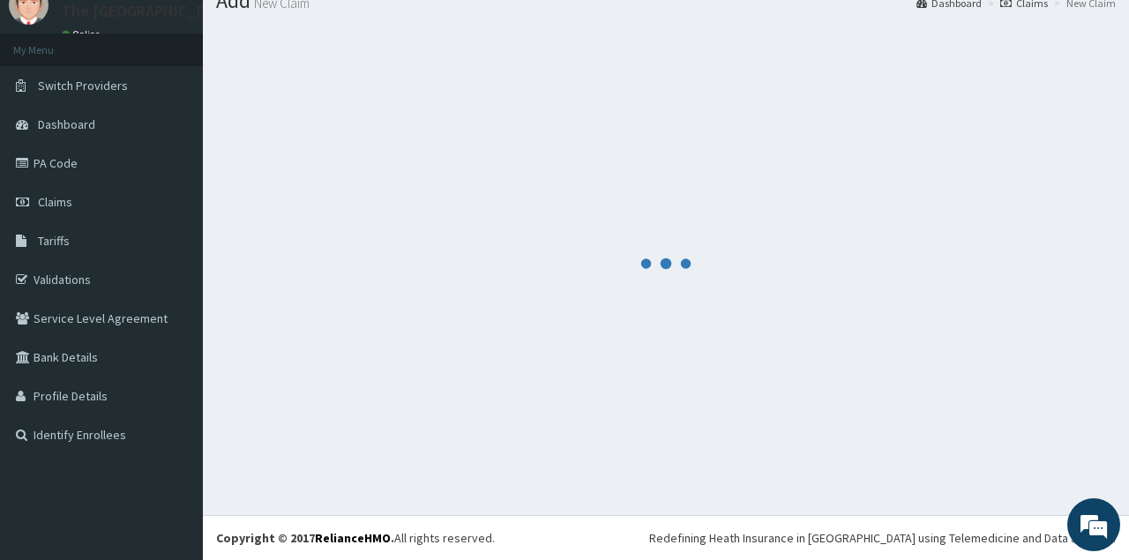
scroll to position [67, 0]
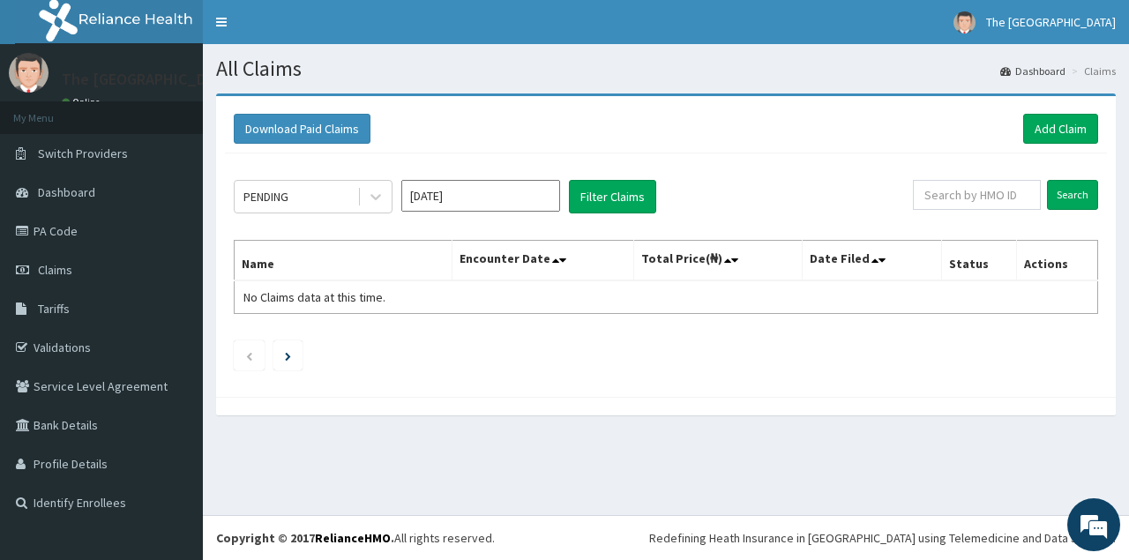
click at [61, 227] on link "PA Code" at bounding box center [101, 231] width 203 height 39
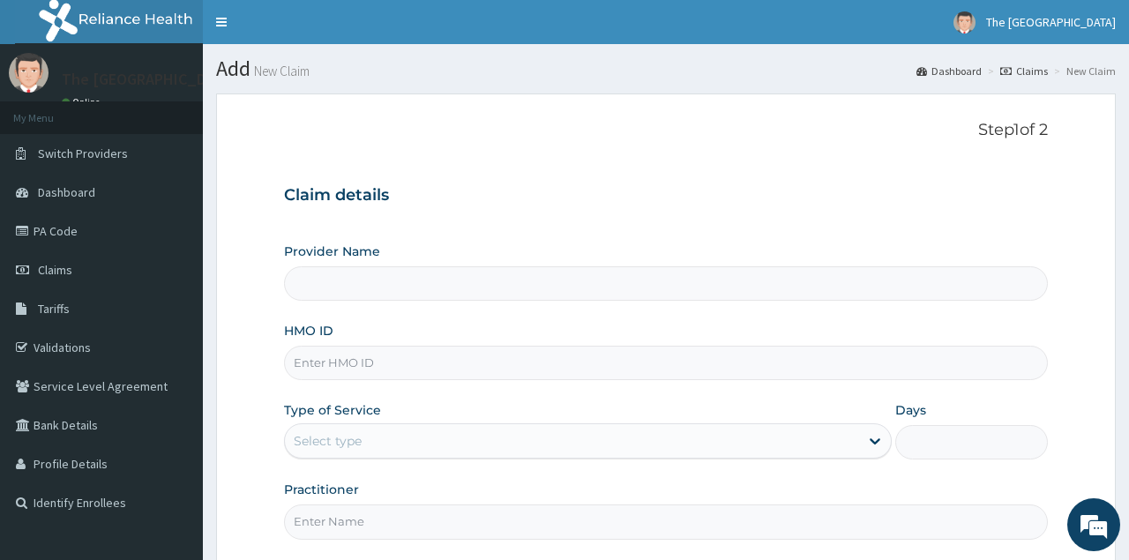
click at [361, 364] on input "HMO ID" at bounding box center [665, 363] width 763 height 34
type input "The [GEOGRAPHIC_DATA]"
type input "eln/10098/b"
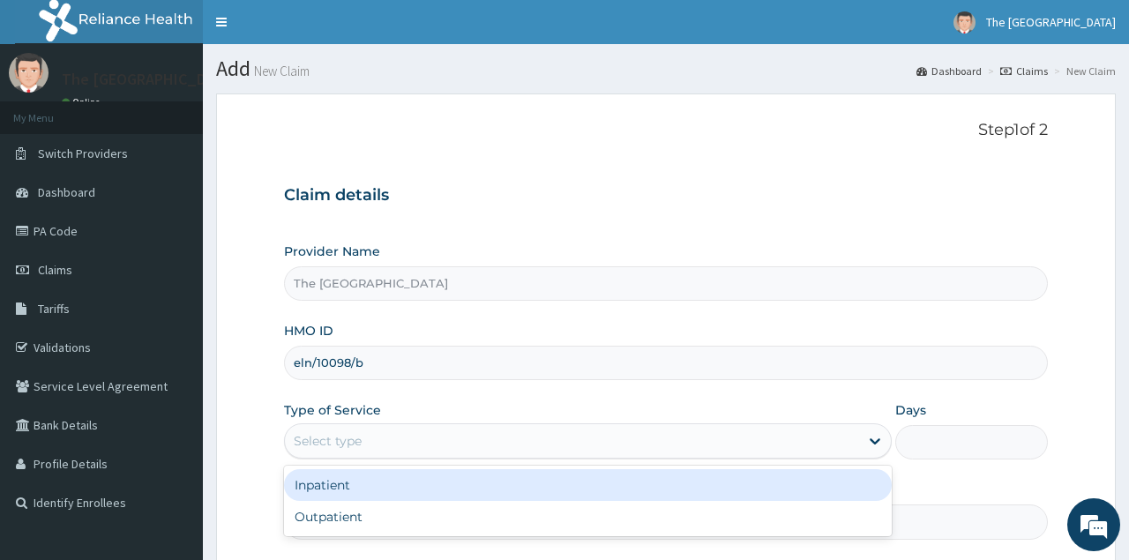
click at [376, 447] on div "Select type" at bounding box center [572, 441] width 574 height 28
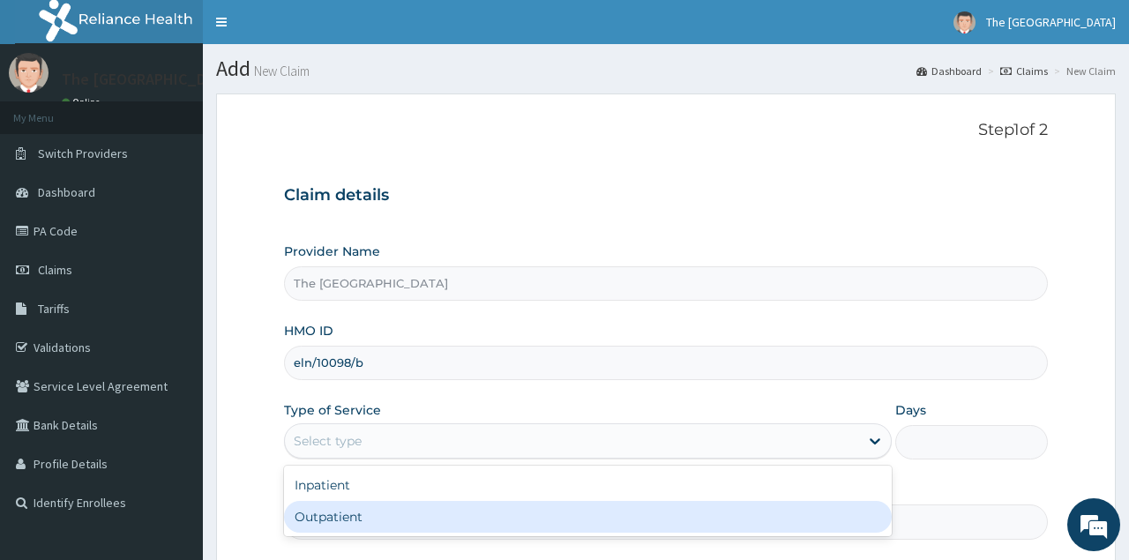
click at [333, 514] on div "Outpatient" at bounding box center [588, 517] width 608 height 32
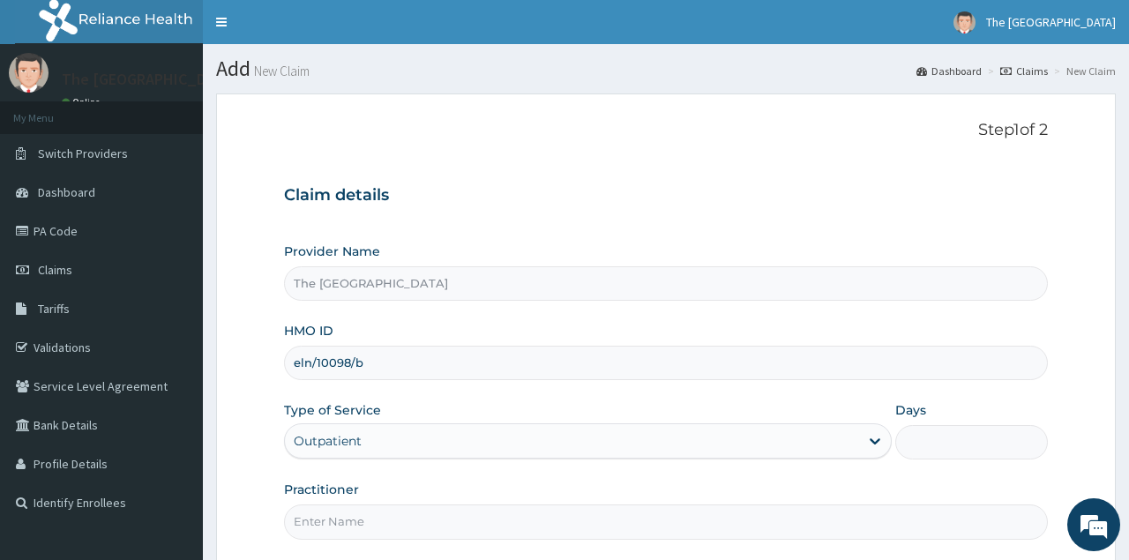
type input "1"
click at [580, 188] on h3 "Claim details" at bounding box center [665, 195] width 763 height 19
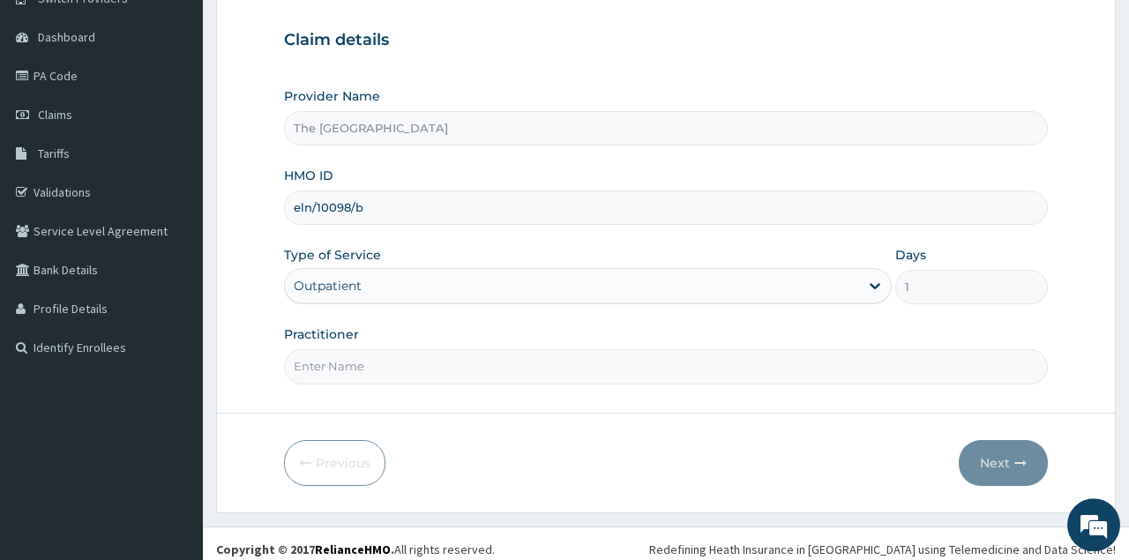
scroll to position [165, 0]
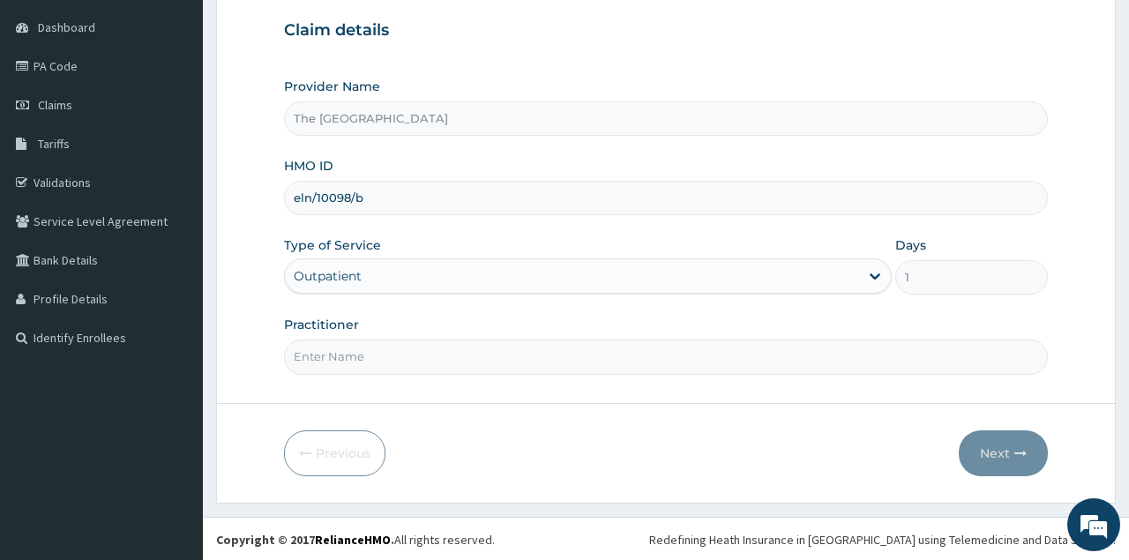
click at [345, 349] on input "Practitioner" at bounding box center [665, 357] width 763 height 34
type input "[PERSON_NAME] L.A"
click at [983, 445] on button "Next" at bounding box center [1003, 454] width 89 height 46
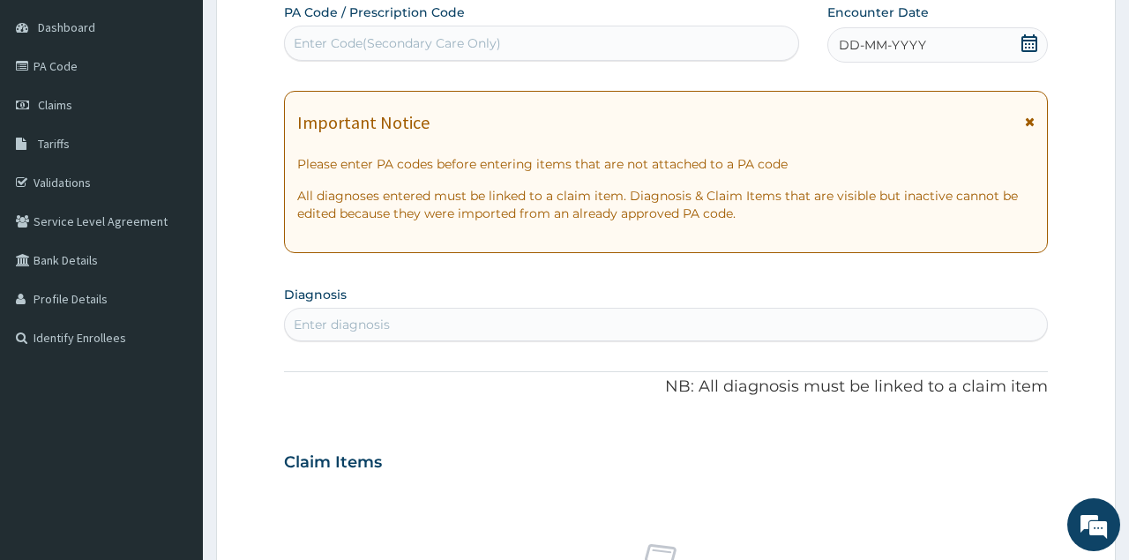
click at [1035, 48] on icon at bounding box center [1030, 43] width 18 height 18
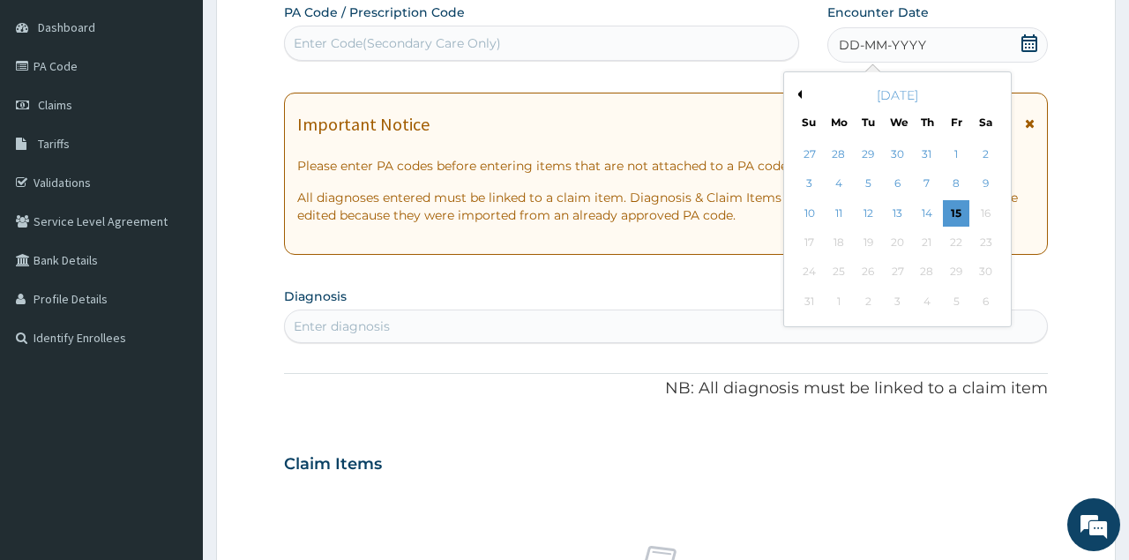
click at [802, 98] on div "[DATE]" at bounding box center [897, 95] width 213 height 18
click at [798, 95] on button "Previous Month" at bounding box center [797, 94] width 9 height 9
click at [902, 275] on div "30" at bounding box center [897, 272] width 26 height 26
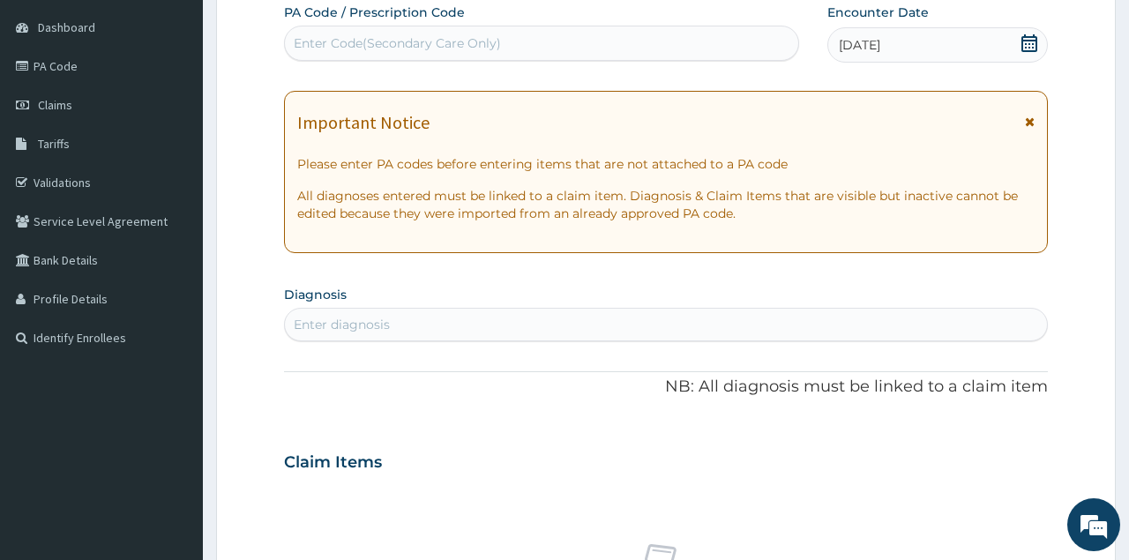
click at [451, 317] on div "Enter diagnosis" at bounding box center [665, 325] width 761 height 28
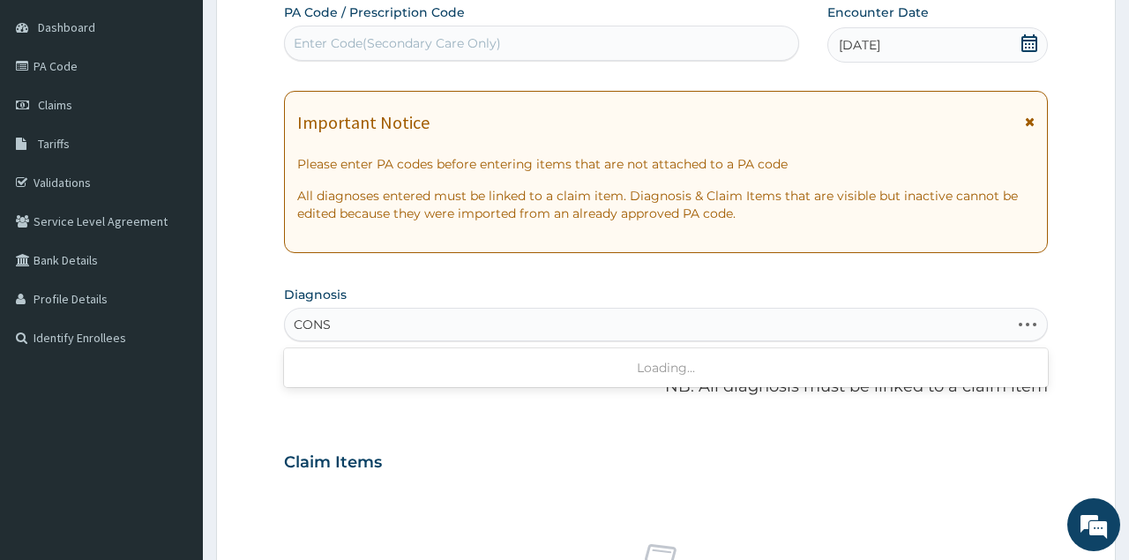
type input "CONSU"
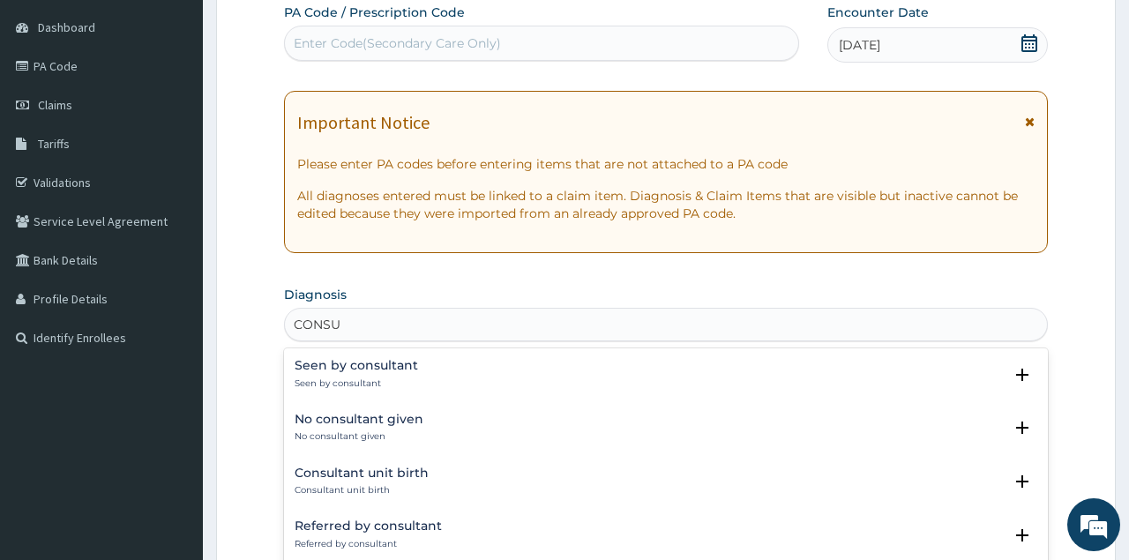
click at [380, 391] on div "Seen by consultant Seen by consultant Select Status Query Query covers suspecte…" at bounding box center [666, 379] width 742 height 40
click at [318, 379] on p "Seen by consultant" at bounding box center [357, 384] width 124 height 12
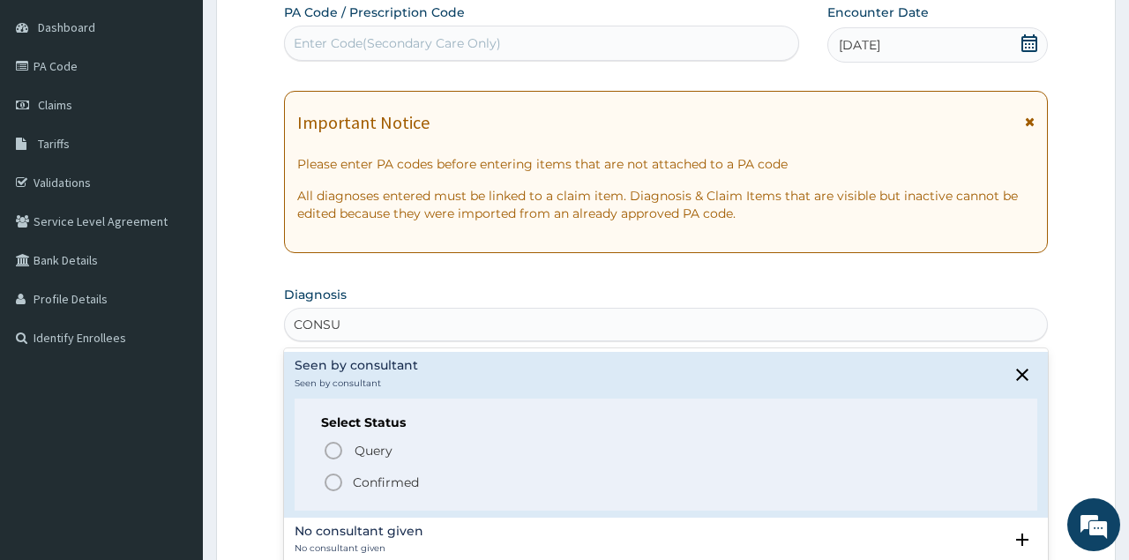
click at [333, 486] on icon "status option filled" at bounding box center [333, 482] width 21 height 21
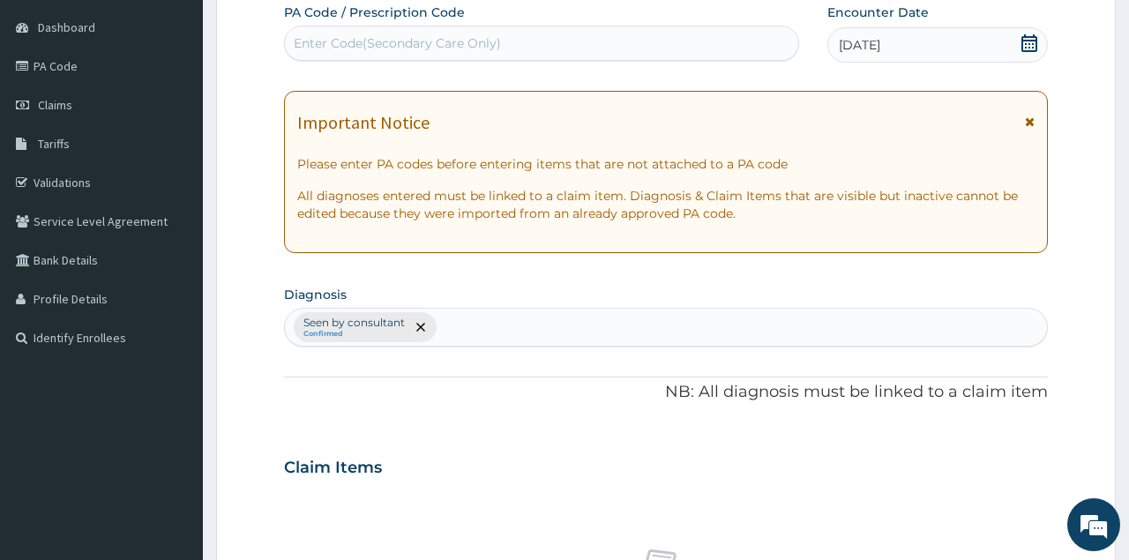
click at [534, 294] on section "Diagnosis option Seen by consultant, selected. Select is focused ,type to refin…" at bounding box center [665, 313] width 763 height 65
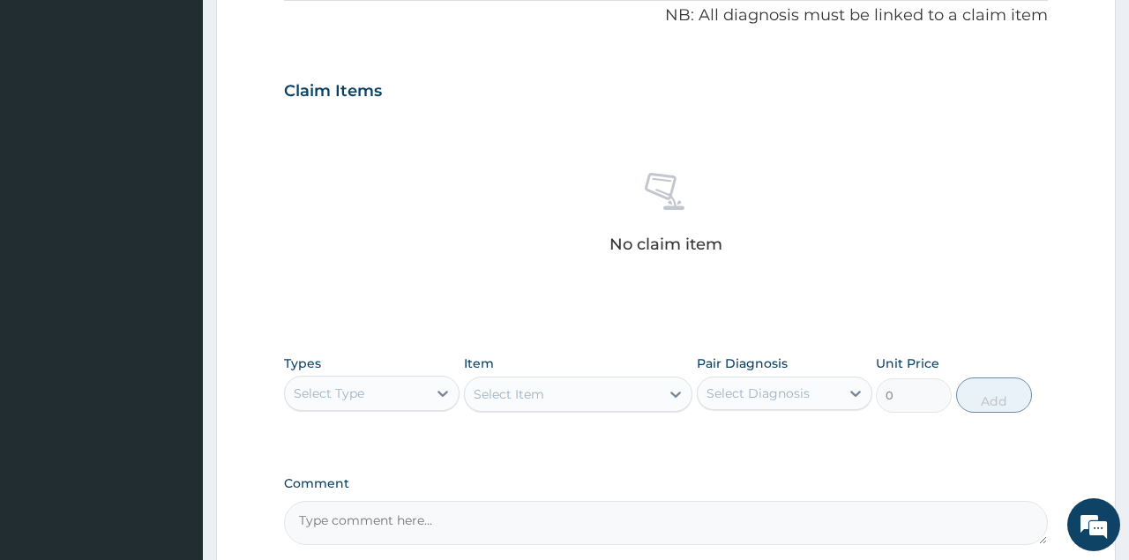
scroll to position [578, 0]
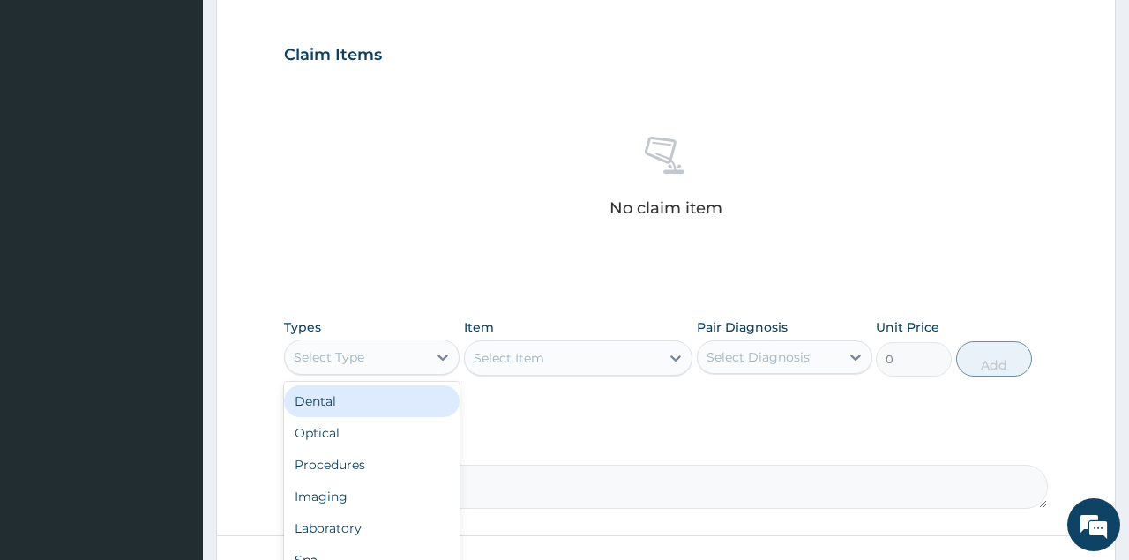
click at [396, 356] on div "Select Type" at bounding box center [356, 357] width 142 height 28
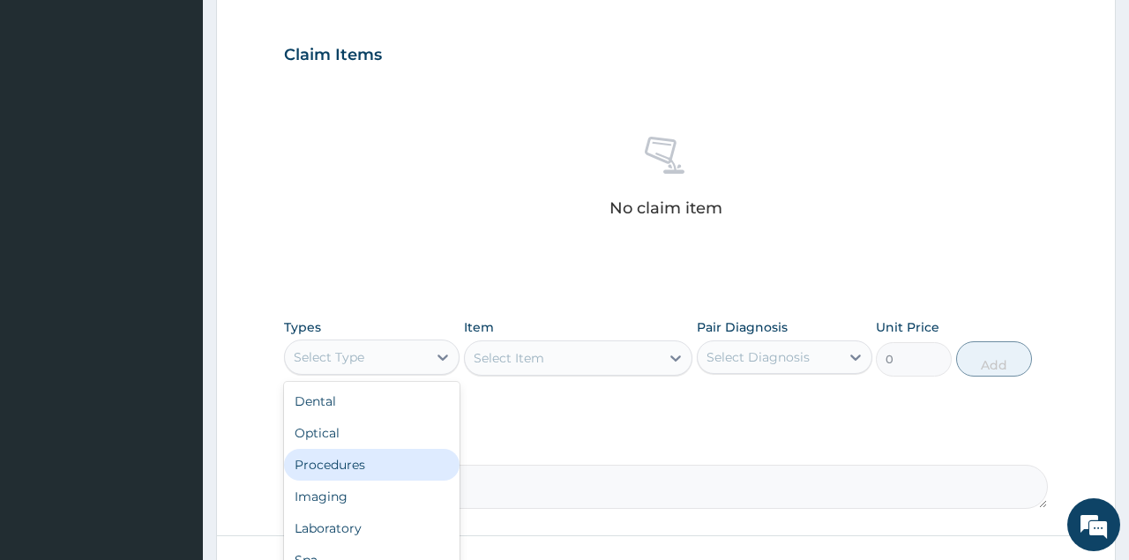
click at [430, 464] on div "Procedures" at bounding box center [372, 465] width 176 height 32
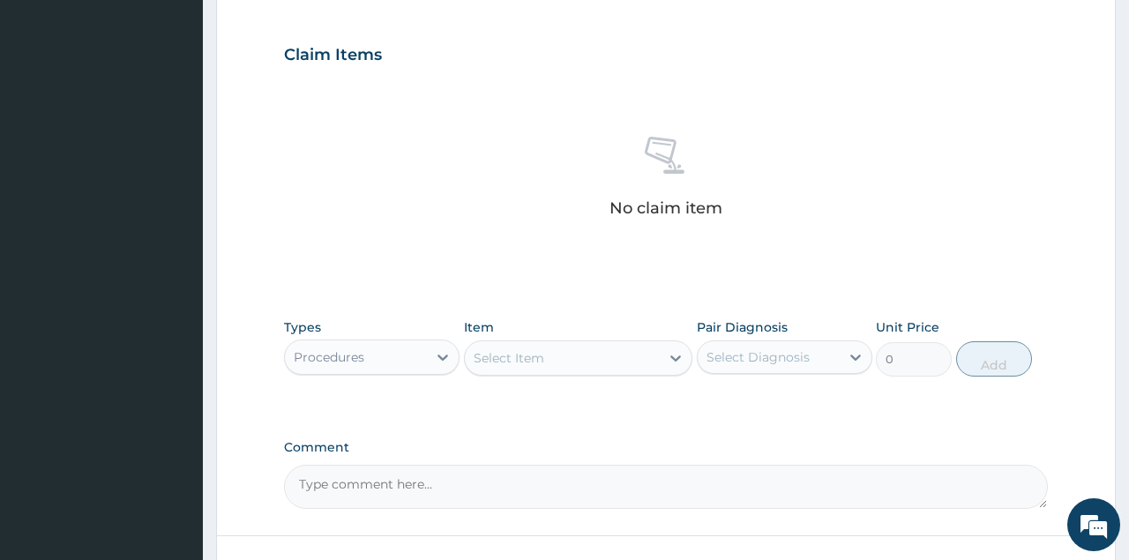
click at [559, 369] on div "Select Item" at bounding box center [563, 358] width 196 height 28
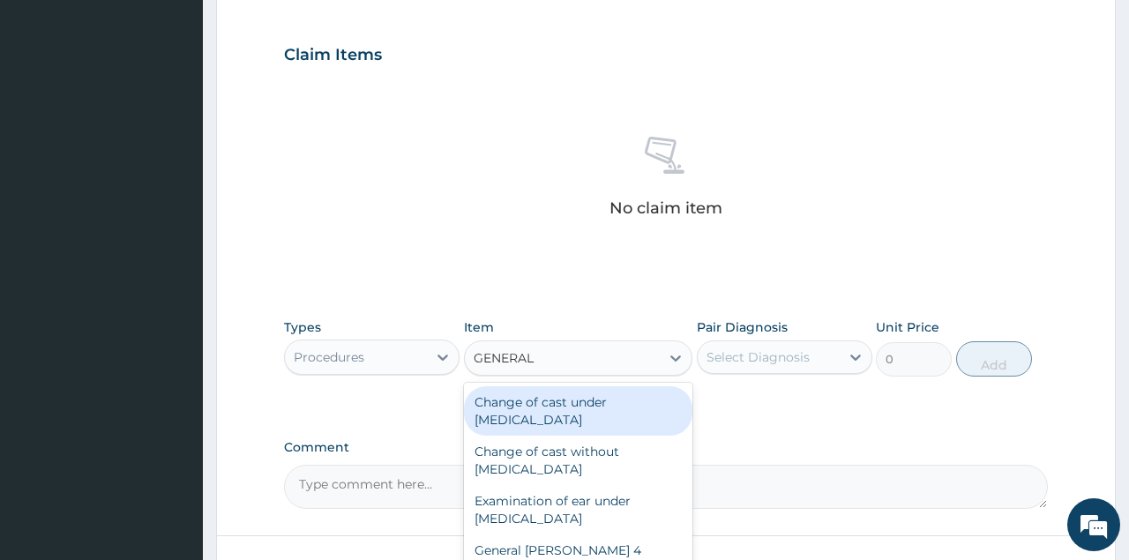
type input "GENERAL P"
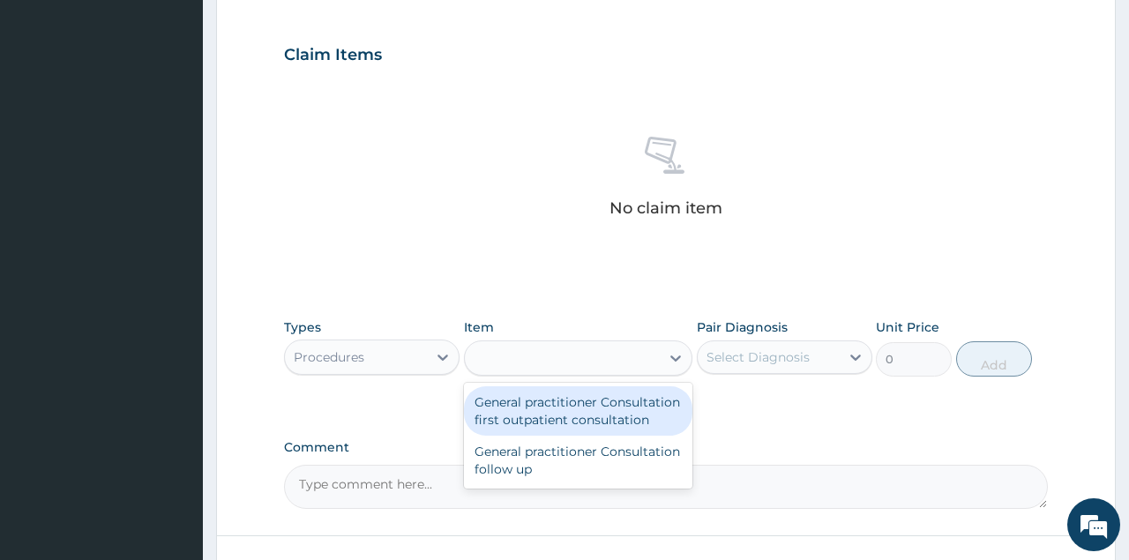
type input "3547.5"
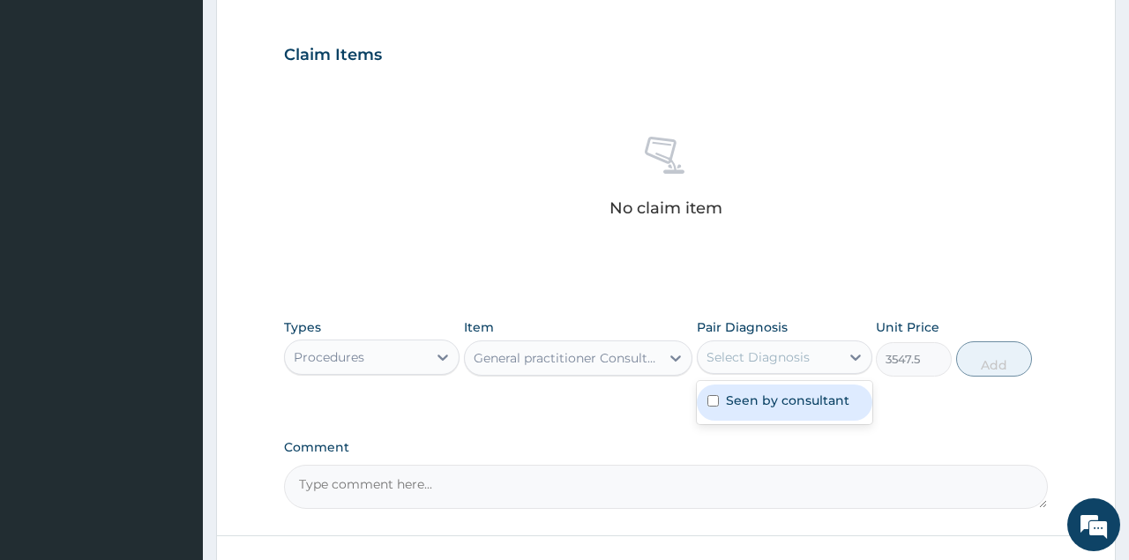
click at [759, 366] on div "Select Diagnosis" at bounding box center [769, 357] width 142 height 28
click at [716, 398] on input "checkbox" at bounding box center [713, 400] width 11 height 11
checkbox input "true"
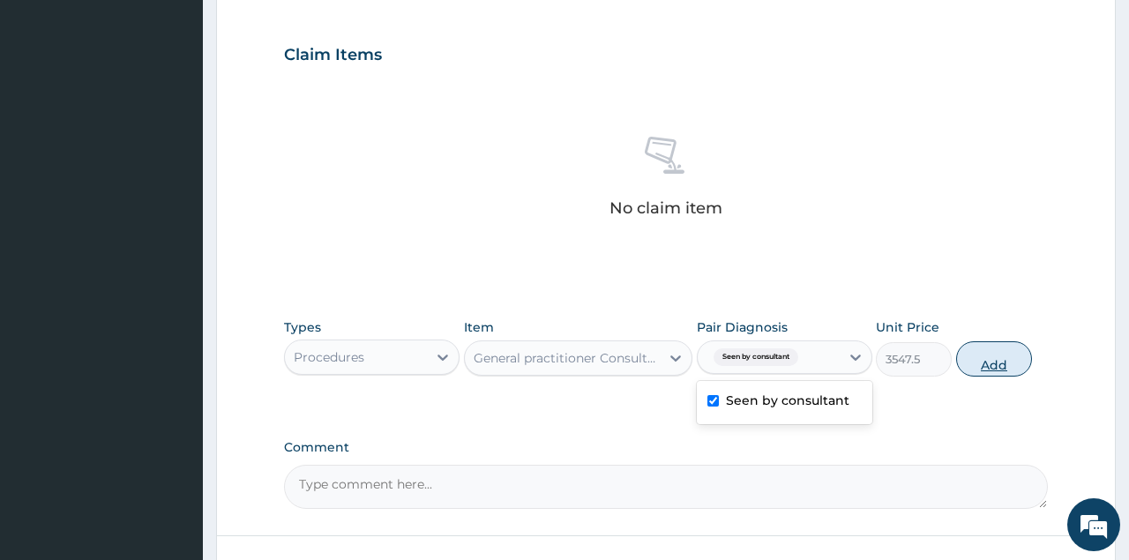
click at [997, 356] on button "Add" at bounding box center [994, 358] width 77 height 35
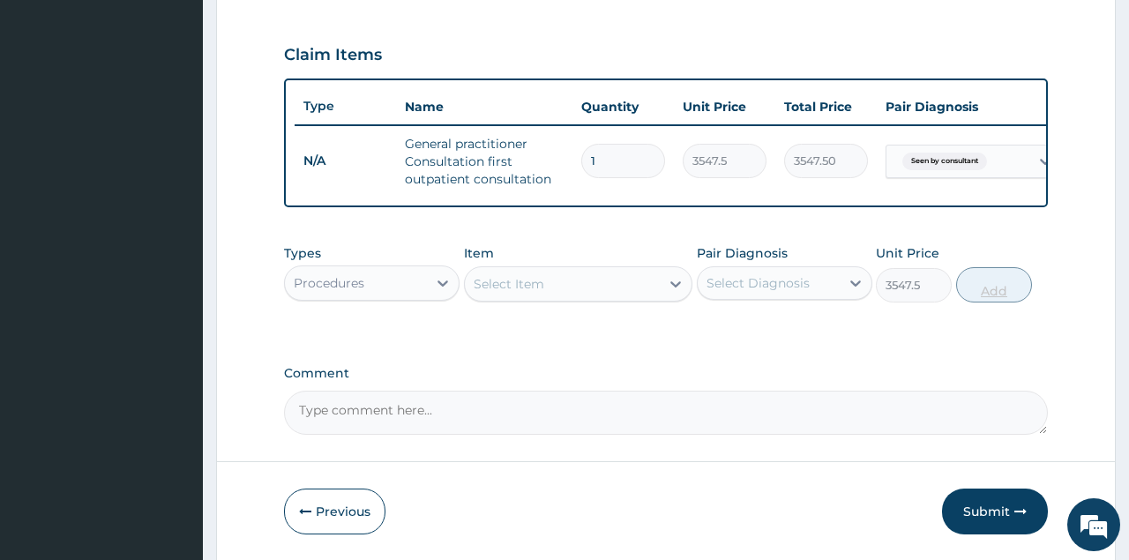
type input "0"
click at [982, 500] on button "Submit" at bounding box center [995, 512] width 106 height 46
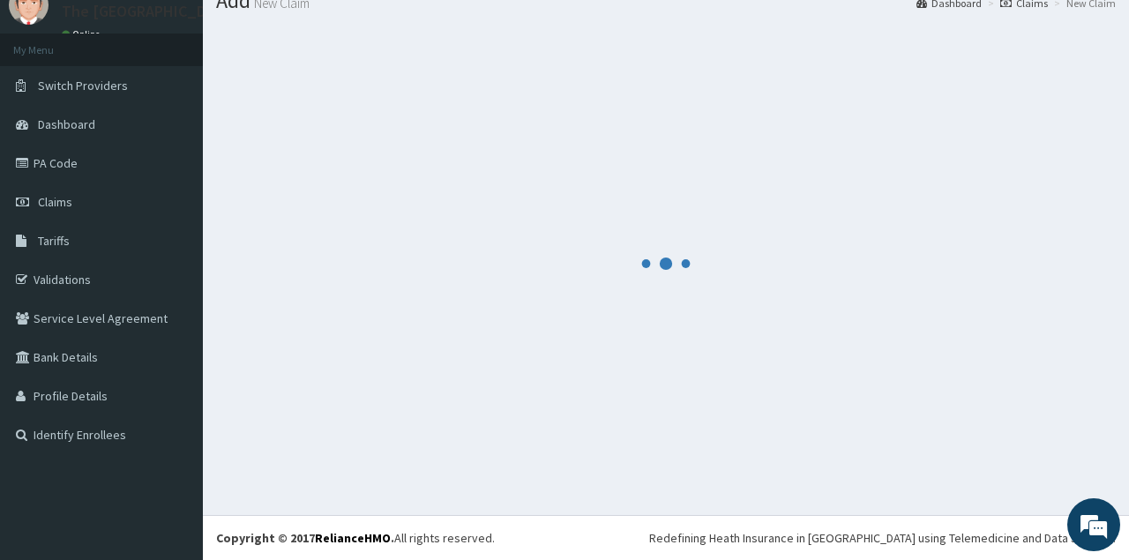
scroll to position [67, 0]
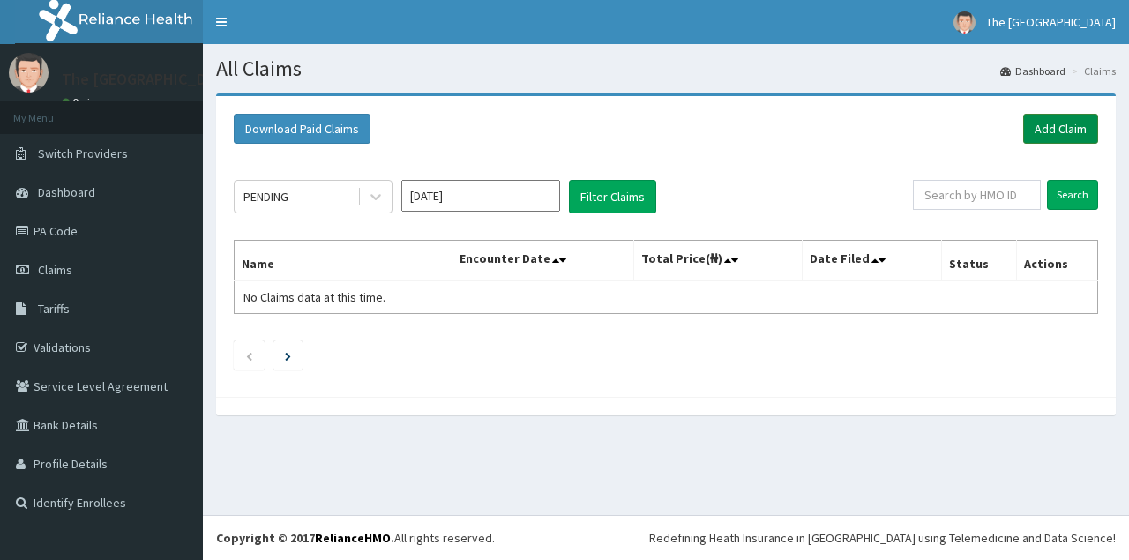
click at [1061, 131] on link "Add Claim" at bounding box center [1060, 129] width 75 height 30
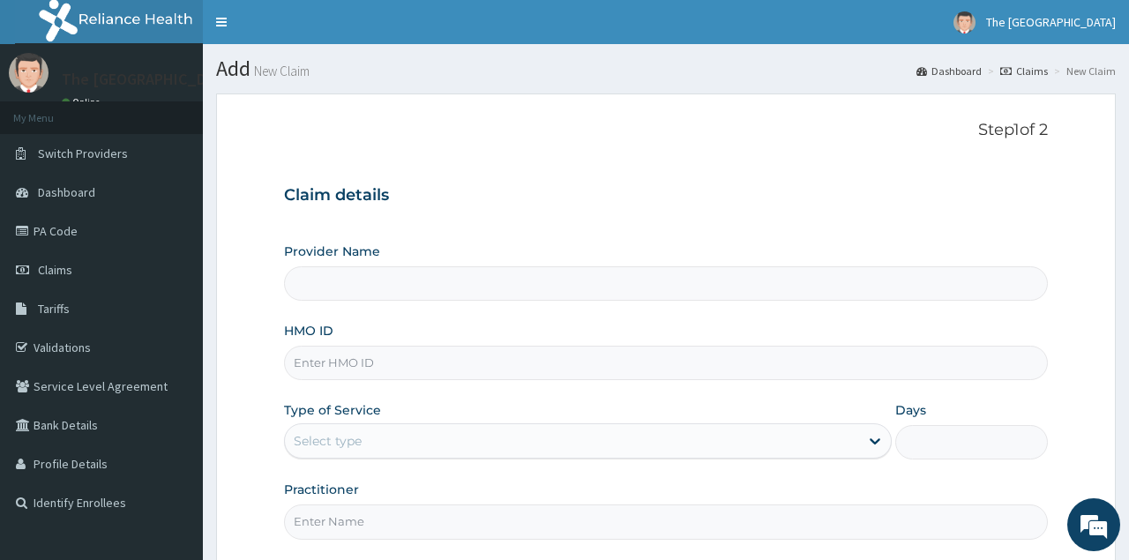
click at [574, 370] on input "HMO ID" at bounding box center [665, 363] width 763 height 34
type input "The [GEOGRAPHIC_DATA]"
type input "FAB/10525/A"
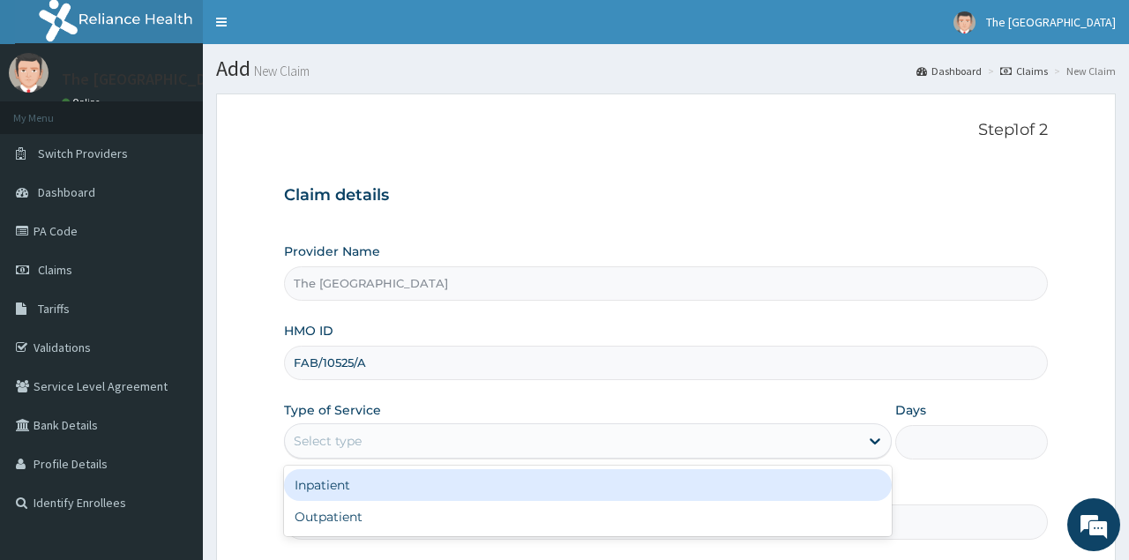
click at [549, 430] on div "Select type" at bounding box center [572, 441] width 574 height 28
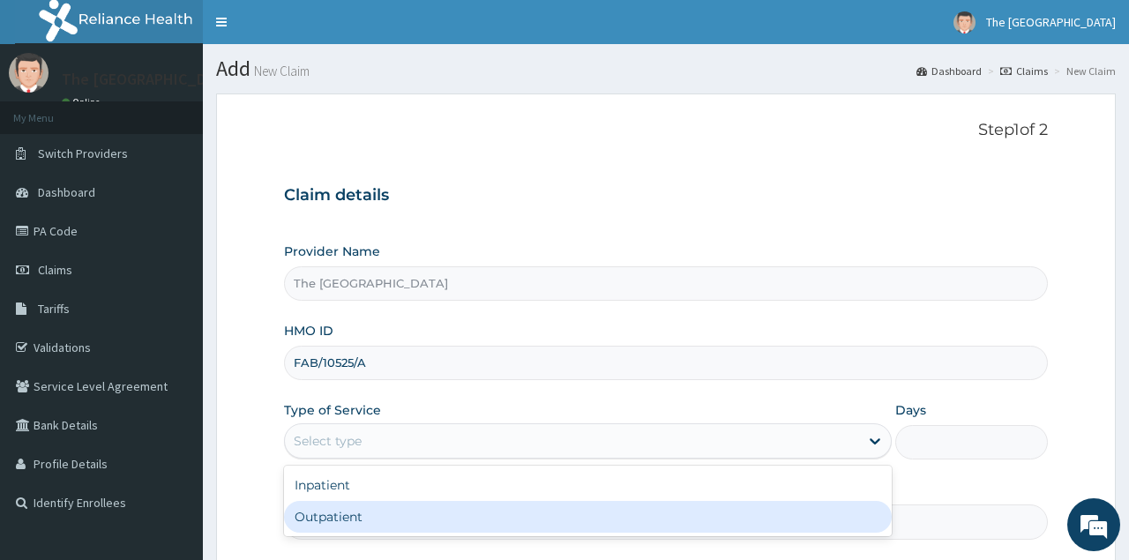
click at [468, 507] on div "Outpatient" at bounding box center [588, 517] width 608 height 32
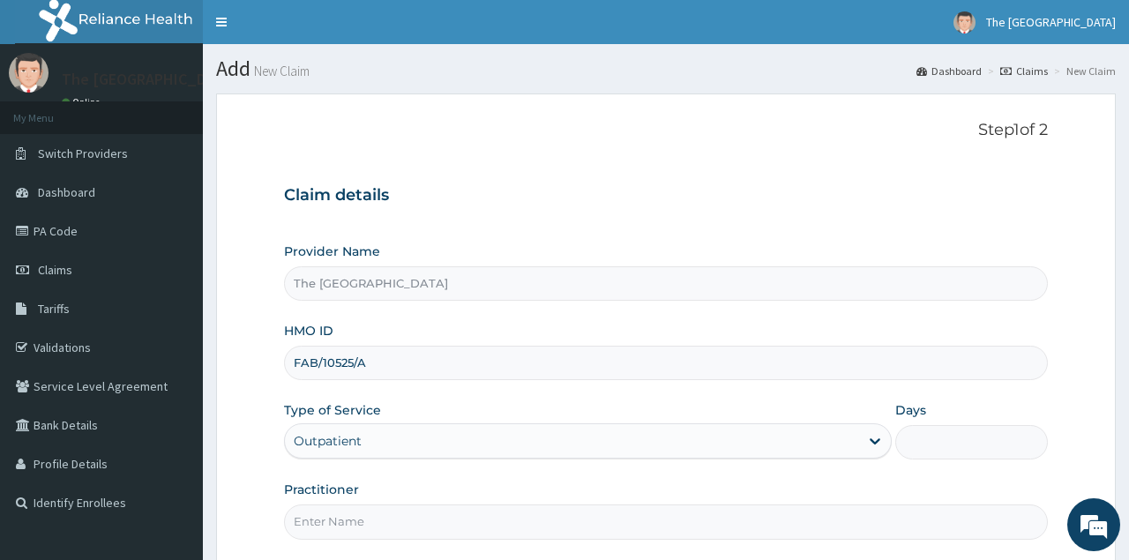
type input "1"
click at [386, 520] on input "Practitioner" at bounding box center [665, 522] width 763 height 34
type input "[PERSON_NAME] L.A"
click at [570, 240] on div "Claim details Provider Name The [GEOGRAPHIC_DATA] HMO ID FAB/10525/A Type of Se…" at bounding box center [665, 354] width 763 height 371
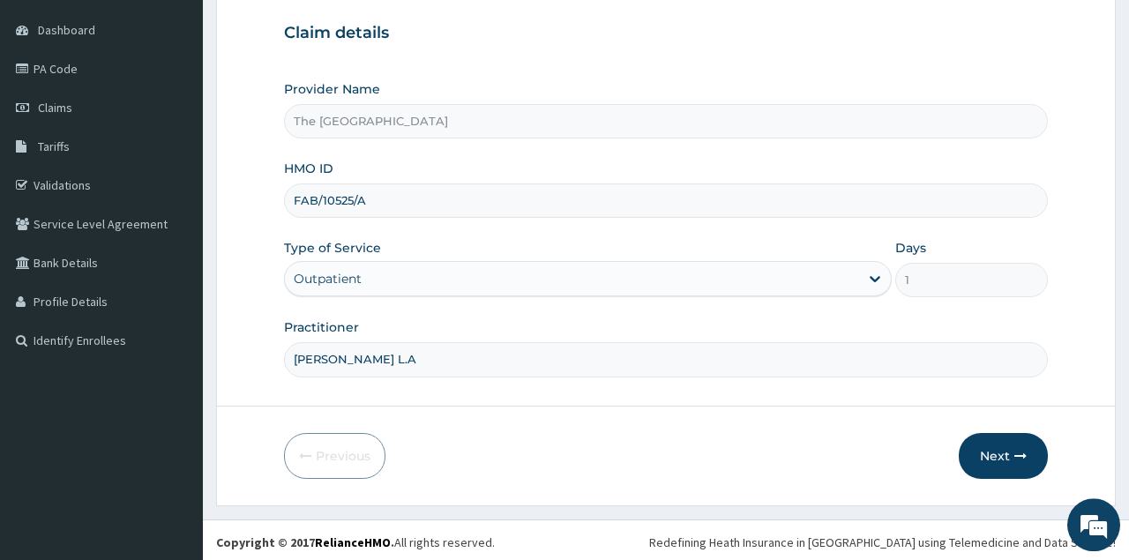
scroll to position [165, 0]
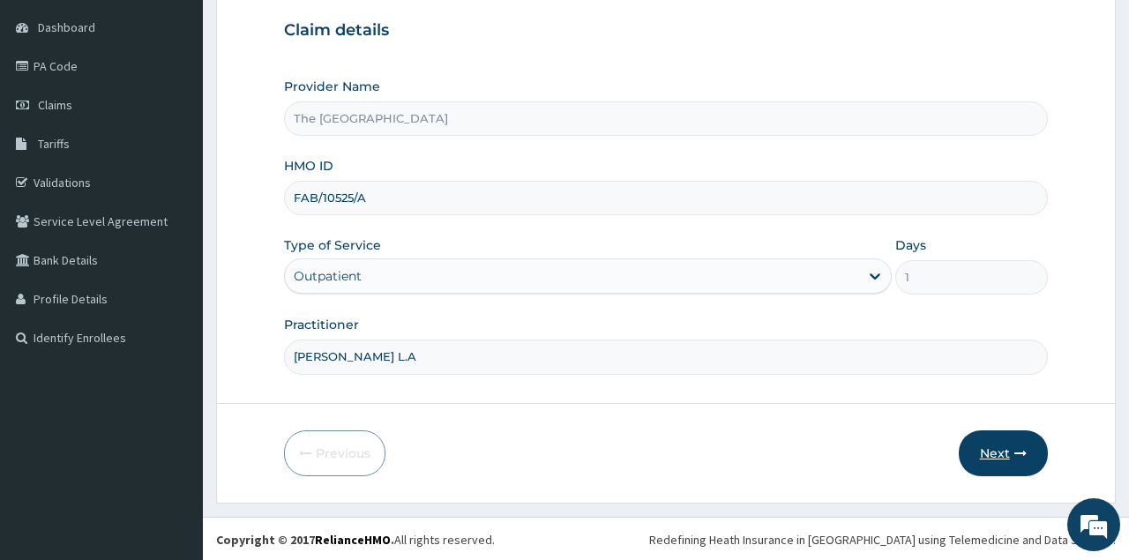
click at [1000, 451] on button "Next" at bounding box center [1003, 454] width 89 height 46
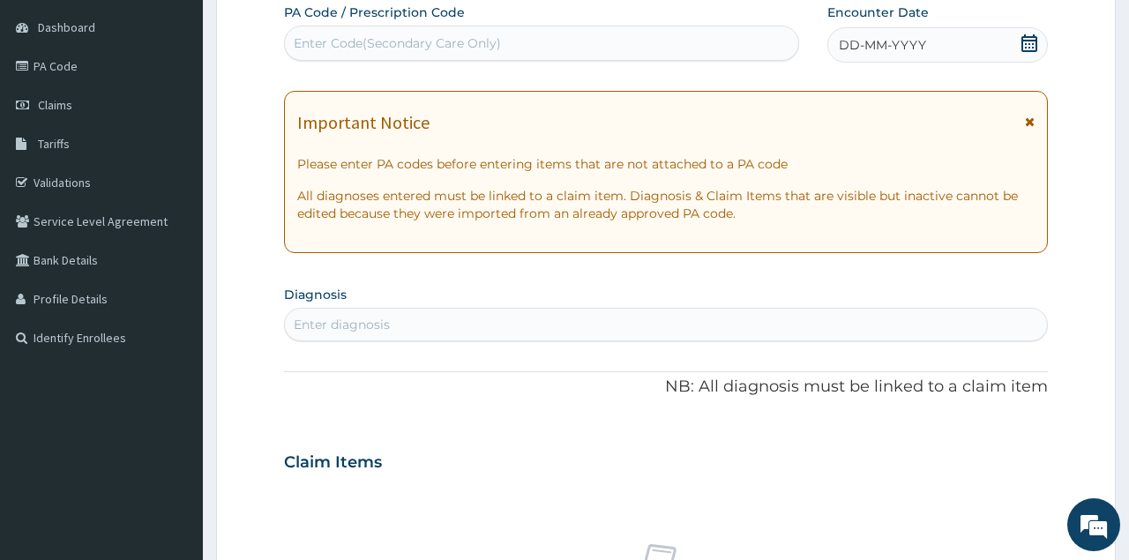
click at [1031, 49] on icon at bounding box center [1030, 43] width 16 height 18
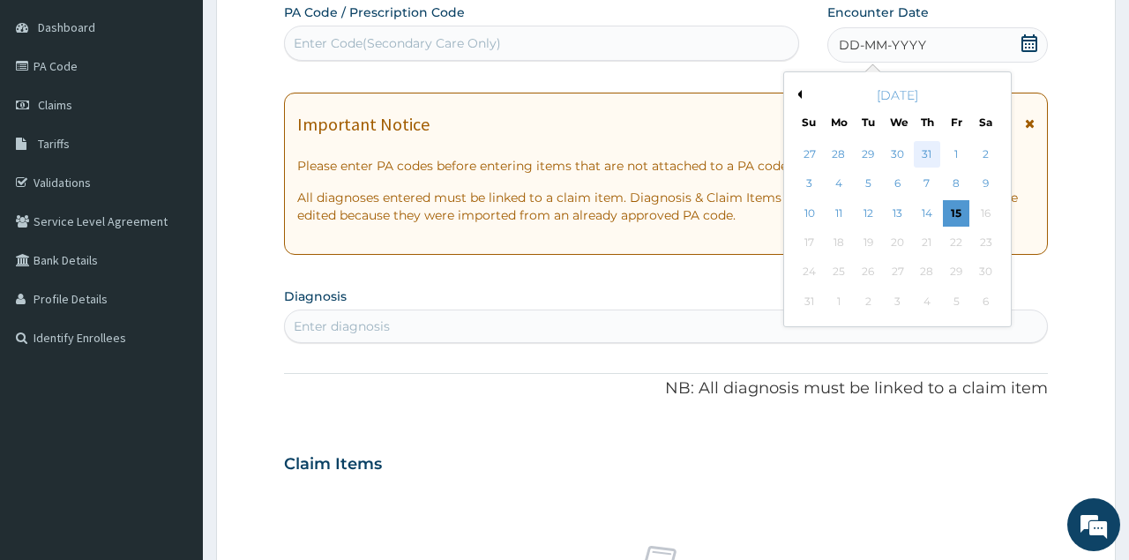
click at [924, 153] on div "31" at bounding box center [927, 154] width 26 height 26
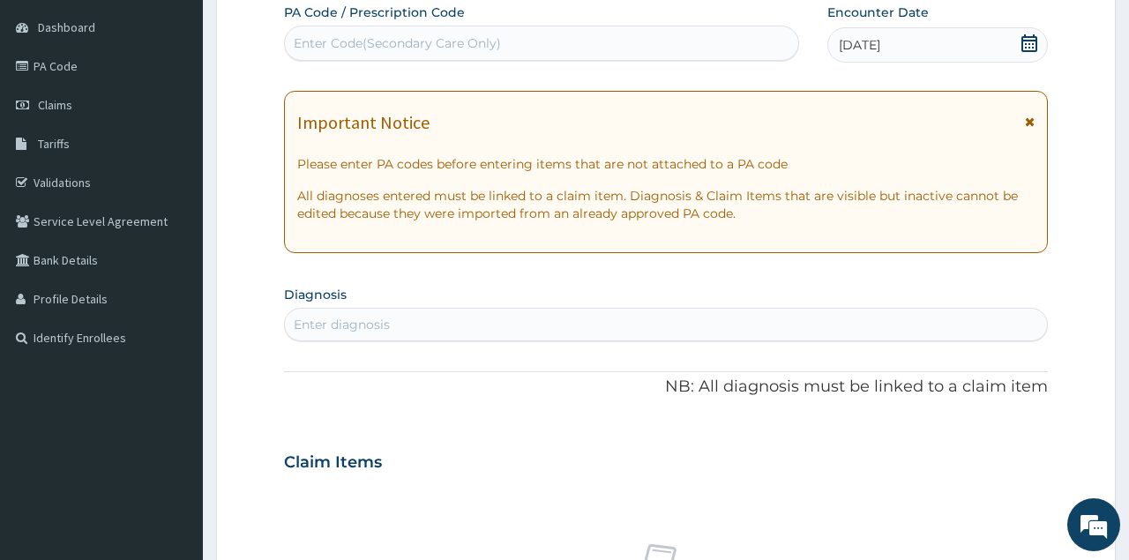
click at [655, 323] on div "Enter diagnosis" at bounding box center [665, 325] width 761 height 28
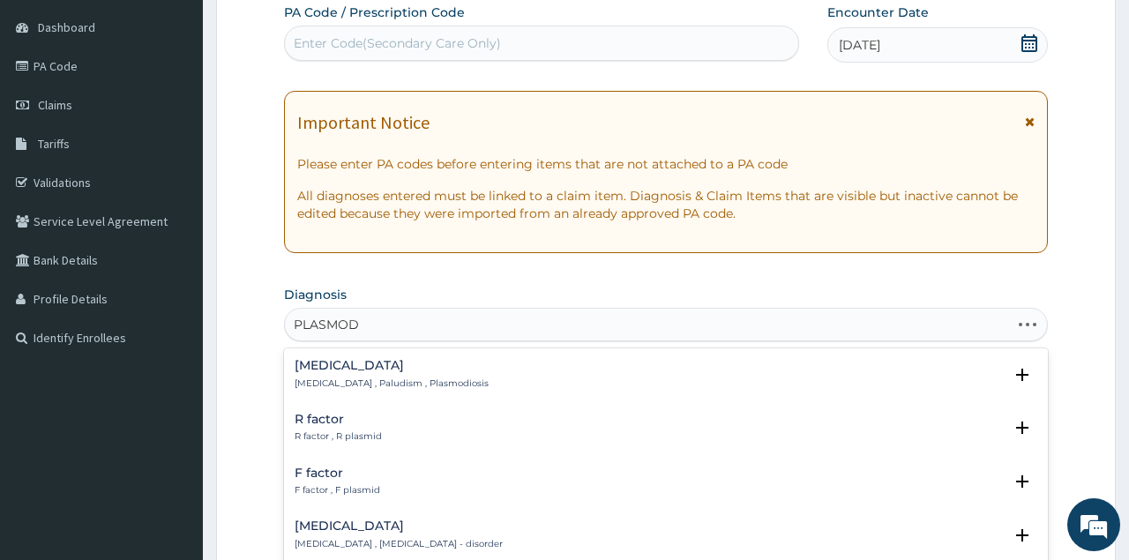
type input "PLASMODI"
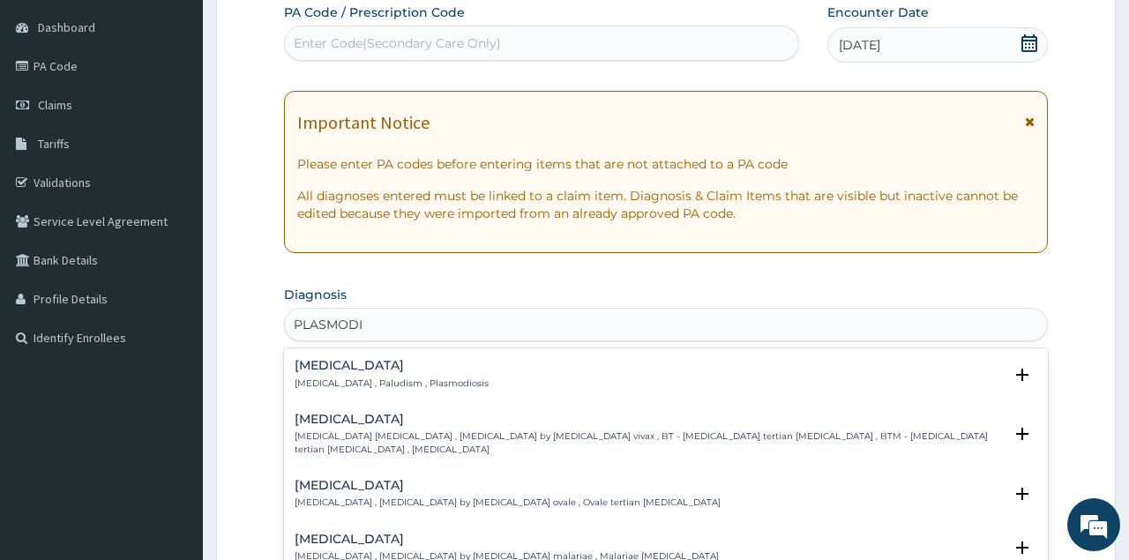
click at [405, 380] on p "Malaria , Paludism , Plasmodiosis" at bounding box center [392, 384] width 194 height 12
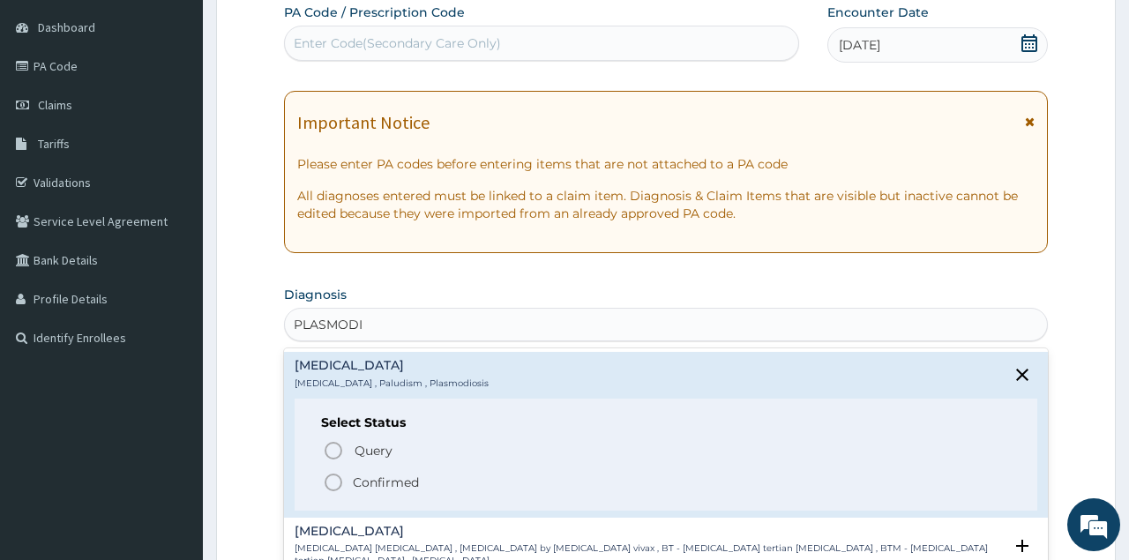
click at [332, 484] on icon "status option filled" at bounding box center [333, 482] width 21 height 21
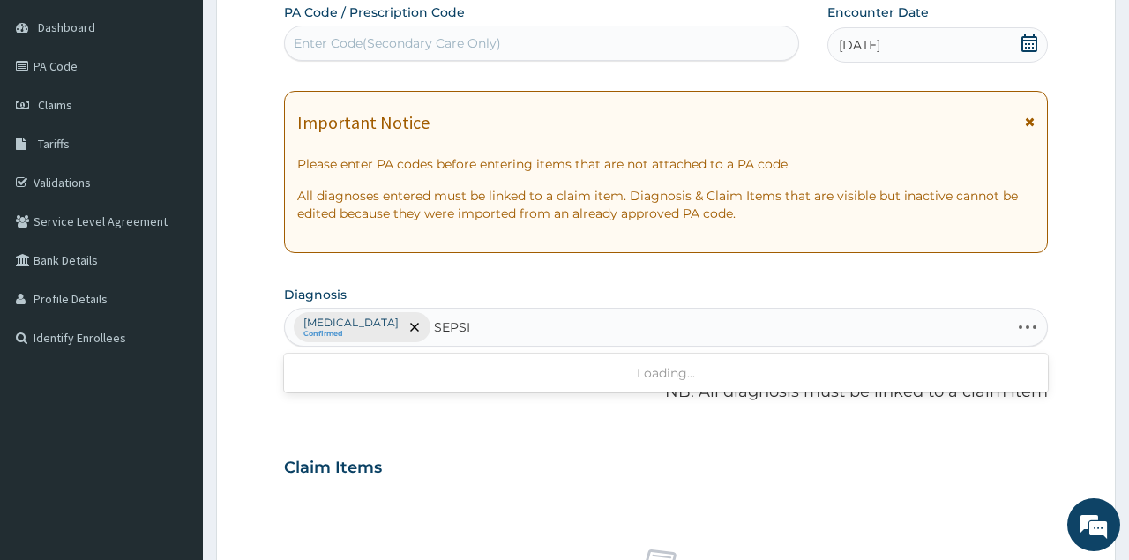
type input "SEPSIS"
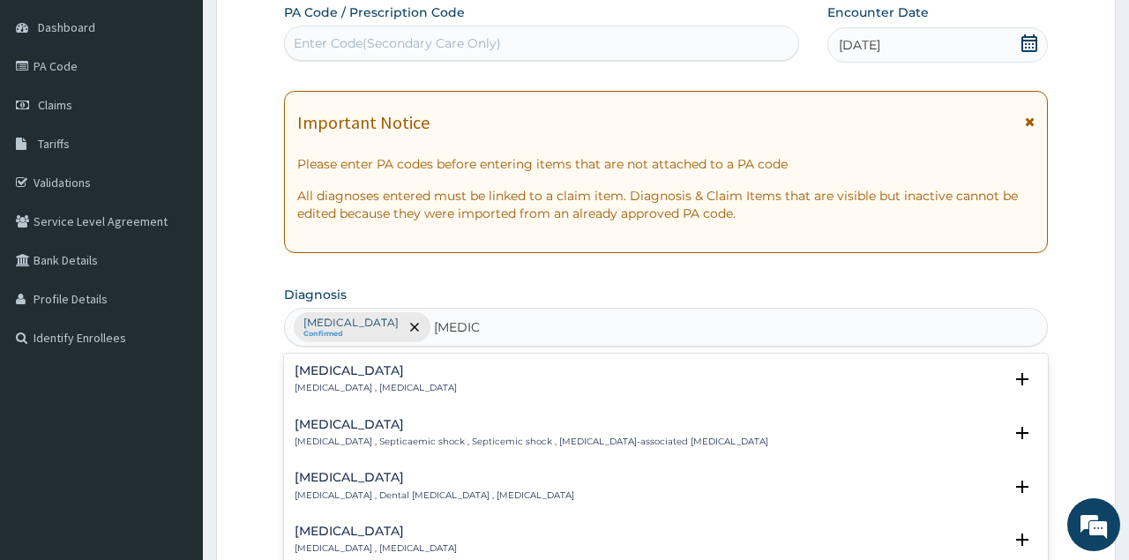
click at [332, 375] on h4 "Sepsis" at bounding box center [376, 370] width 162 height 13
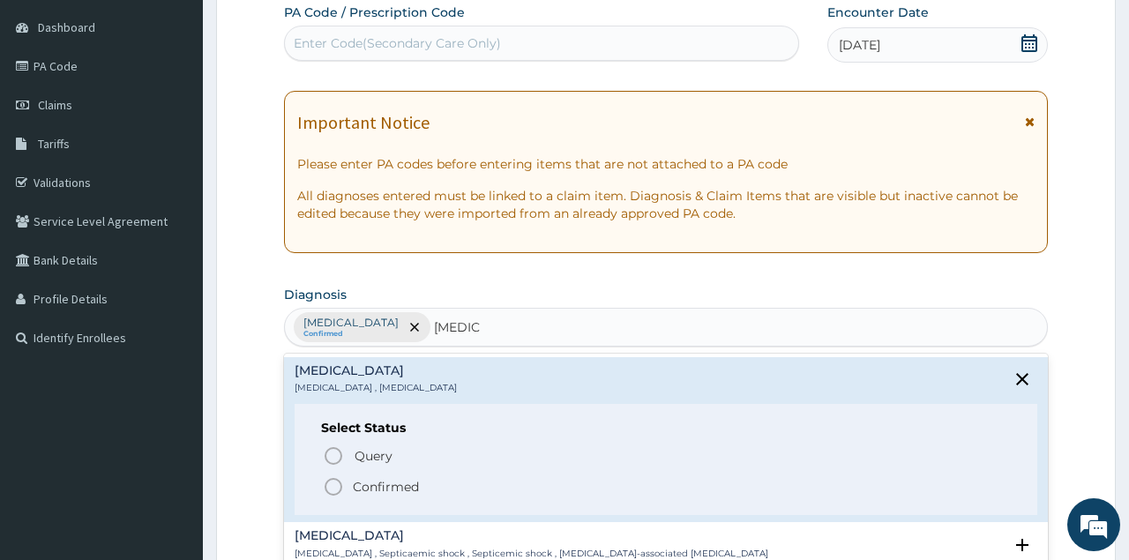
click at [334, 485] on icon "status option filled" at bounding box center [333, 486] width 21 height 21
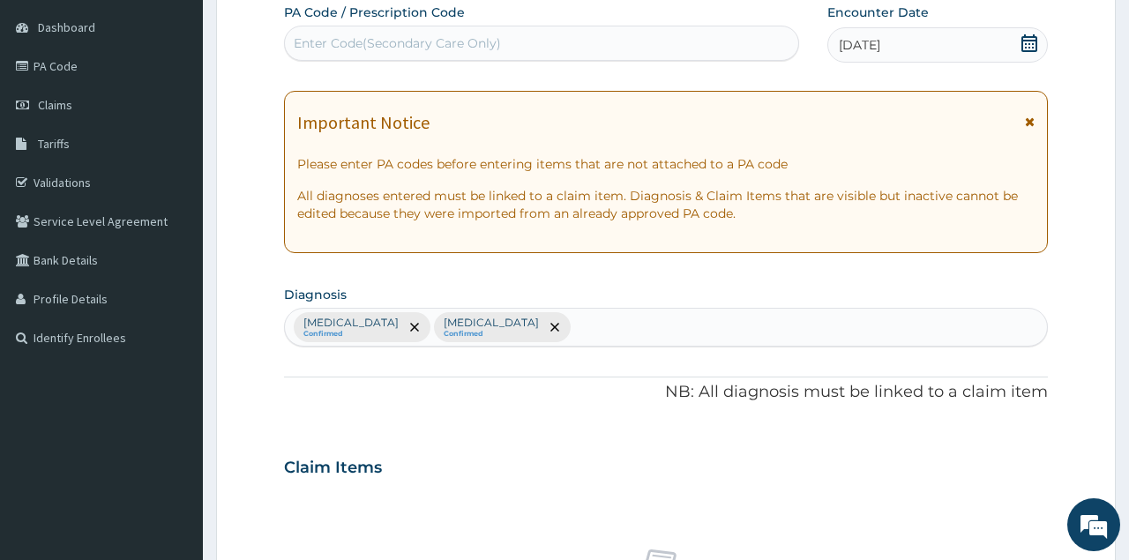
click at [401, 275] on div "PA Code / Prescription Code Enter Code(Secondary Care Only) Encounter Date 31-0…" at bounding box center [665, 463] width 763 height 918
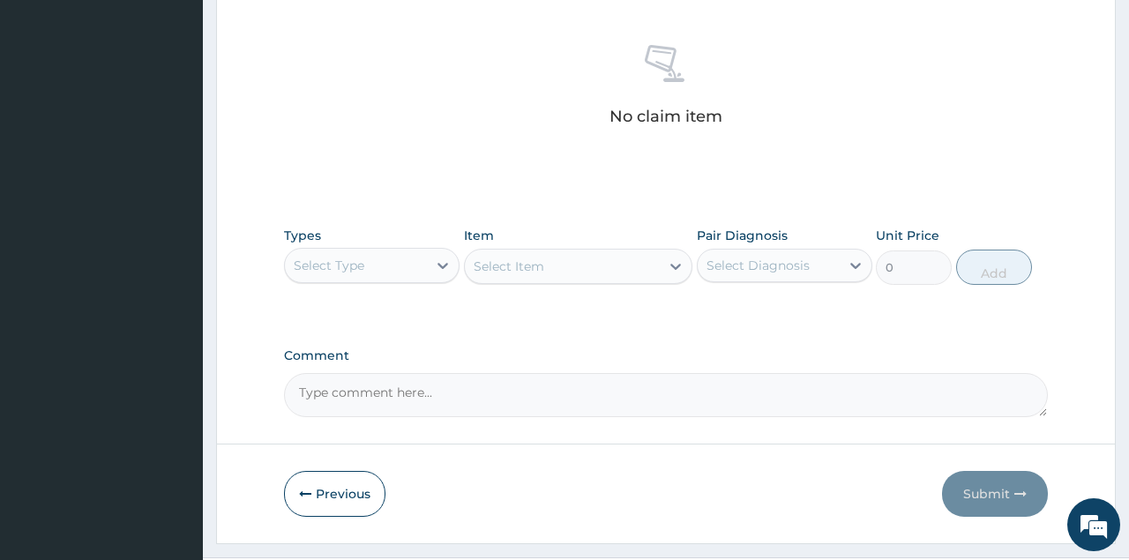
scroll to position [708, 0]
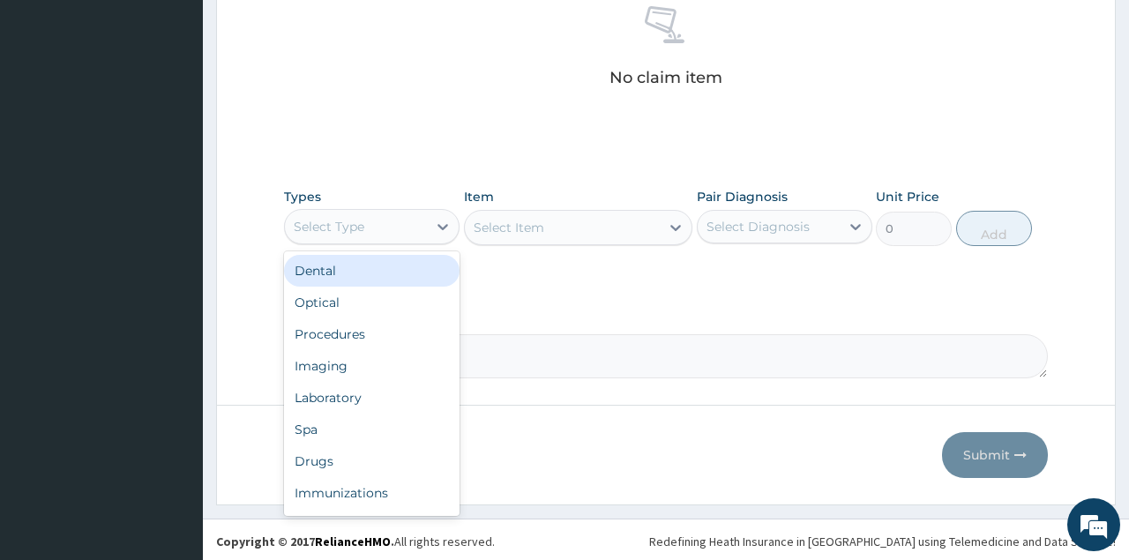
click at [370, 228] on div "Select Type" at bounding box center [356, 227] width 142 height 28
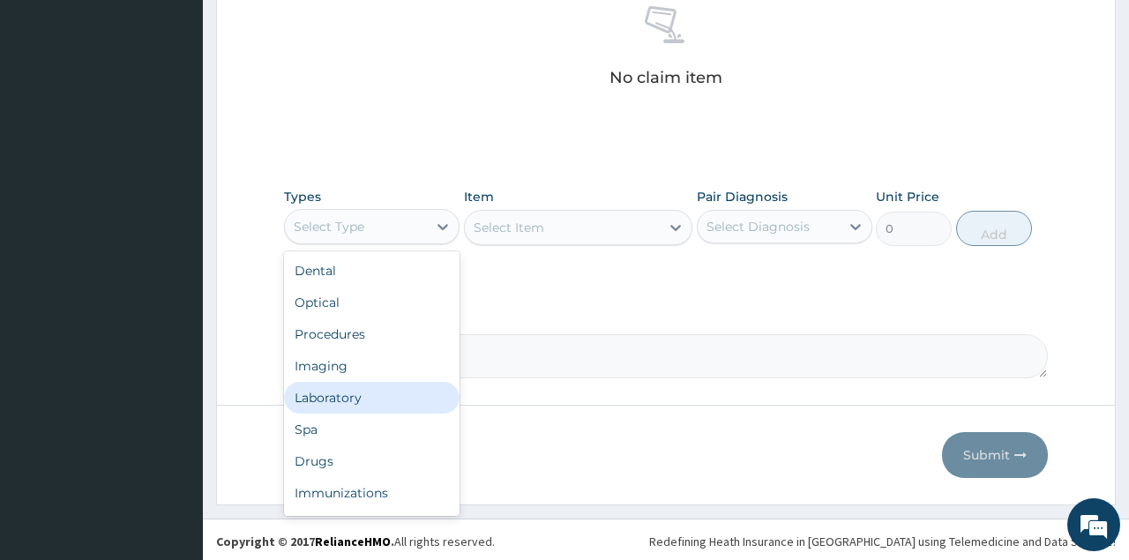
click at [332, 401] on div "Laboratory" at bounding box center [372, 398] width 176 height 32
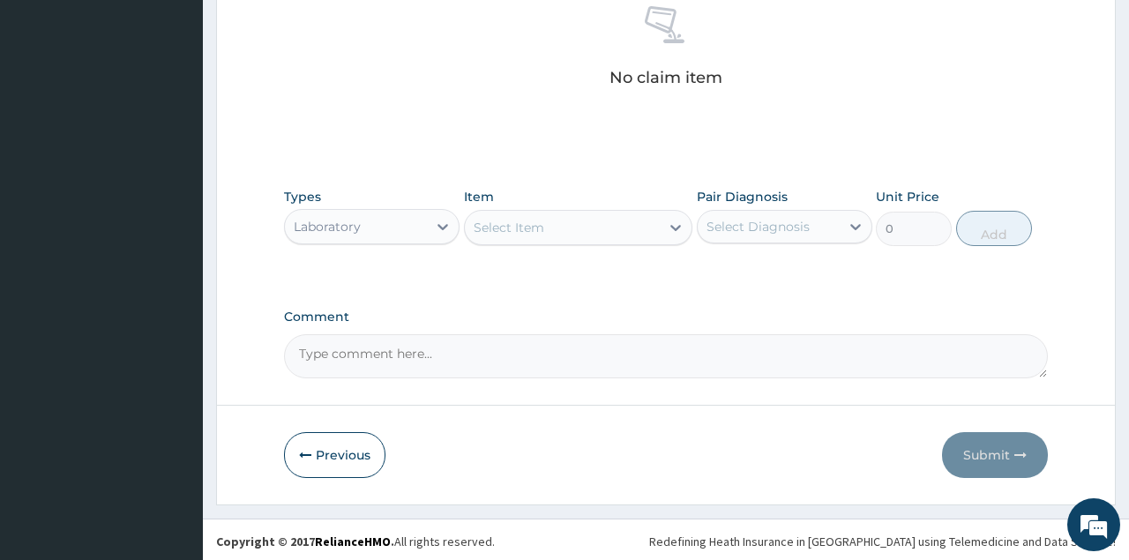
click at [488, 227] on div "Select Item" at bounding box center [509, 228] width 71 height 18
click at [530, 200] on div "Item Select Item" at bounding box center [578, 217] width 229 height 58
click at [792, 145] on div "No claim item" at bounding box center [665, 49] width 763 height 203
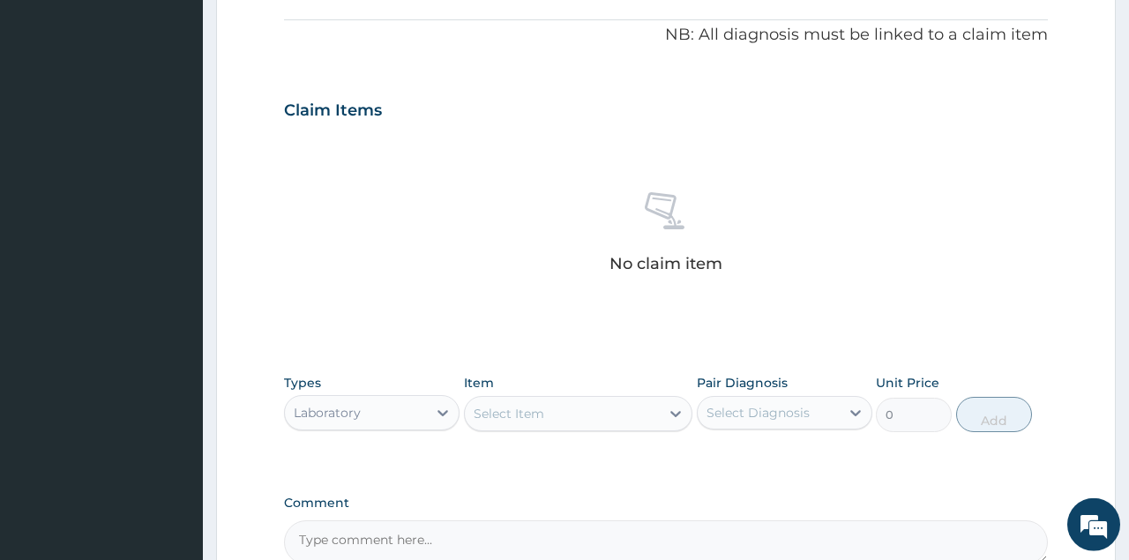
scroll to position [525, 0]
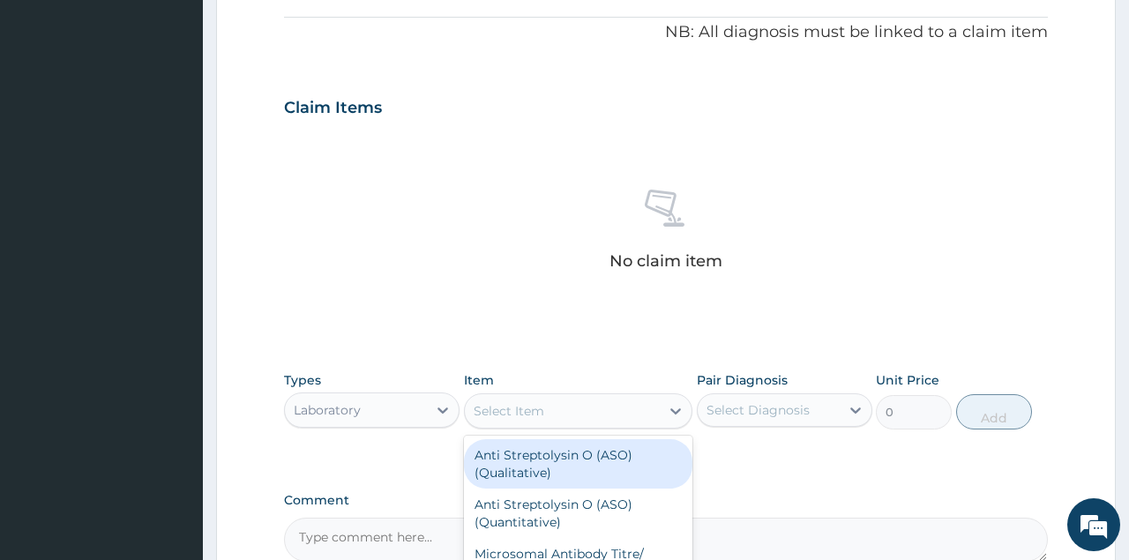
click at [538, 417] on div "Select Item" at bounding box center [509, 411] width 71 height 18
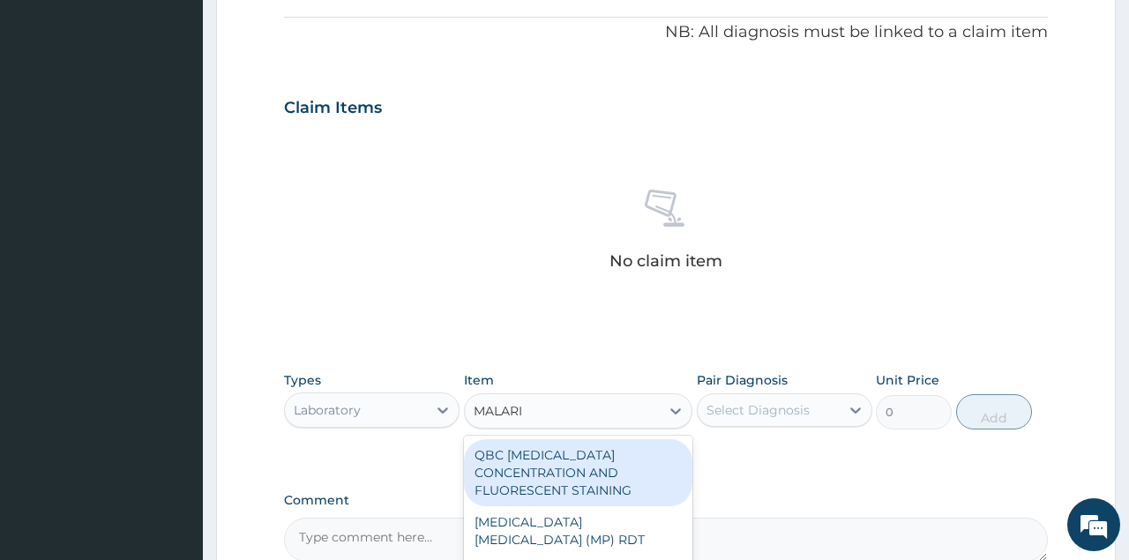
type input "MALARIA"
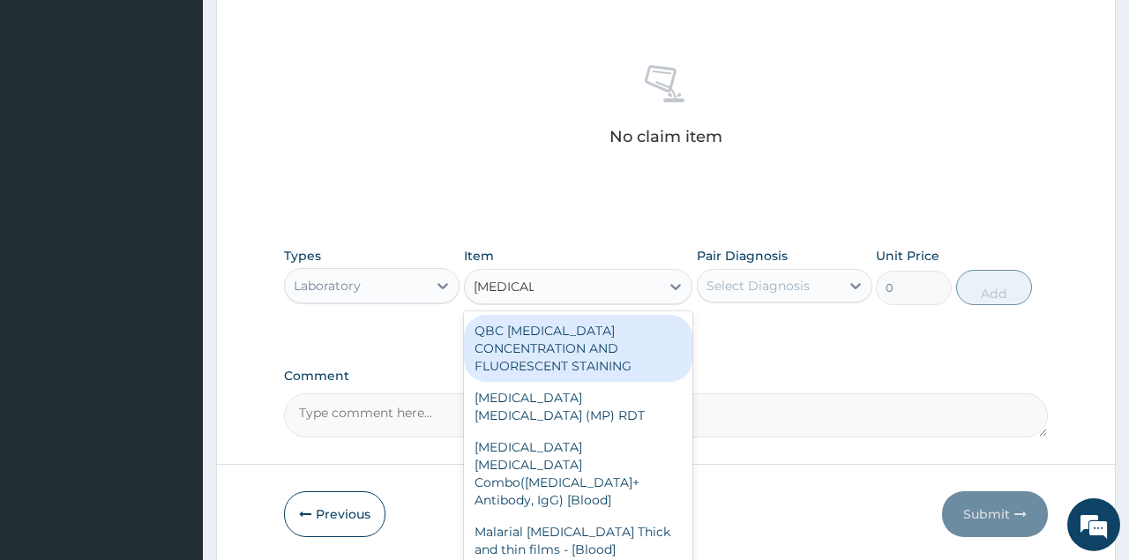
scroll to position [664, 0]
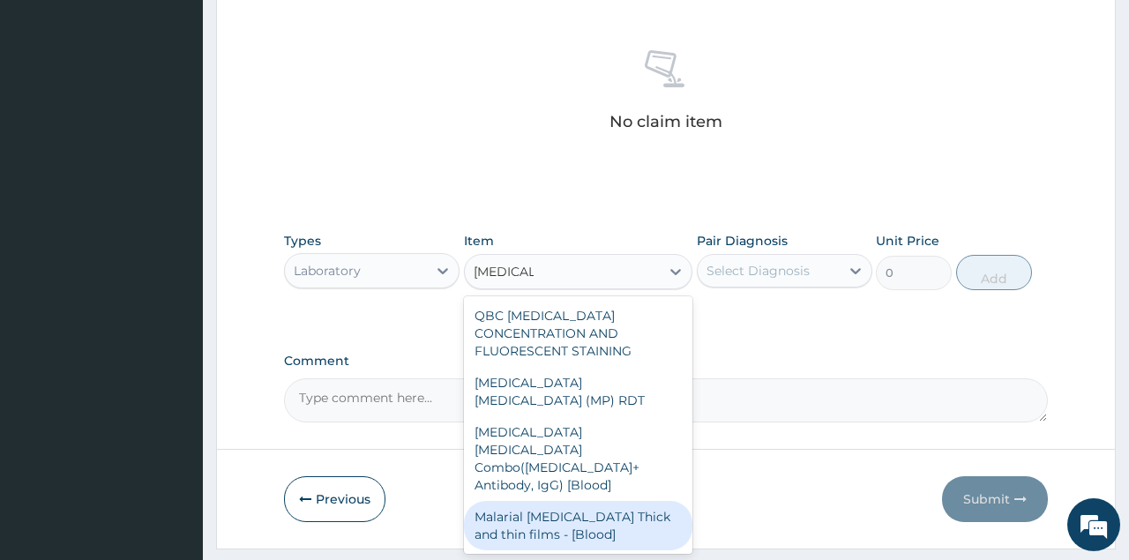
click at [547, 501] on div "Malarial Parasite Thick and thin films - [Blood]" at bounding box center [578, 525] width 229 height 49
type input "1612.5"
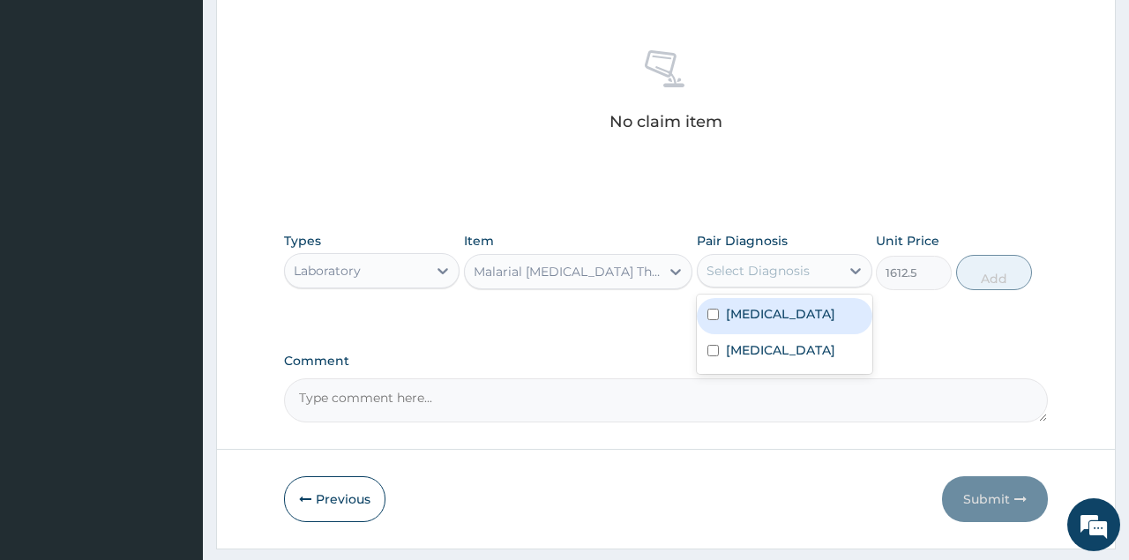
click at [760, 272] on div "Select Diagnosis" at bounding box center [758, 271] width 103 height 18
checkbox input "true"
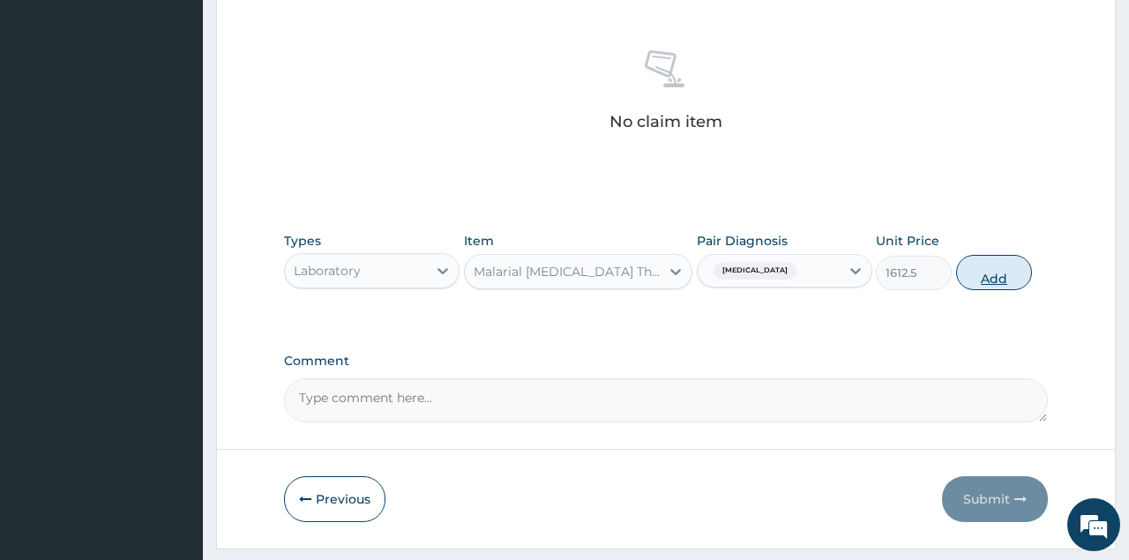
click at [998, 278] on button "Add" at bounding box center [994, 272] width 77 height 35
type input "0"
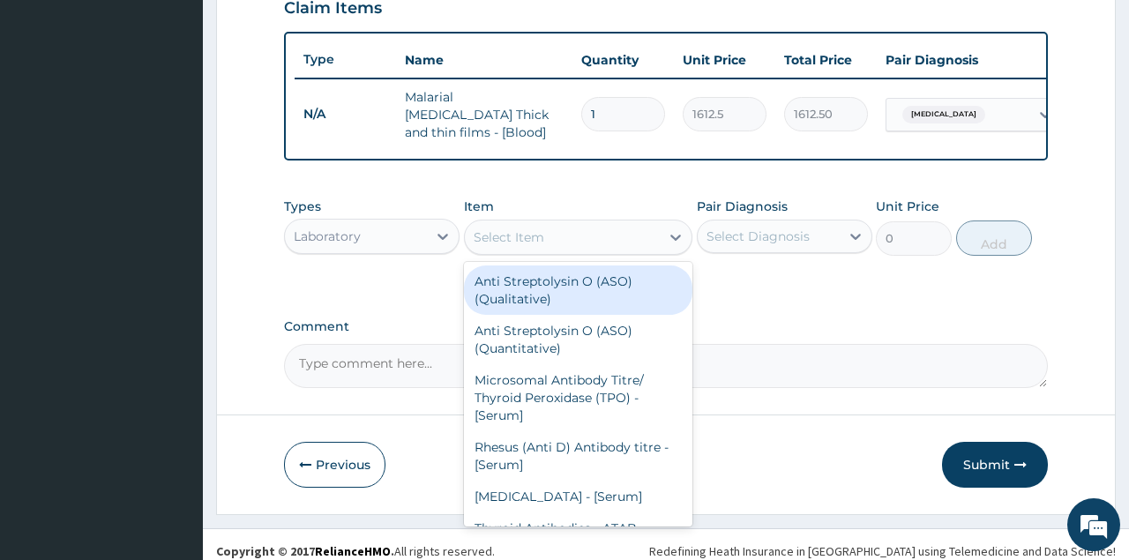
click at [550, 223] on div "Select Item" at bounding box center [563, 237] width 196 height 28
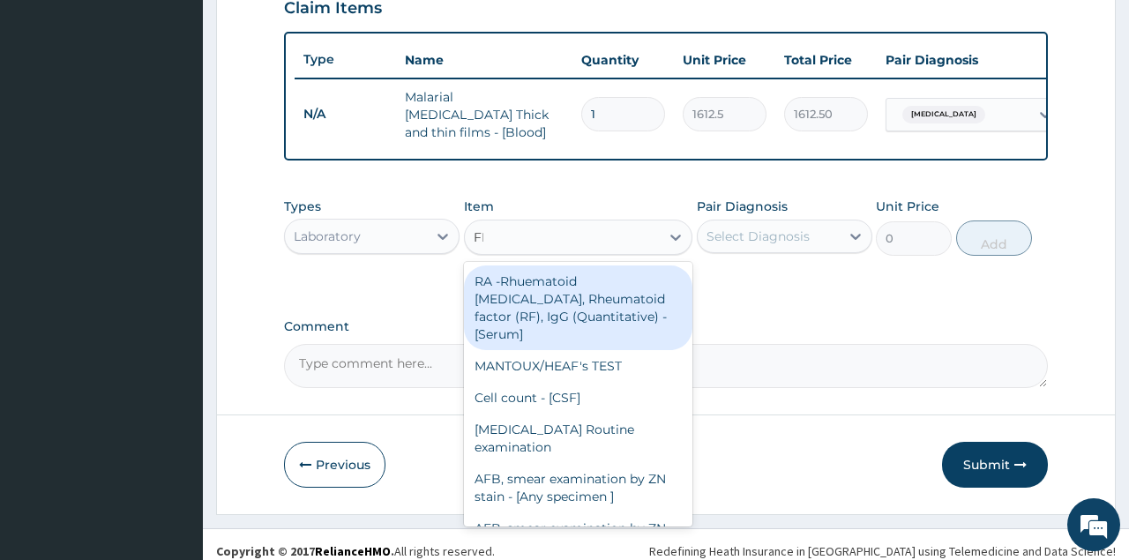
type input "FBC"
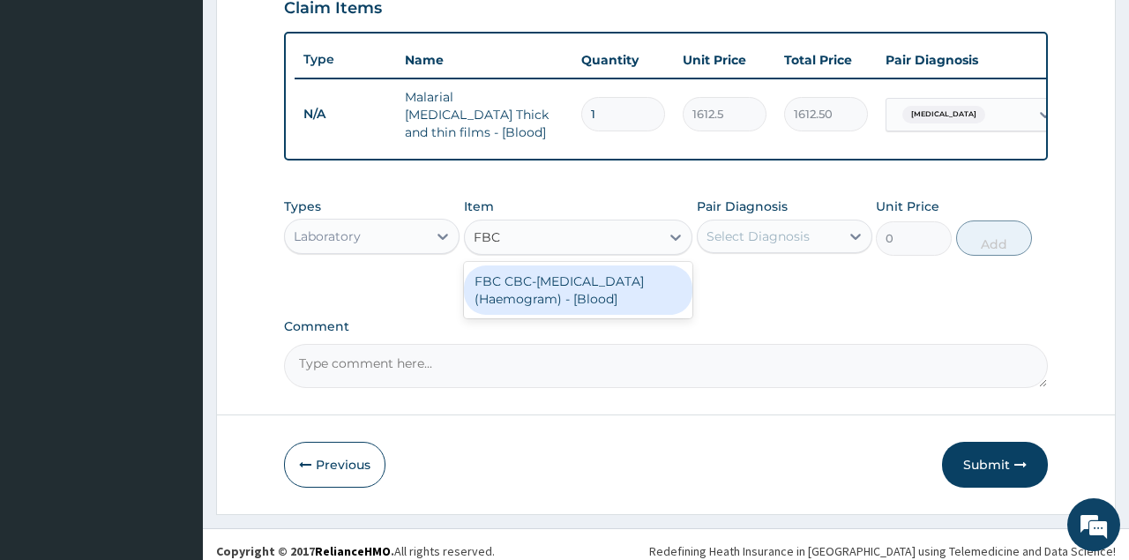
type input "4300"
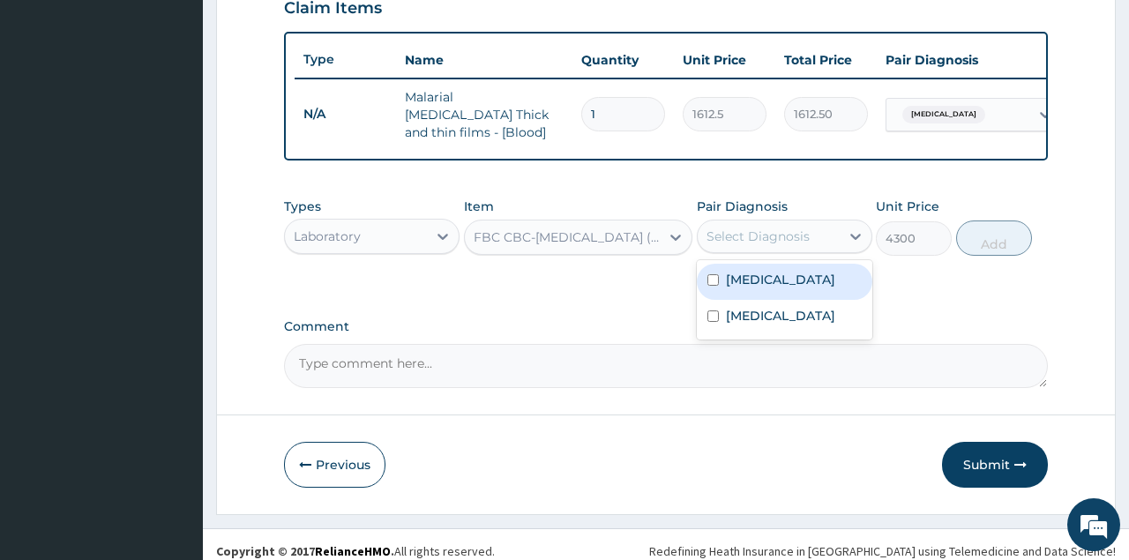
click at [751, 232] on div "Select Diagnosis" at bounding box center [758, 237] width 103 height 18
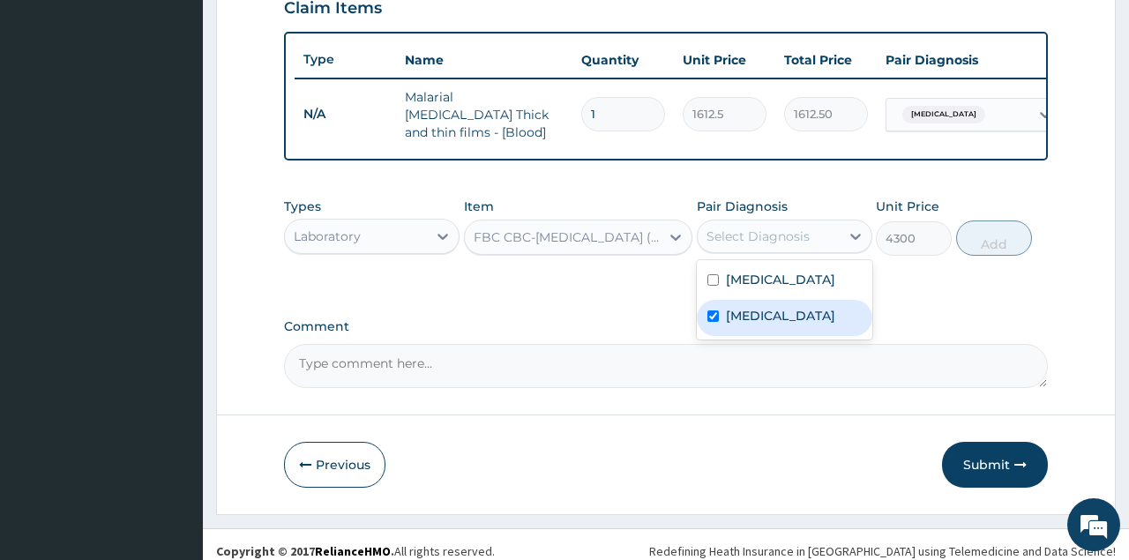
checkbox input "true"
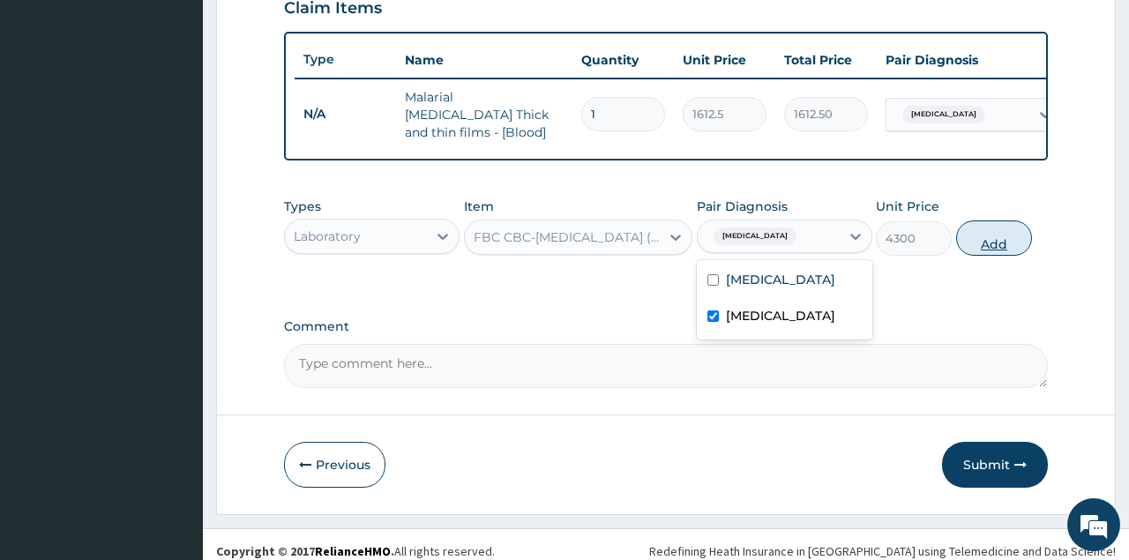
click at [1000, 221] on button "Add" at bounding box center [994, 238] width 77 height 35
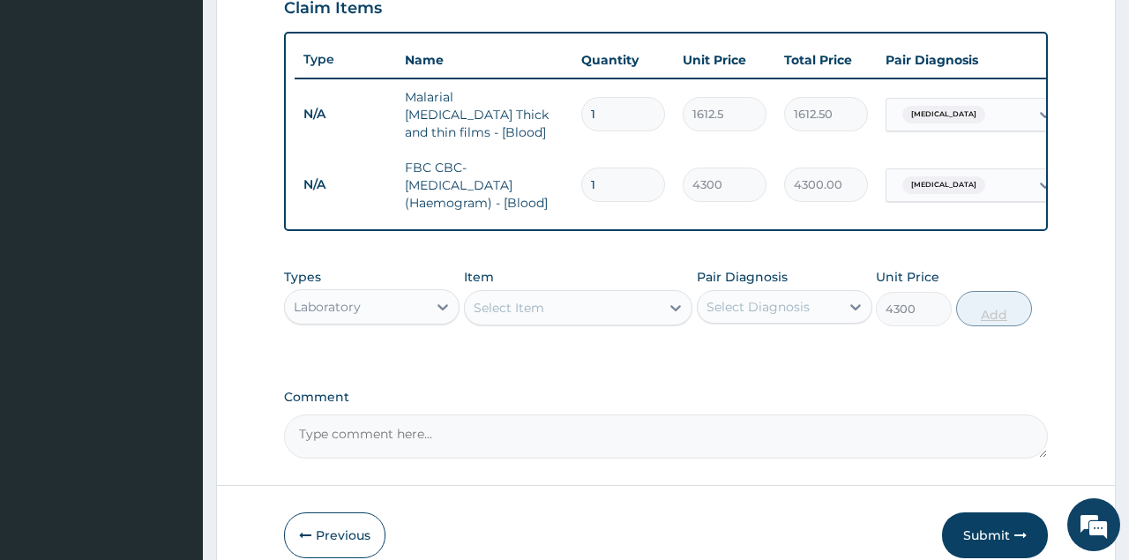
type input "0"
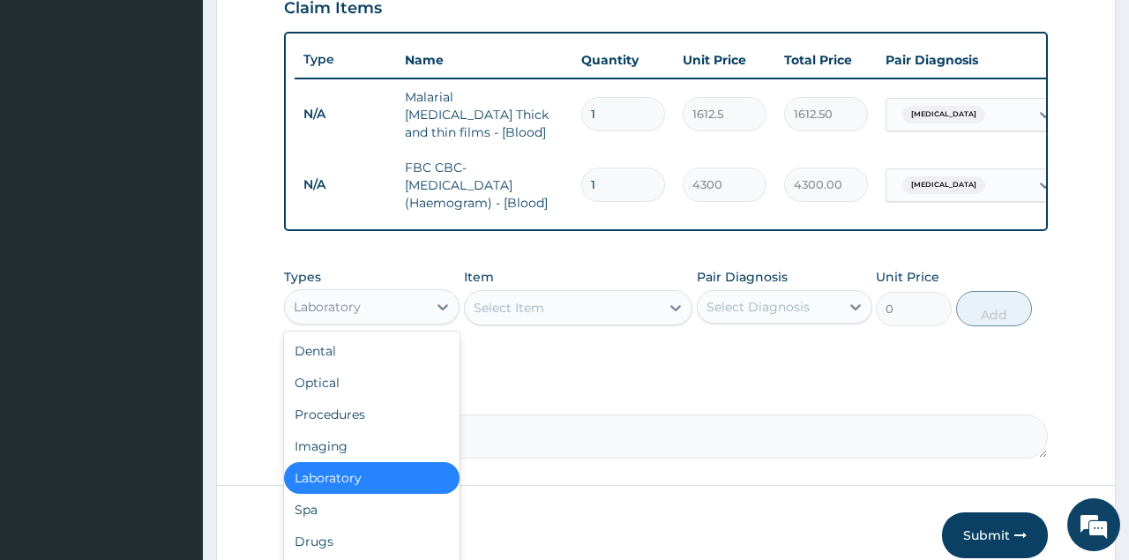
click at [426, 296] on div "Laboratory" at bounding box center [356, 307] width 142 height 28
click at [306, 536] on div "Drugs" at bounding box center [372, 542] width 176 height 32
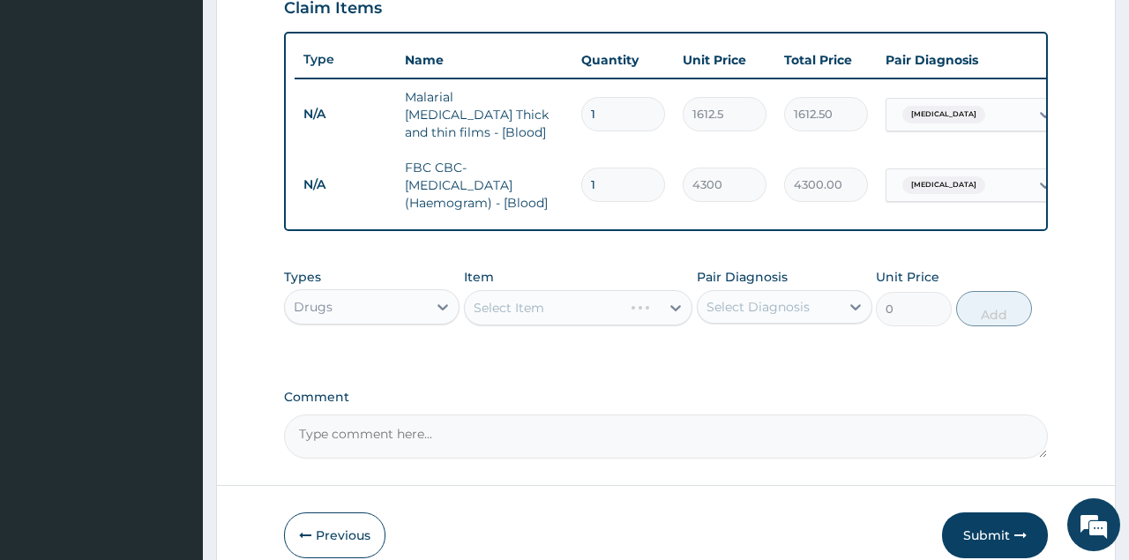
click at [522, 294] on div "Select Item" at bounding box center [578, 307] width 229 height 35
click at [522, 299] on div "Select Item" at bounding box center [509, 308] width 71 height 18
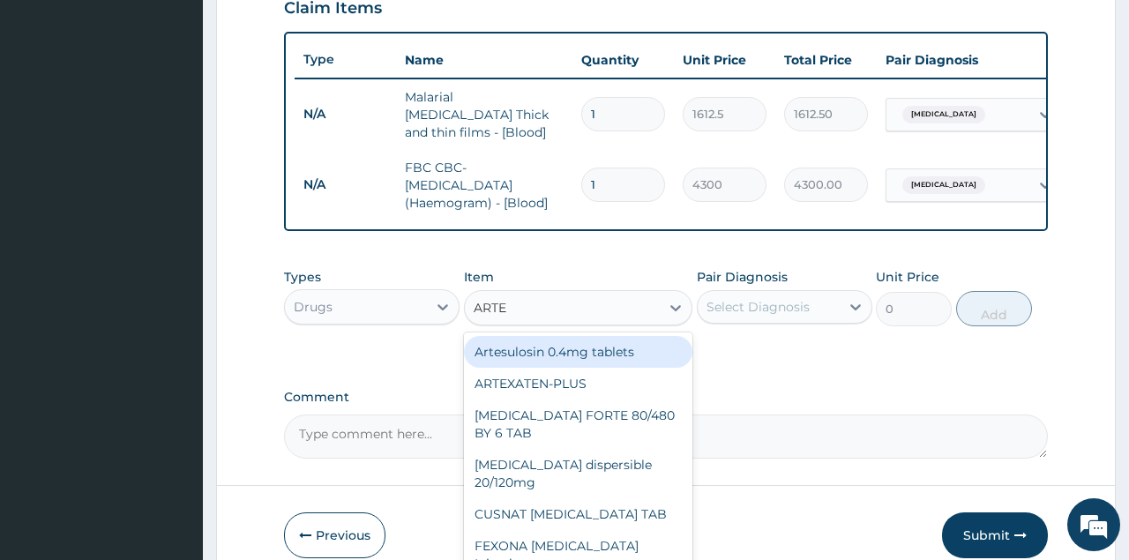
type input "ARTEM"
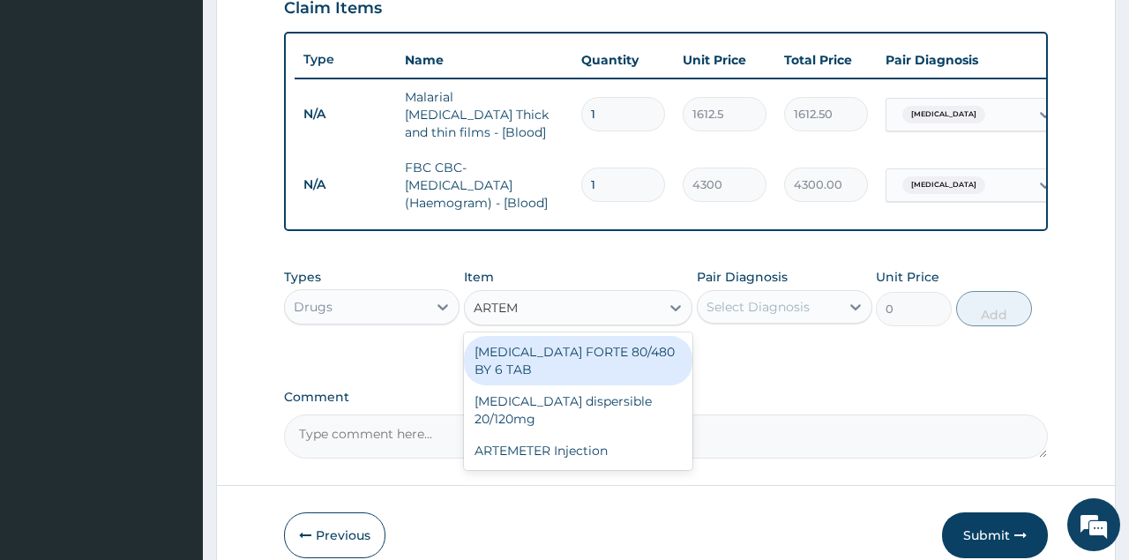
type input "449.35"
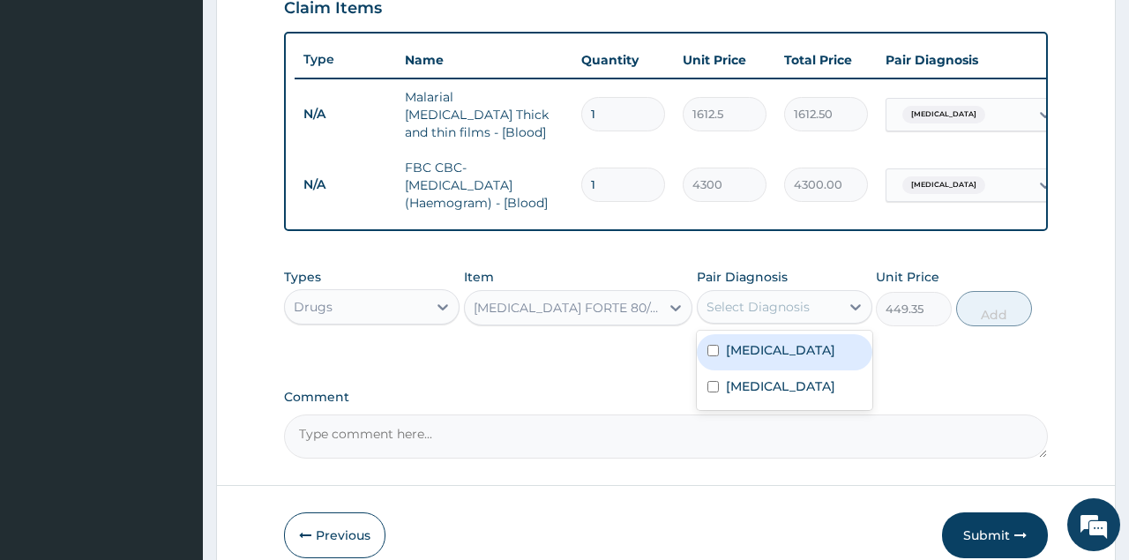
click at [751, 298] on div "Select Diagnosis" at bounding box center [758, 307] width 103 height 18
checkbox input "true"
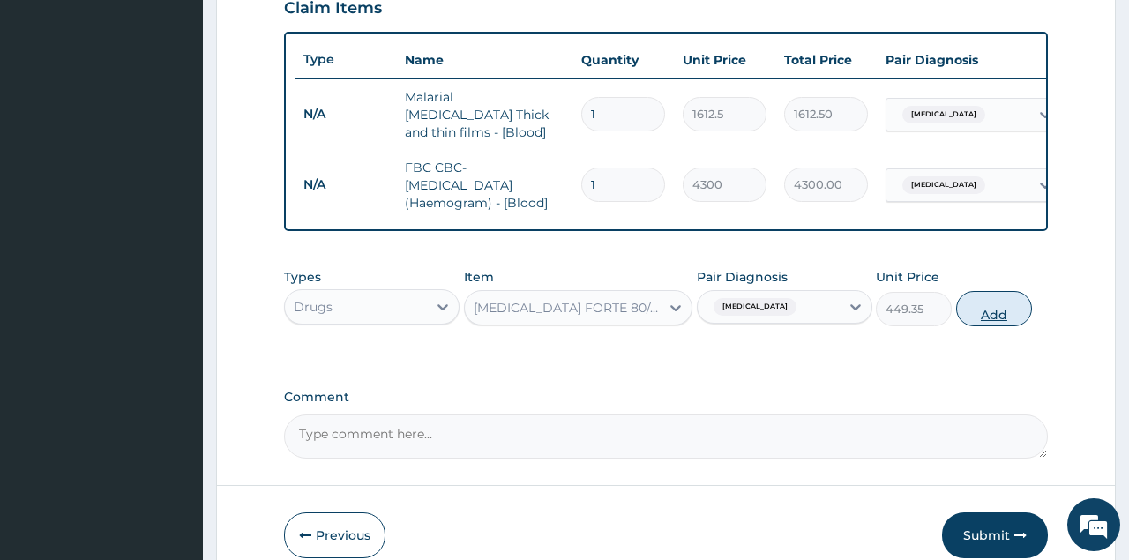
click at [997, 304] on button "Add" at bounding box center [994, 308] width 77 height 35
type input "0"
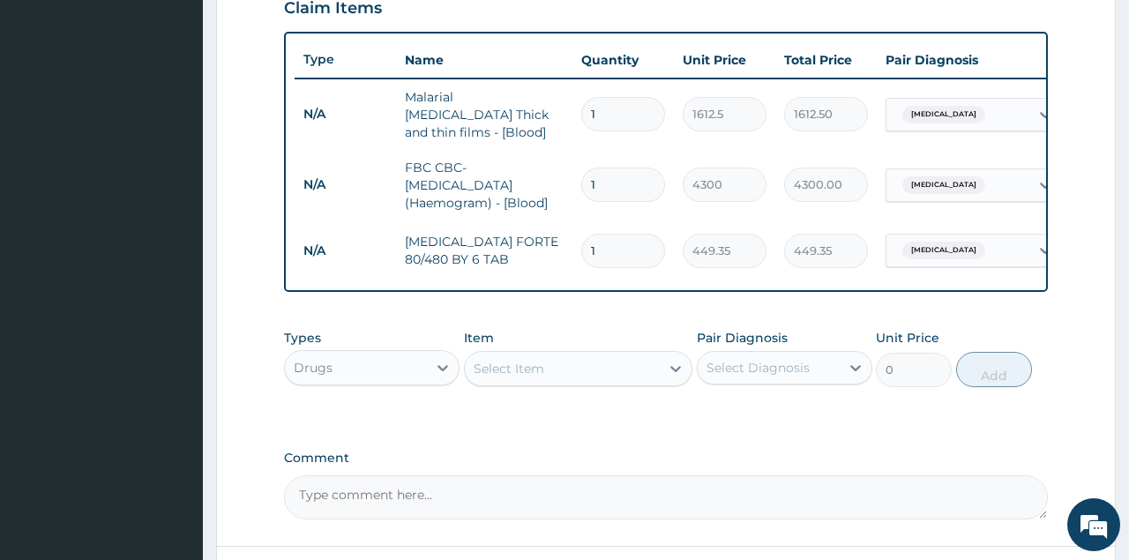
type input "0.00"
type input "6"
type input "2696.10"
type input "6"
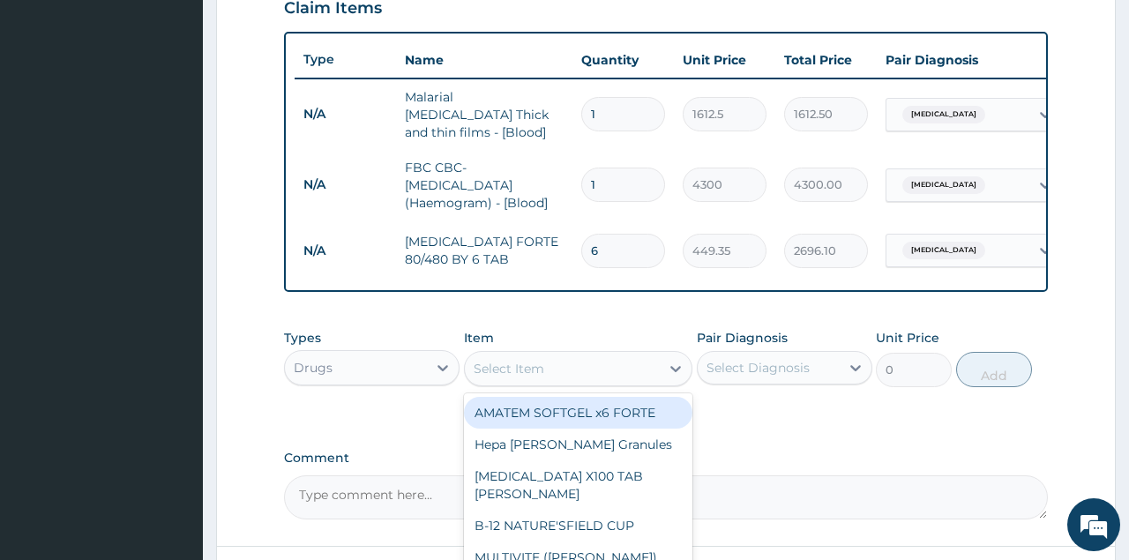
click at [571, 358] on div "Select Item" at bounding box center [563, 369] width 196 height 28
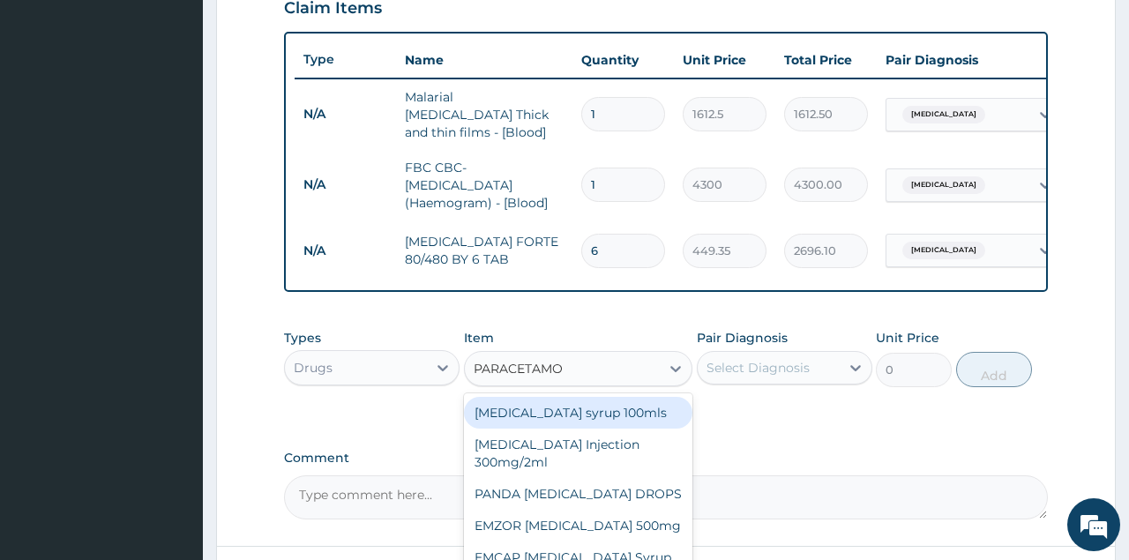
type input "PARACETAMOL"
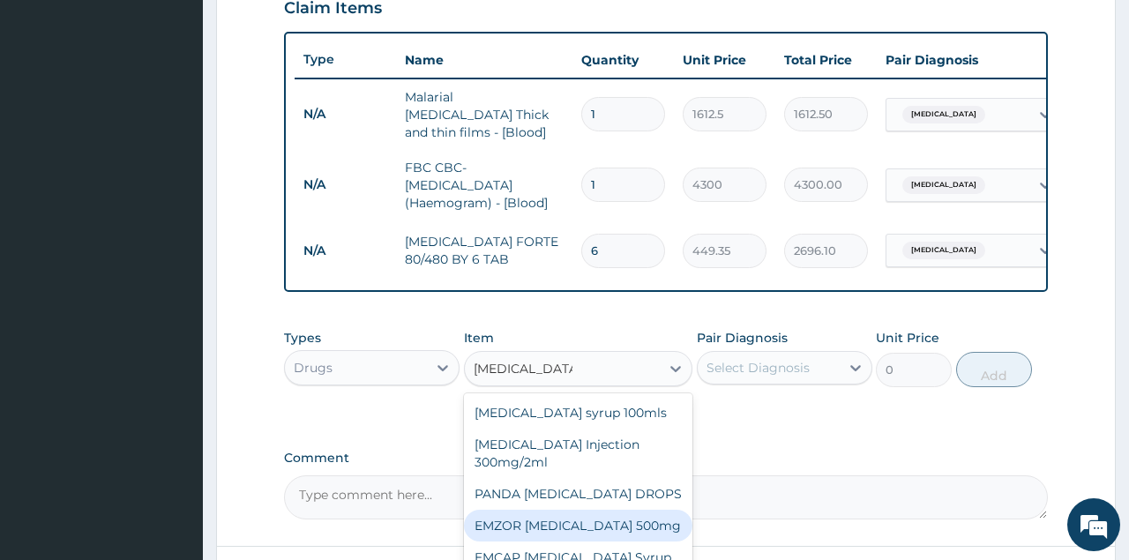
type input "23.65"
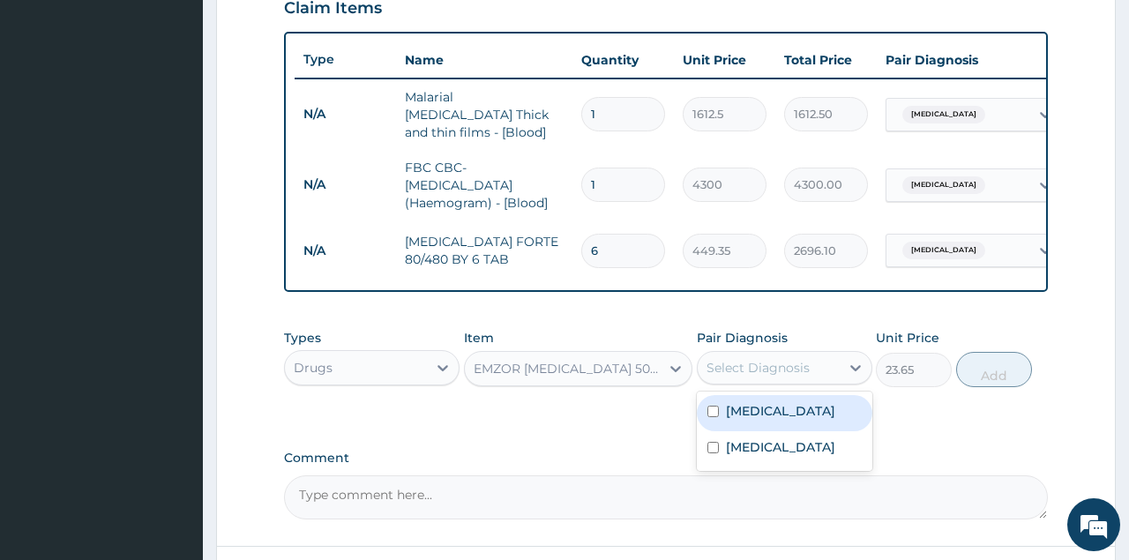
click at [761, 359] on div "Select Diagnosis" at bounding box center [758, 368] width 103 height 18
checkbox input "true"
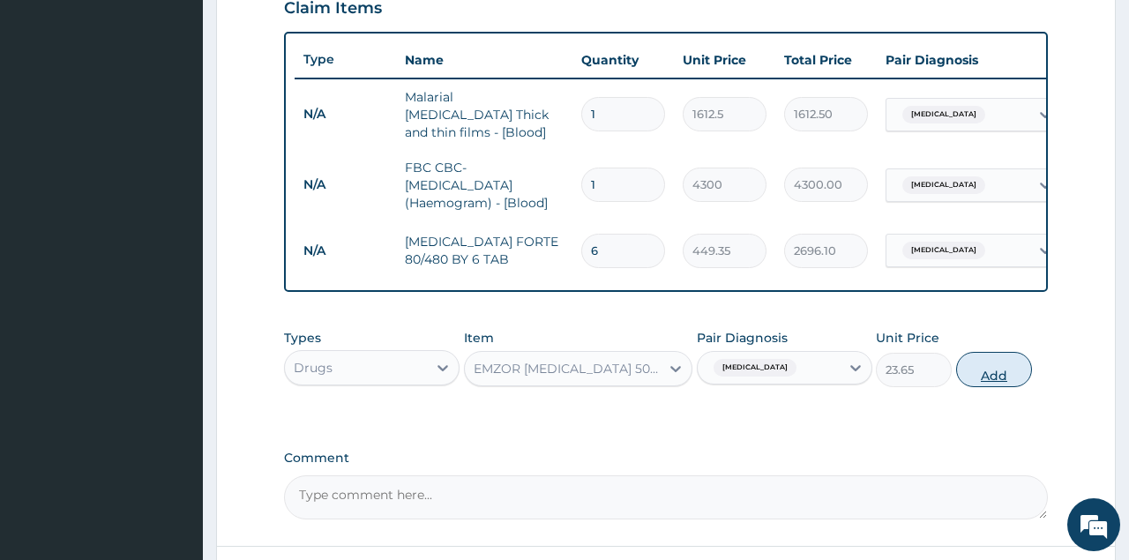
click at [996, 356] on button "Add" at bounding box center [994, 369] width 77 height 35
type input "0"
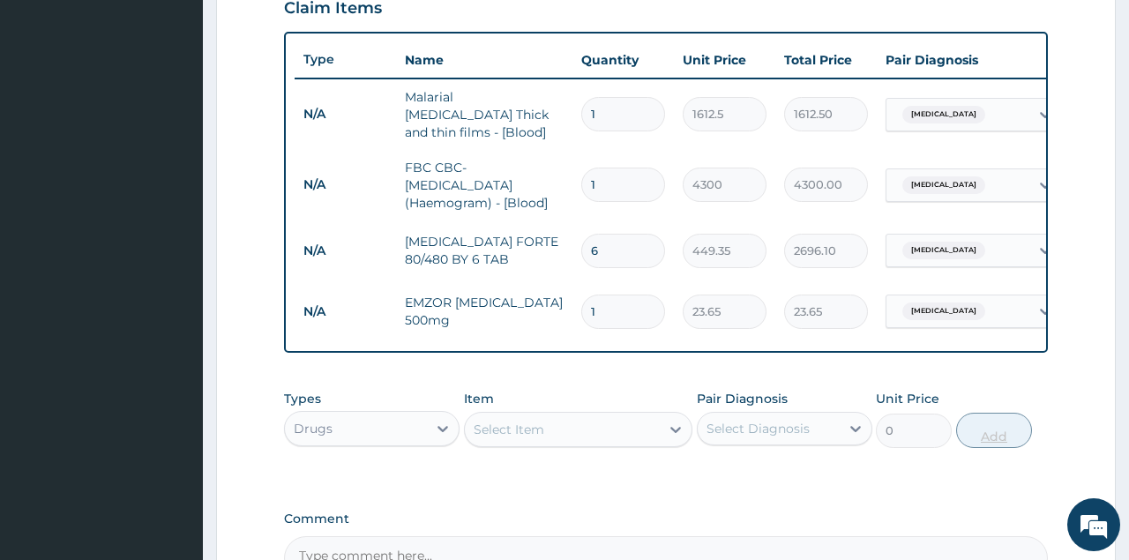
type input "18"
type input "425.70"
type input "18"
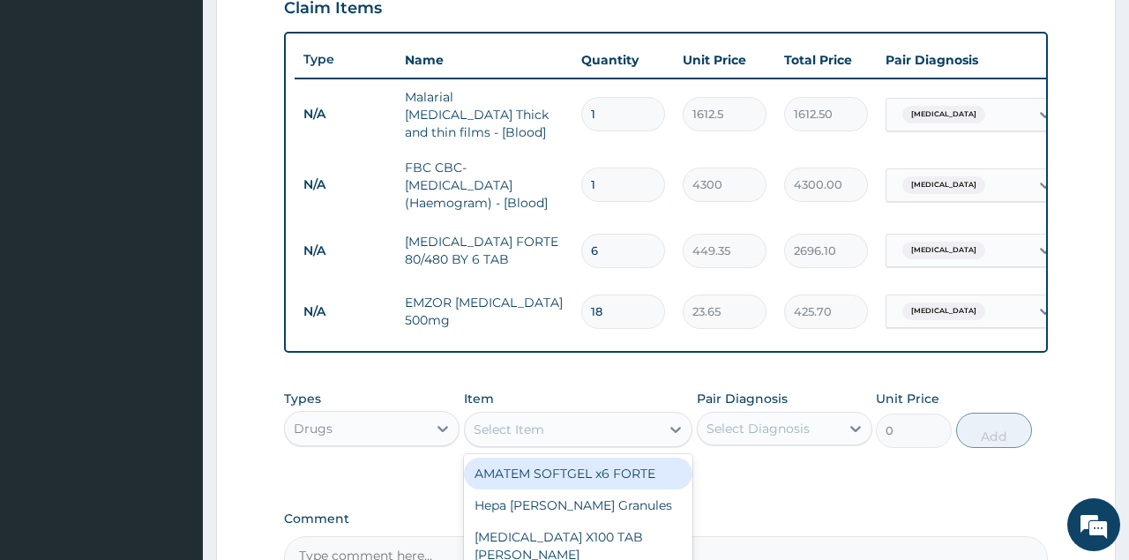
click at [637, 428] on div "Select Item" at bounding box center [563, 430] width 196 height 28
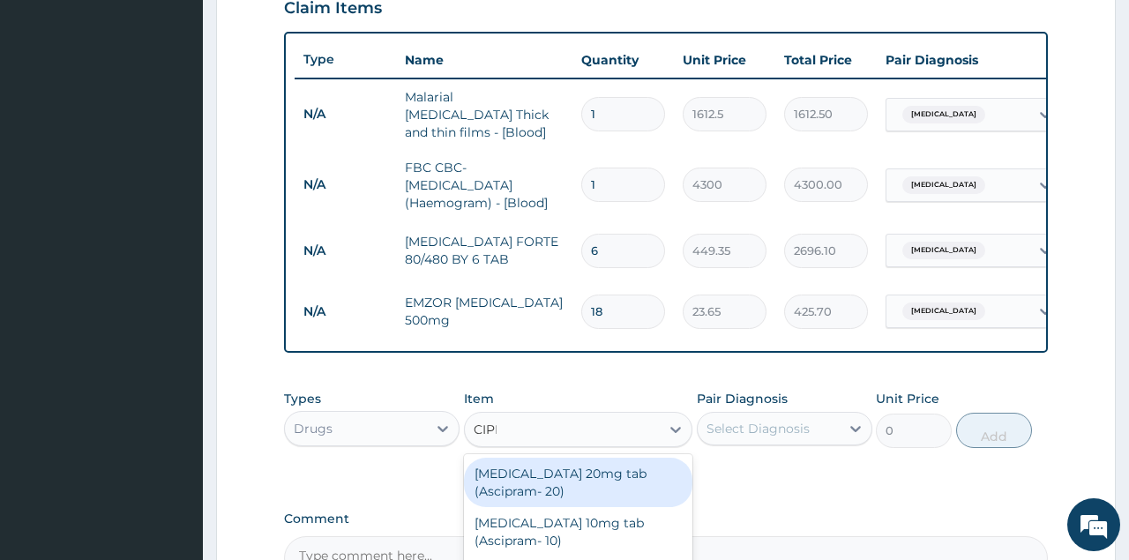
type input "CIPRO"
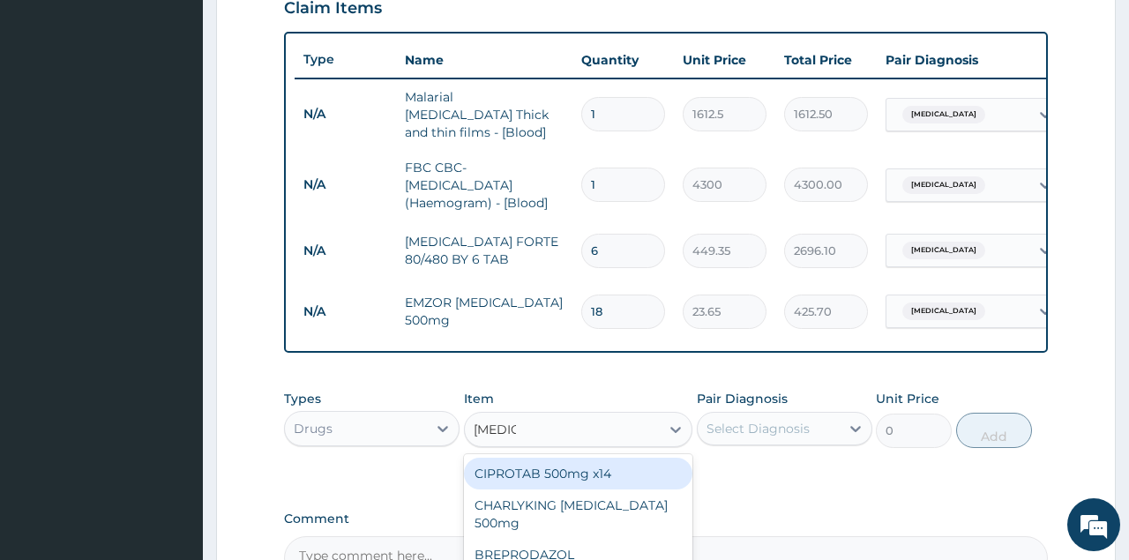
type input "319.275"
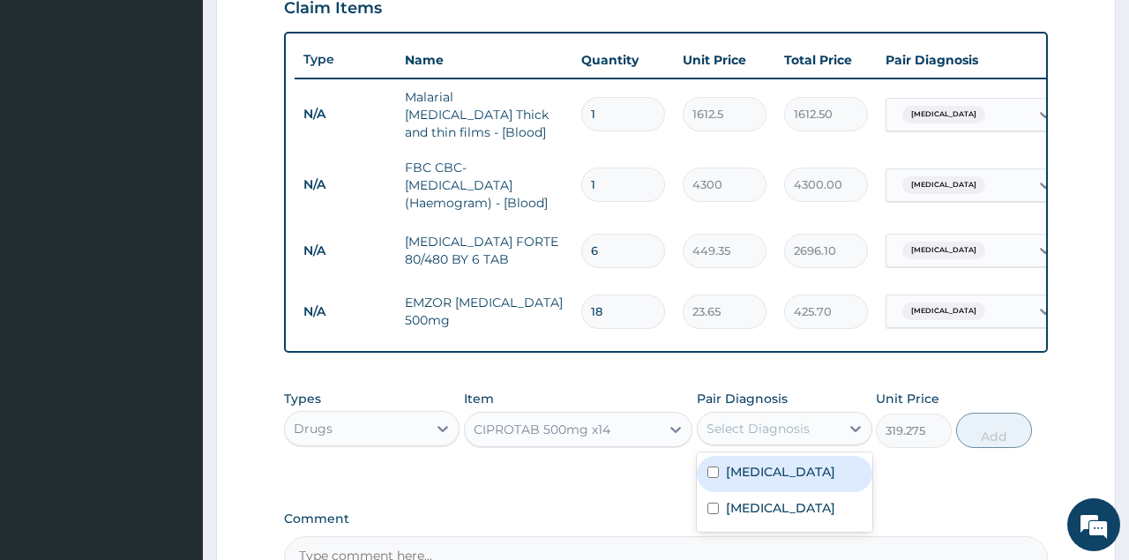
click at [772, 433] on div "Select Diagnosis" at bounding box center [785, 429] width 176 height 34
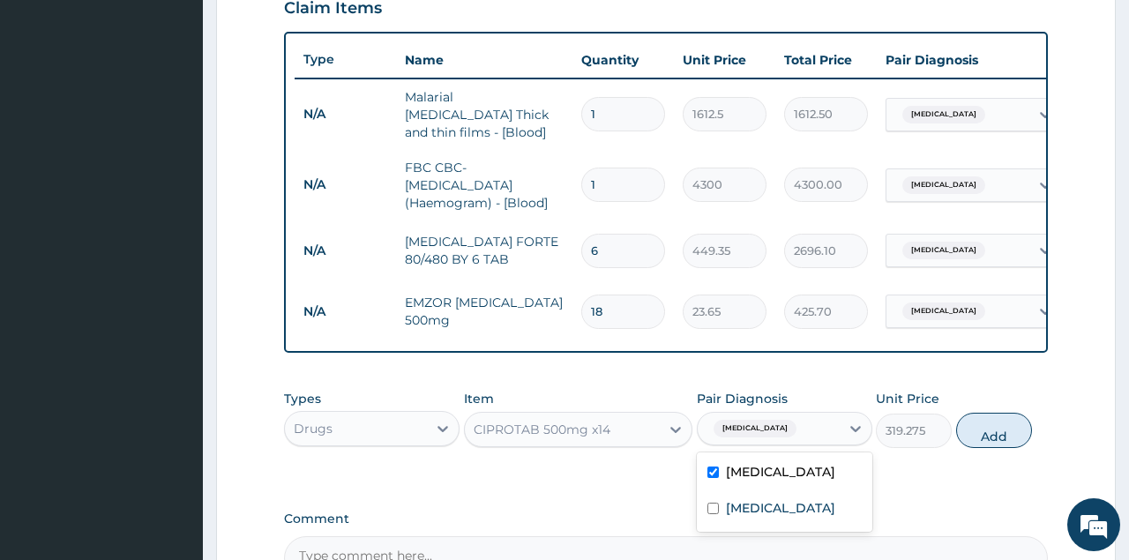
checkbox input "true"
click at [707, 497] on div "Sepsis" at bounding box center [785, 510] width 176 height 36
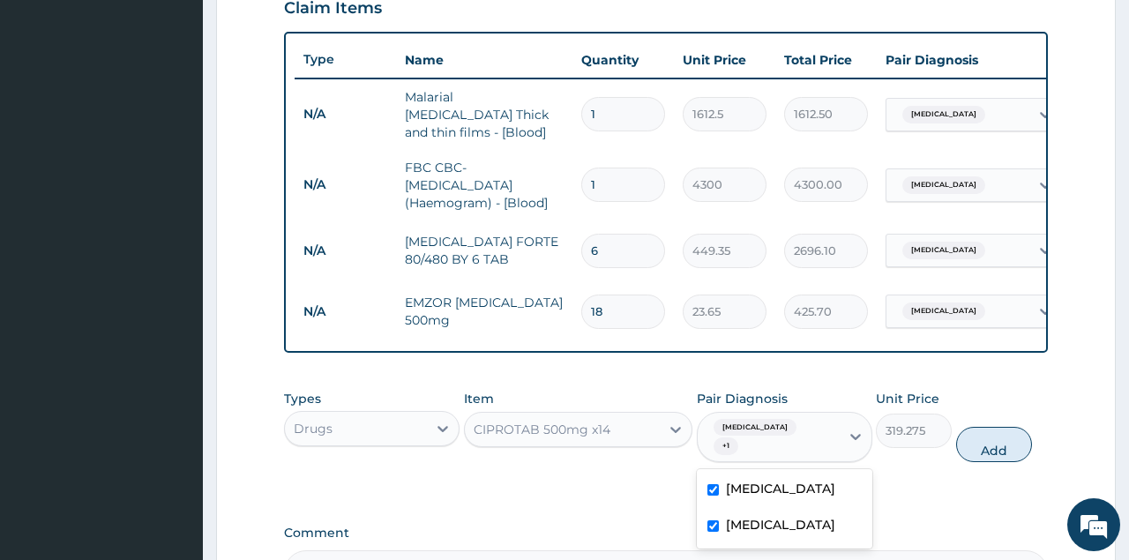
checkbox input "true"
click at [713, 484] on input "checkbox" at bounding box center [713, 489] width 11 height 11
checkbox input "false"
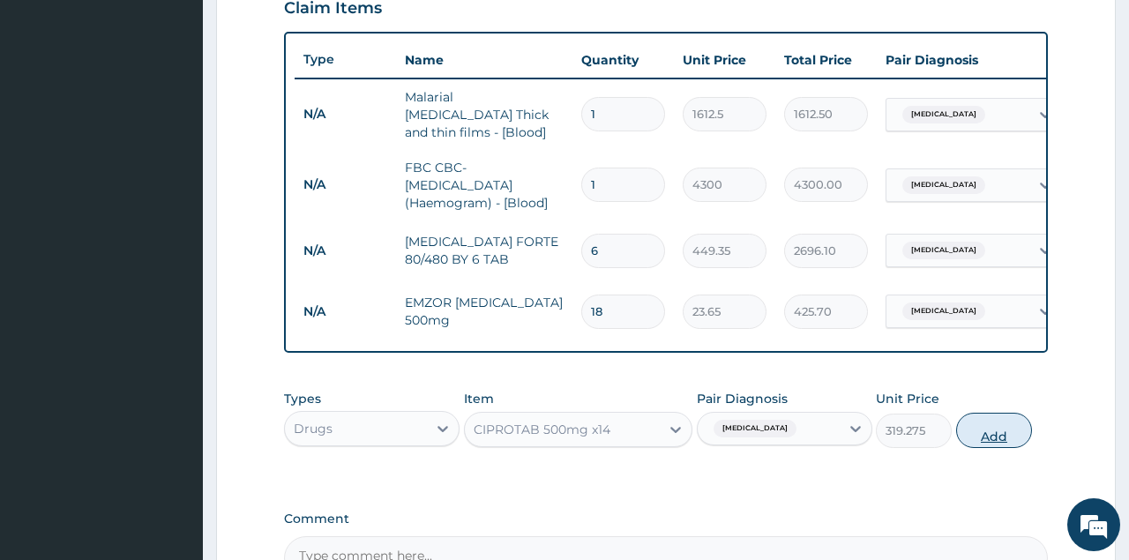
click at [1000, 416] on button "Add" at bounding box center [994, 430] width 77 height 35
type input "0"
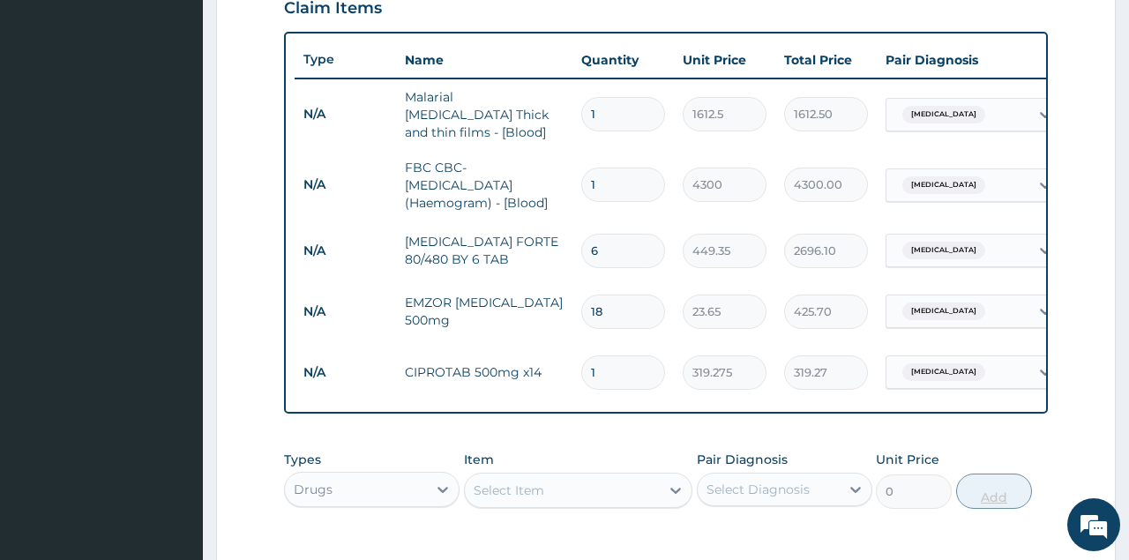
type input "10"
type input "3192.75"
type input "10"
click at [540, 490] on div "Select Item" at bounding box center [563, 490] width 196 height 28
type input "BUSC"
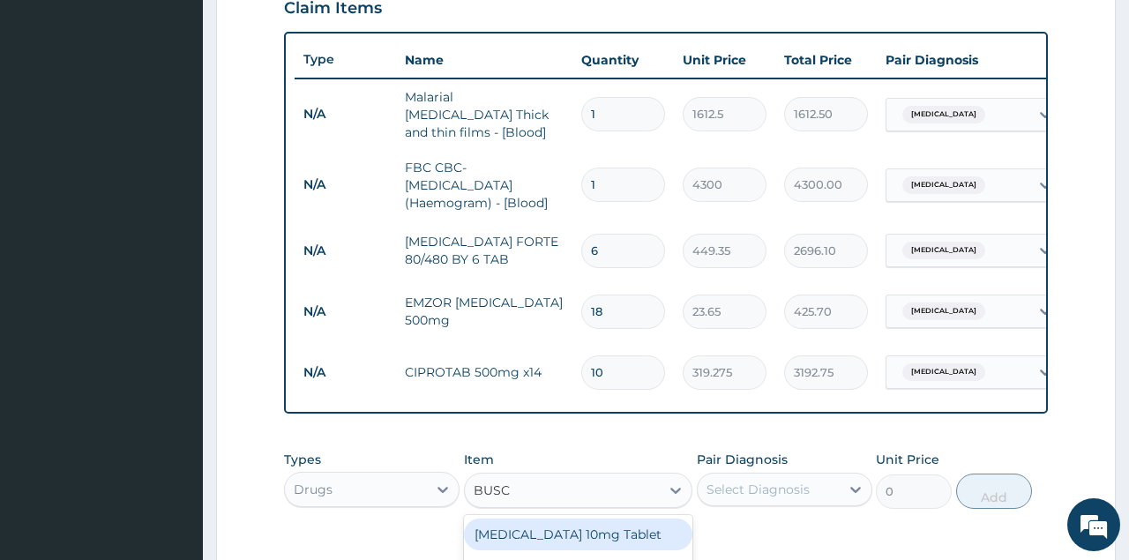
type input "41.3875"
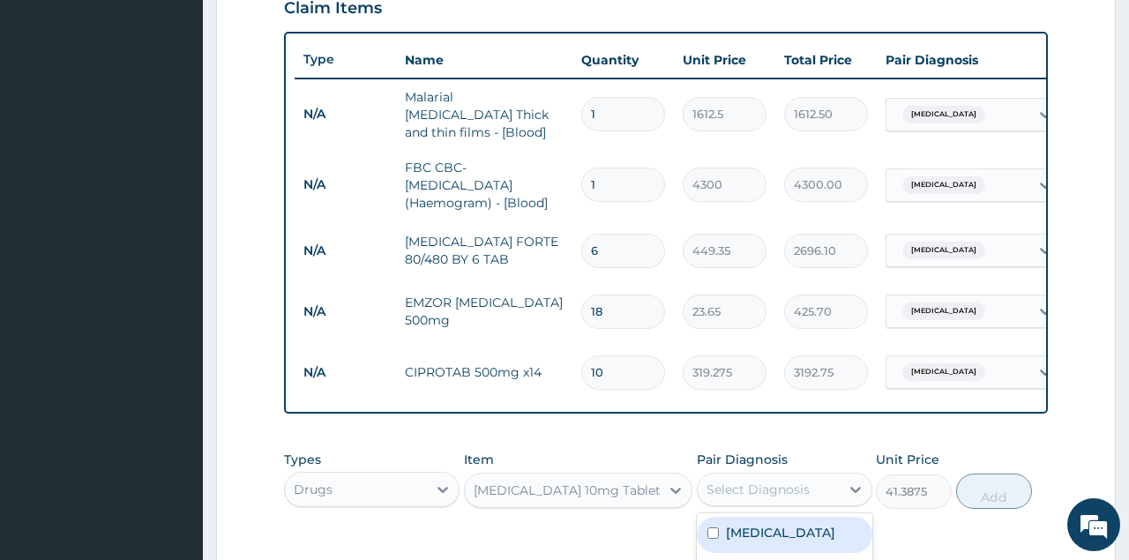
click at [742, 483] on div "Select Diagnosis" at bounding box center [758, 490] width 103 height 18
checkbox input "true"
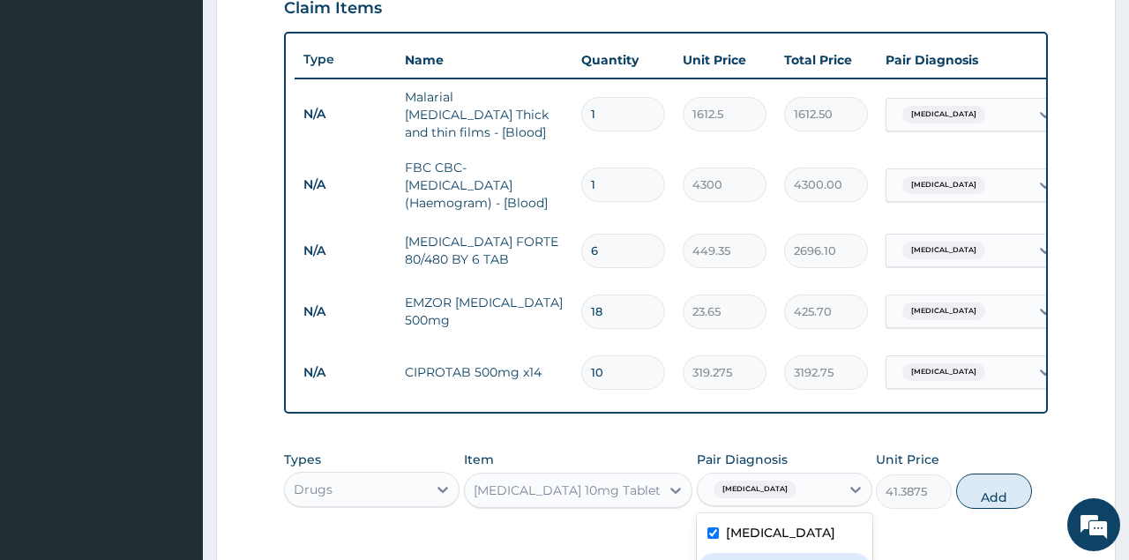
checkbox input "true"
click at [976, 488] on button "Add" at bounding box center [994, 505] width 77 height 35
type input "0"
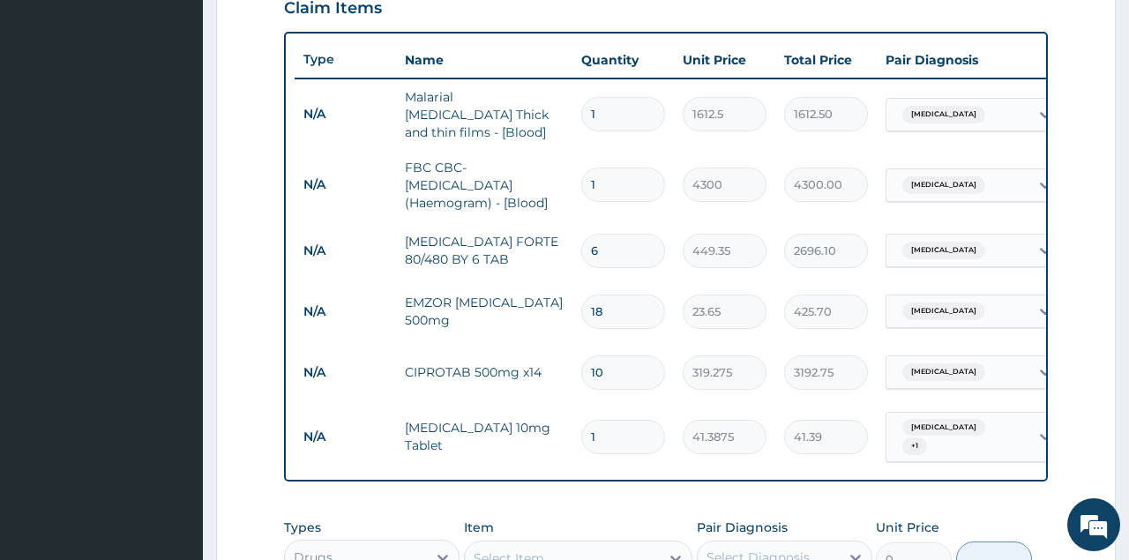
type input "10"
type input "413.88"
type input "10"
click at [576, 480] on div "PA Code / Prescription Code Enter Code(Secondary Care Only) Encounter Date 31-0…" at bounding box center [665, 126] width 763 height 1165
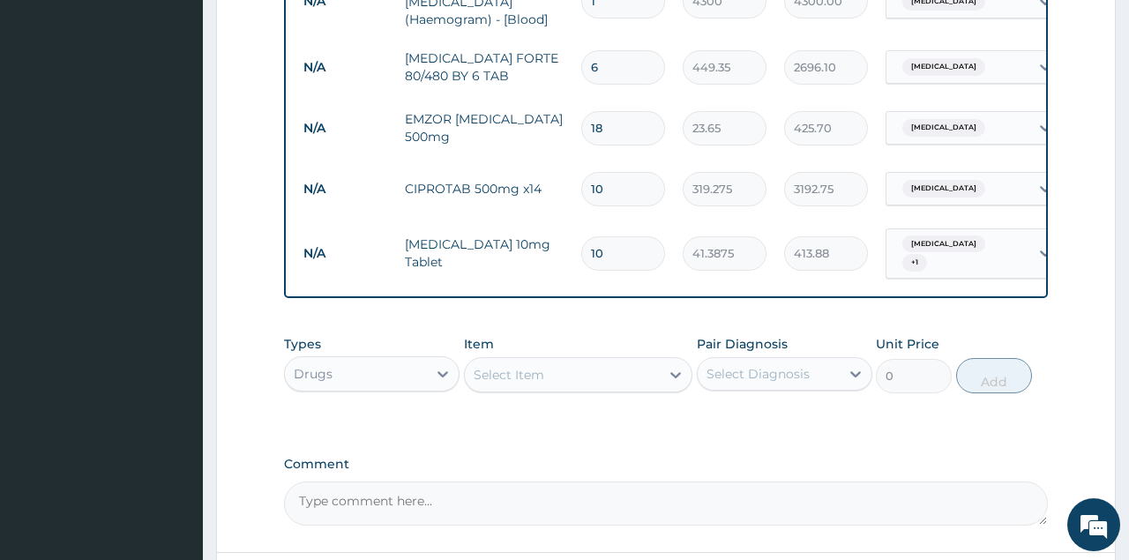
scroll to position [854, 0]
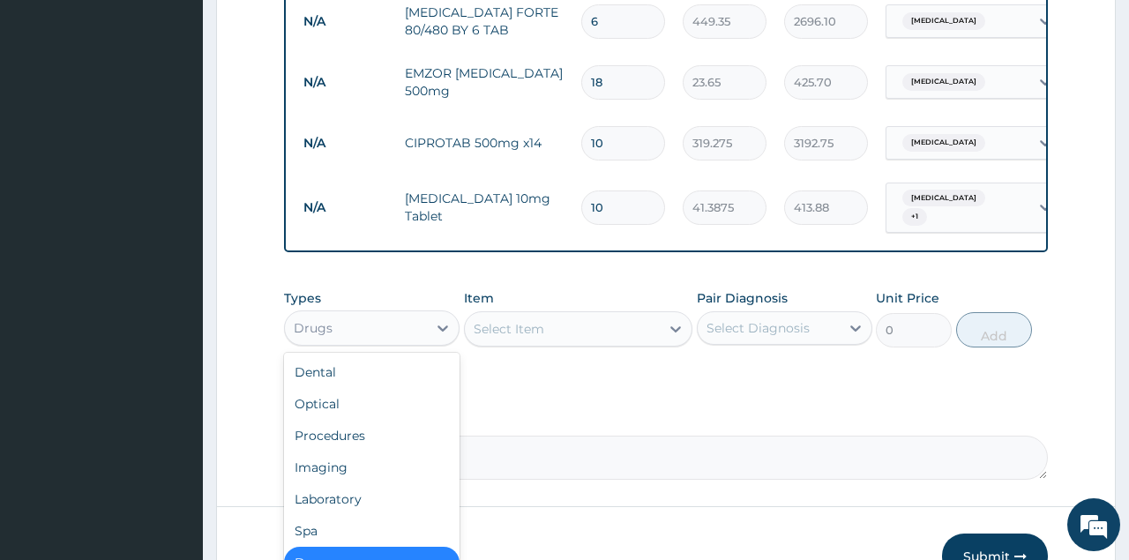
click at [327, 319] on div "Drugs" at bounding box center [313, 328] width 39 height 18
click at [341, 424] on div "Procedures" at bounding box center [372, 436] width 176 height 32
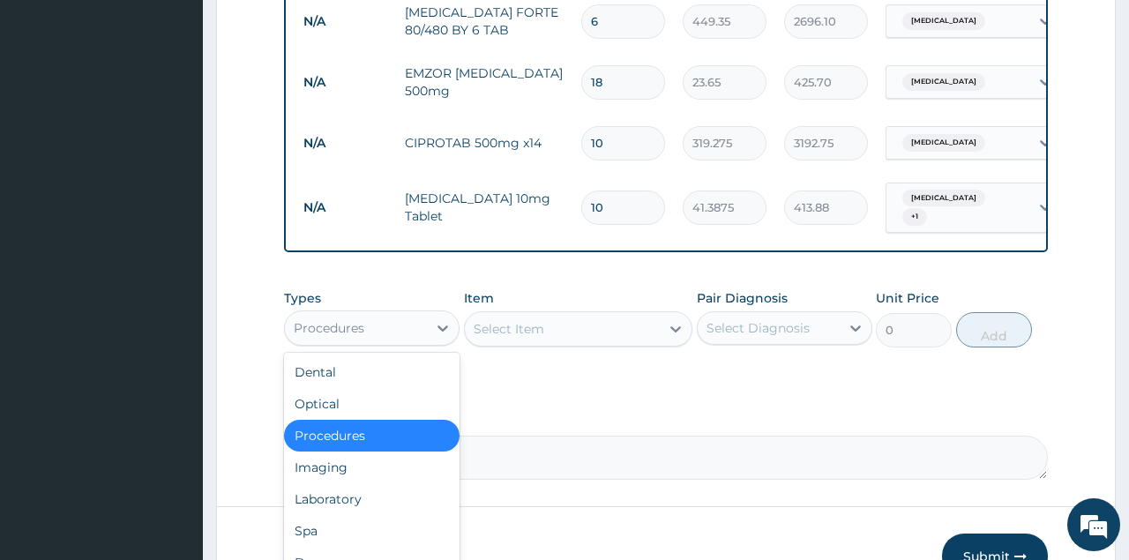
click at [393, 314] on div "Procedures" at bounding box center [356, 328] width 142 height 28
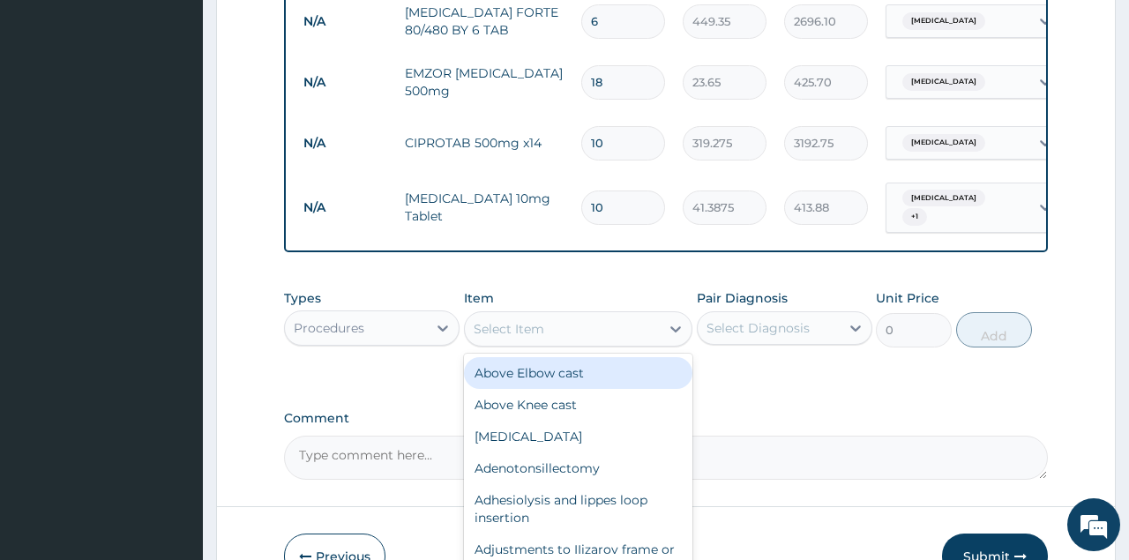
click at [558, 317] on div "Select Item" at bounding box center [563, 329] width 196 height 28
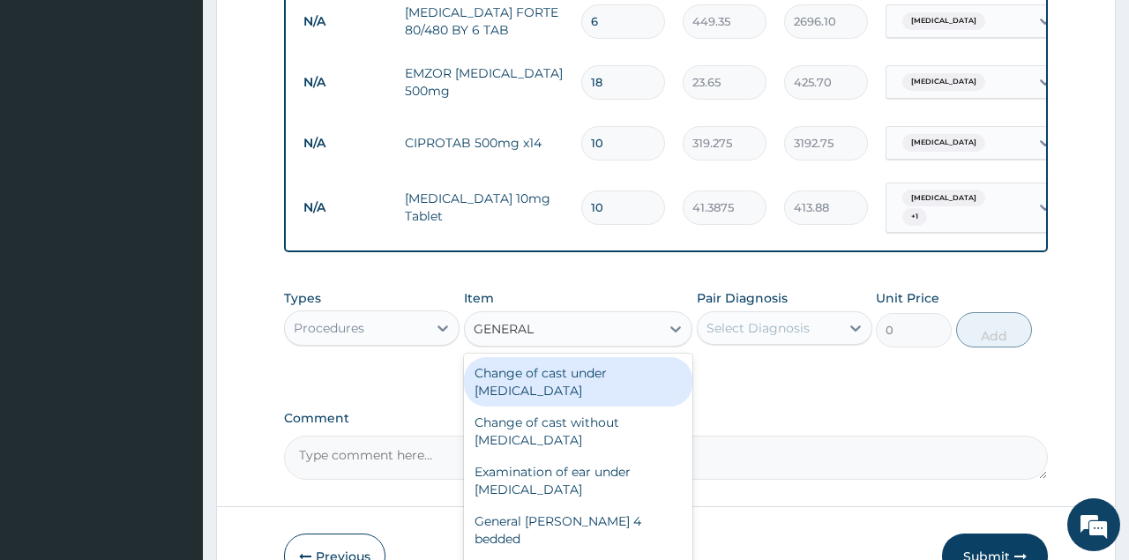
type input "GENERAL P"
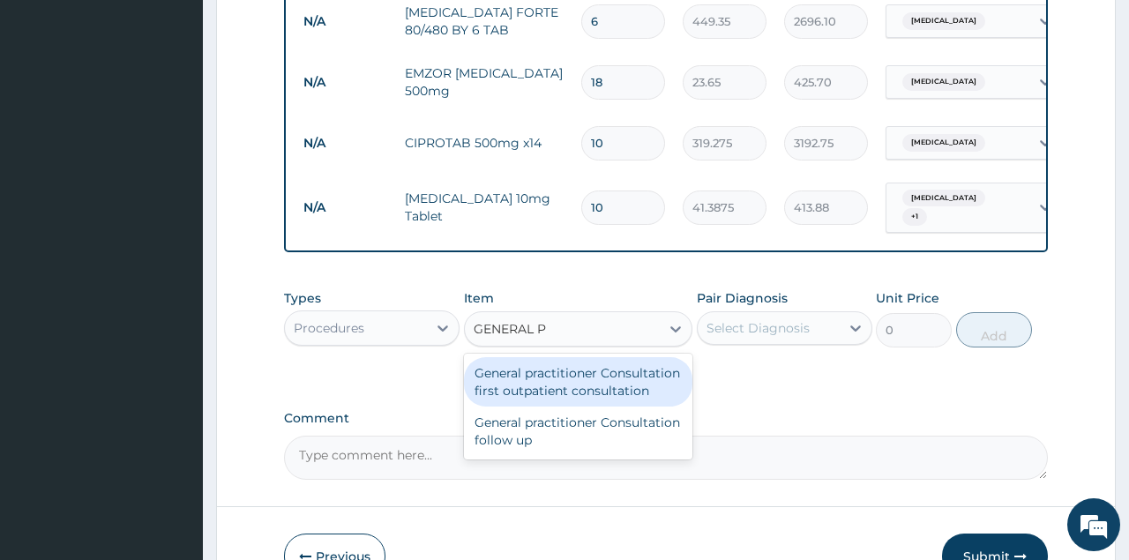
type input "3547.5"
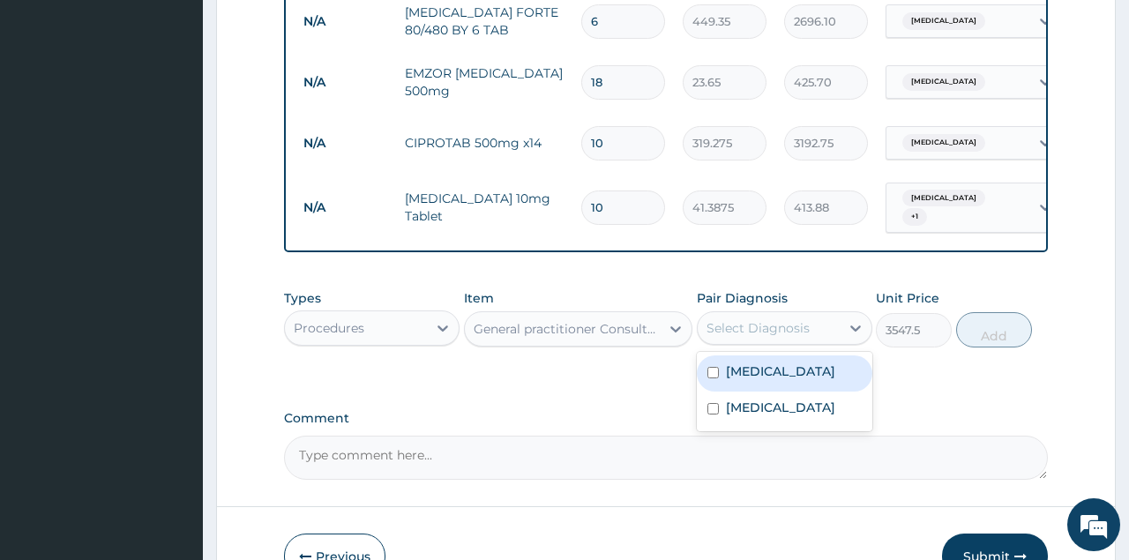
click at [761, 314] on div "Select Diagnosis" at bounding box center [769, 328] width 142 height 28
checkbox input "true"
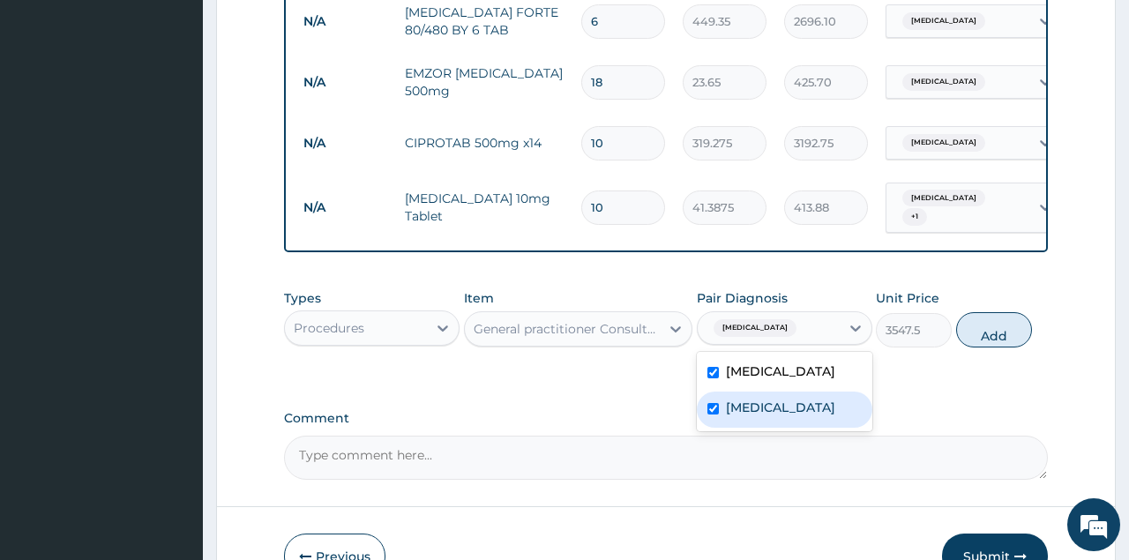
checkbox input "true"
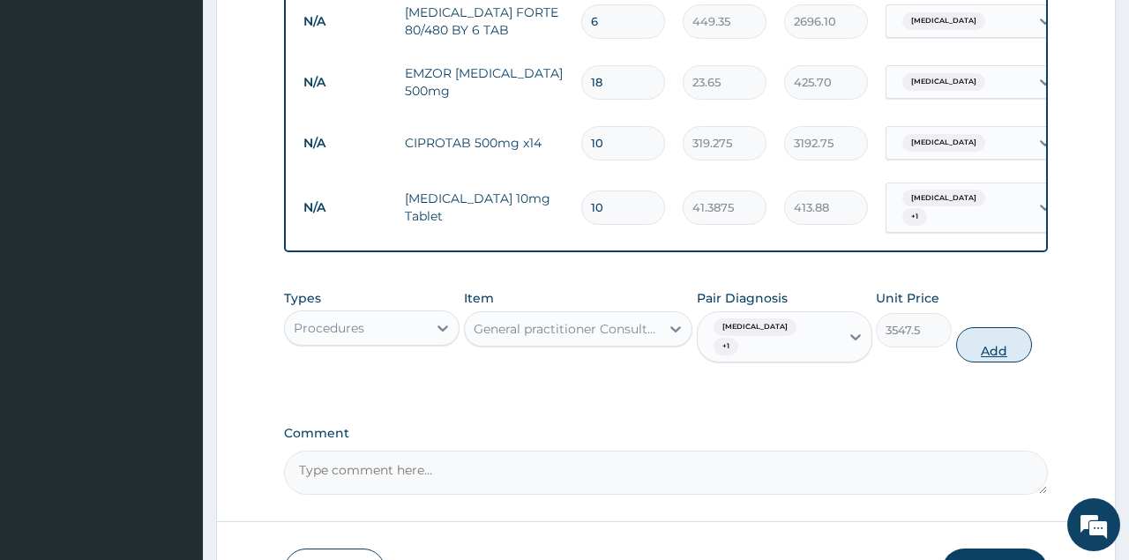
click at [996, 327] on button "Add" at bounding box center [994, 344] width 77 height 35
type input "0"
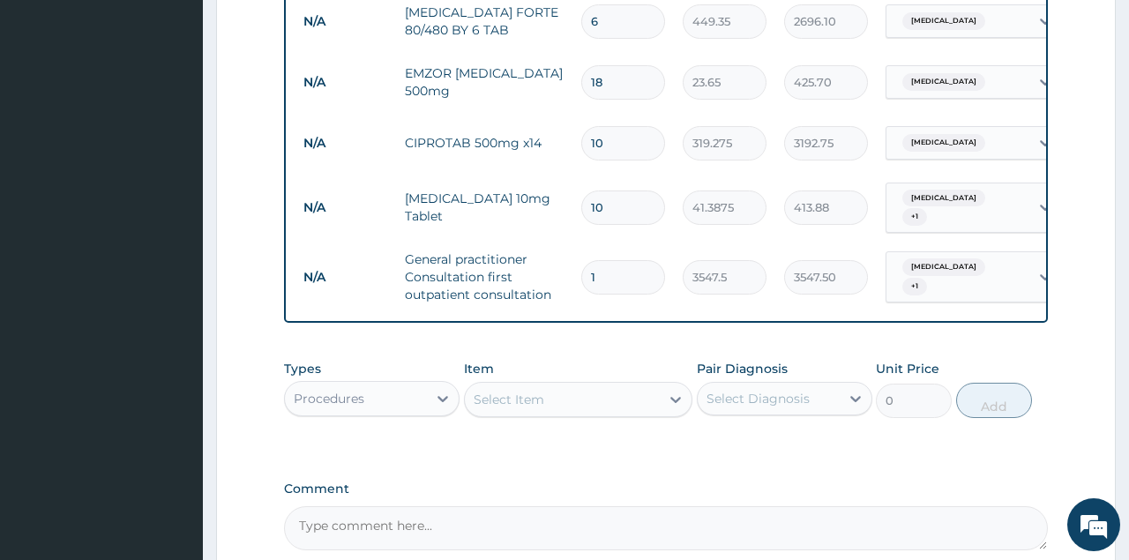
click at [506, 391] on div "Select Item" at bounding box center [509, 400] width 71 height 18
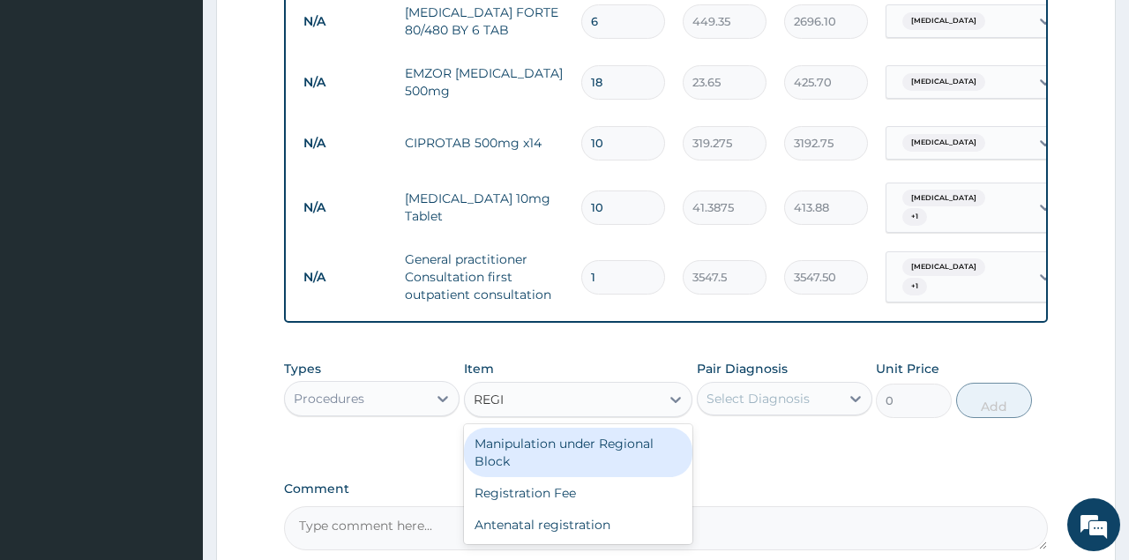
type input "REGIS"
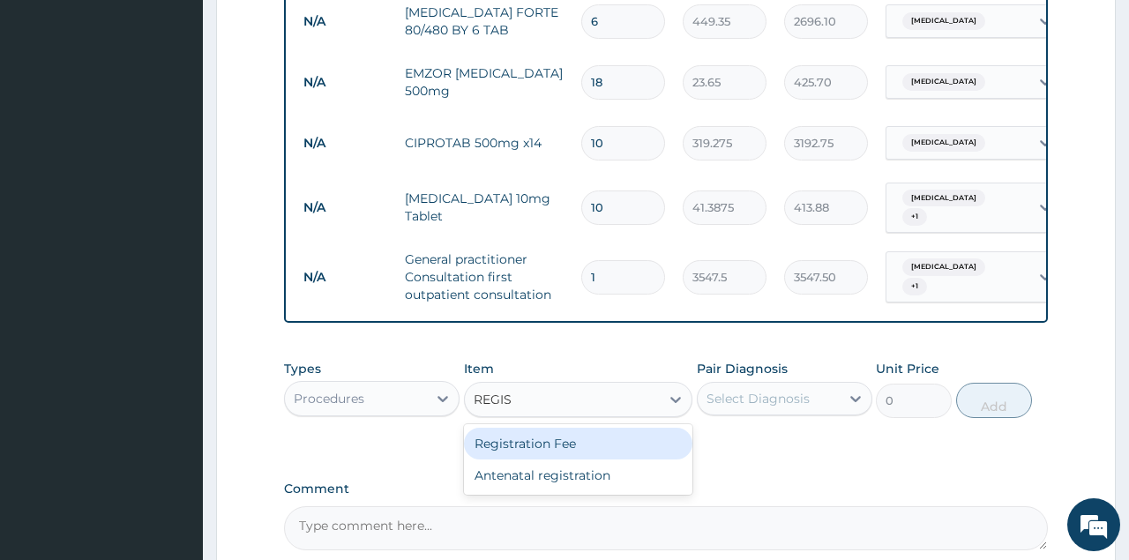
type input "2150"
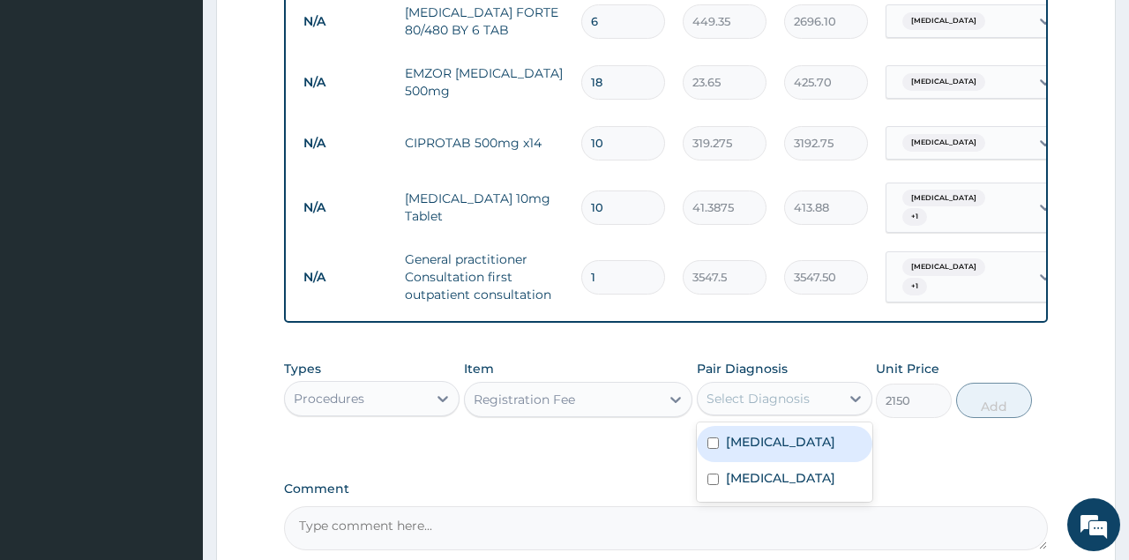
click at [745, 390] on div "Select Diagnosis" at bounding box center [758, 399] width 103 height 18
checkbox input "true"
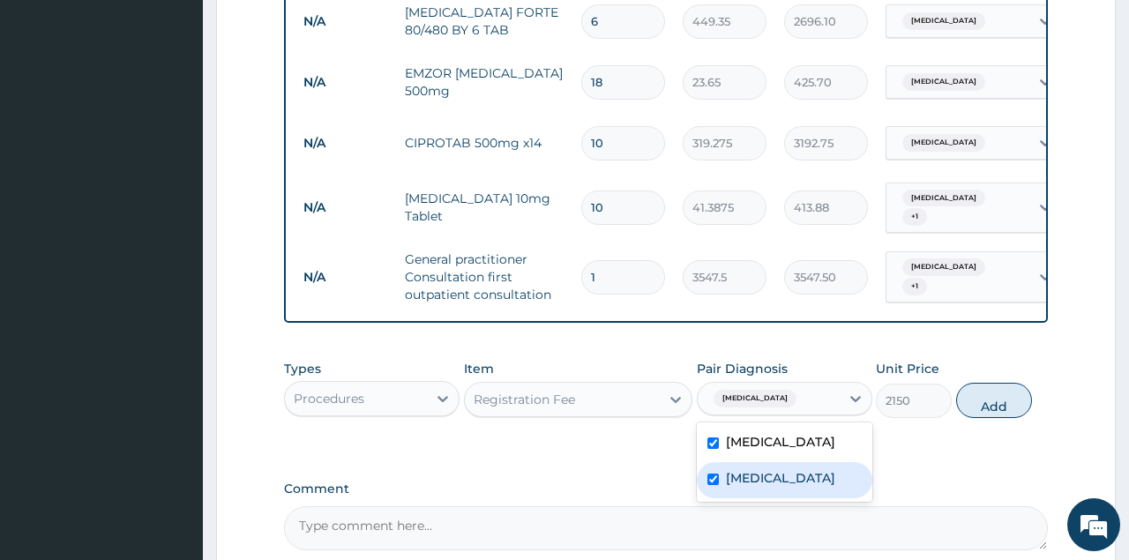
checkbox input "true"
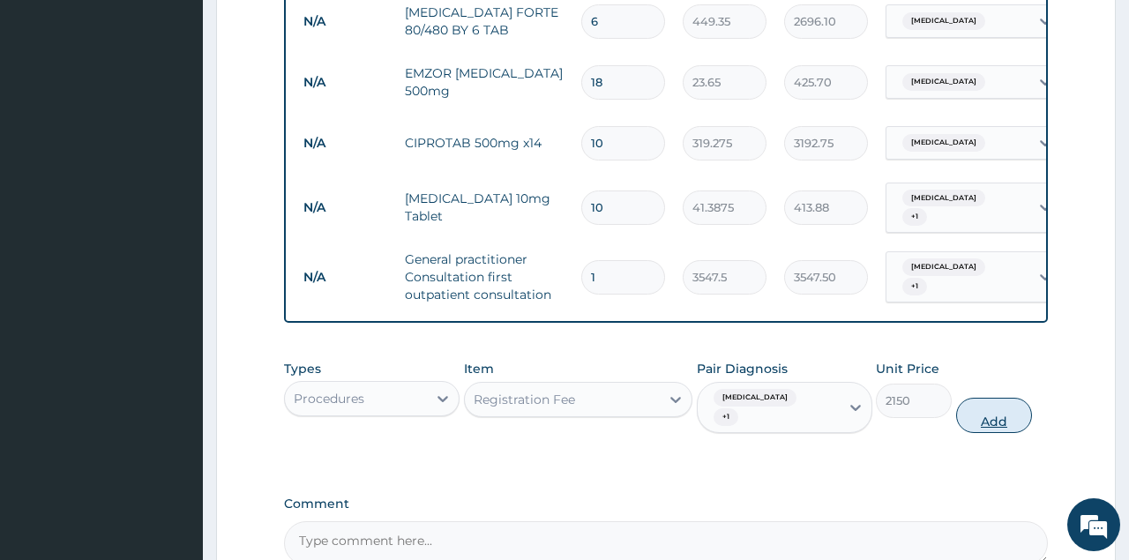
click at [1002, 398] on button "Add" at bounding box center [994, 415] width 77 height 35
type input "0"
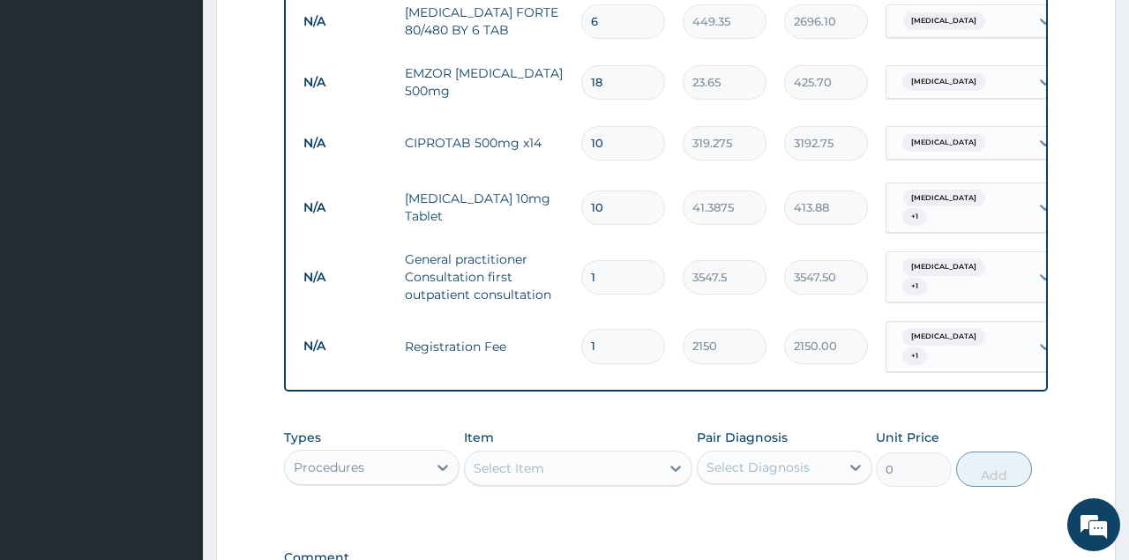
scroll to position [1070, 0]
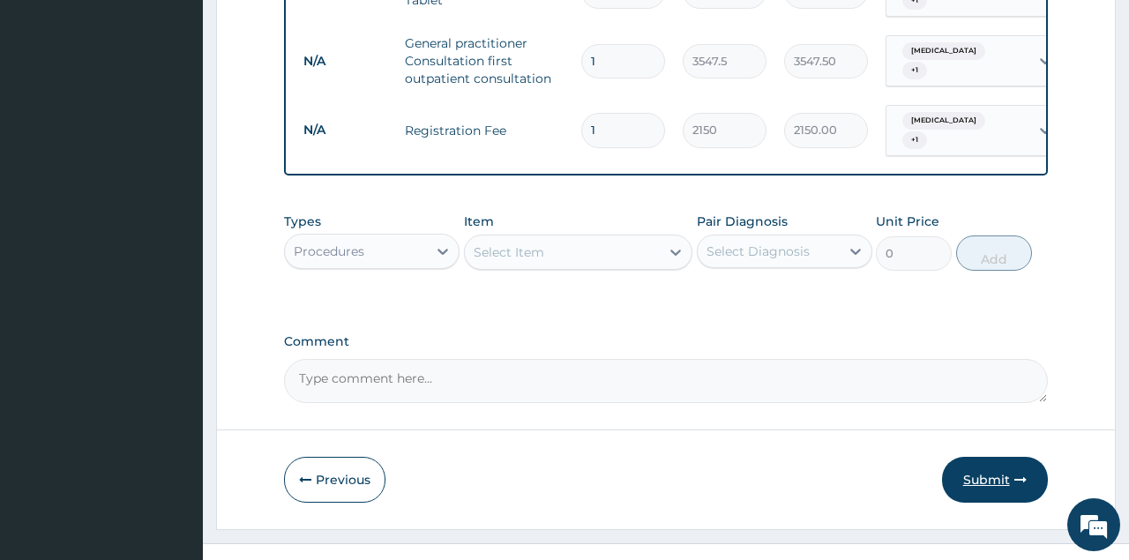
click at [993, 457] on button "Submit" at bounding box center [995, 480] width 106 height 46
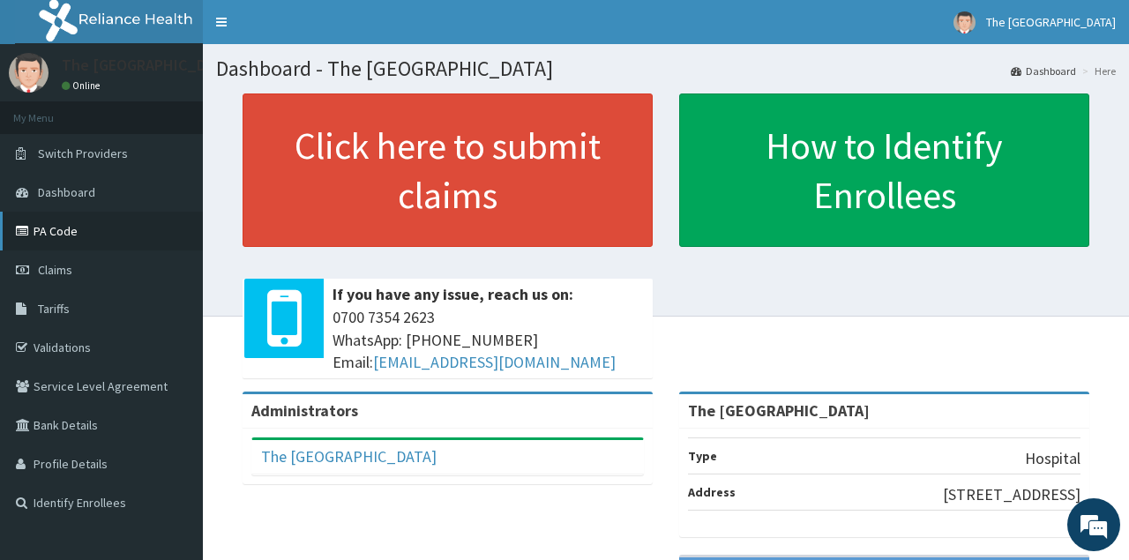
click at [59, 237] on link "PA Code" at bounding box center [101, 231] width 203 height 39
